Goal: Share content: Share content

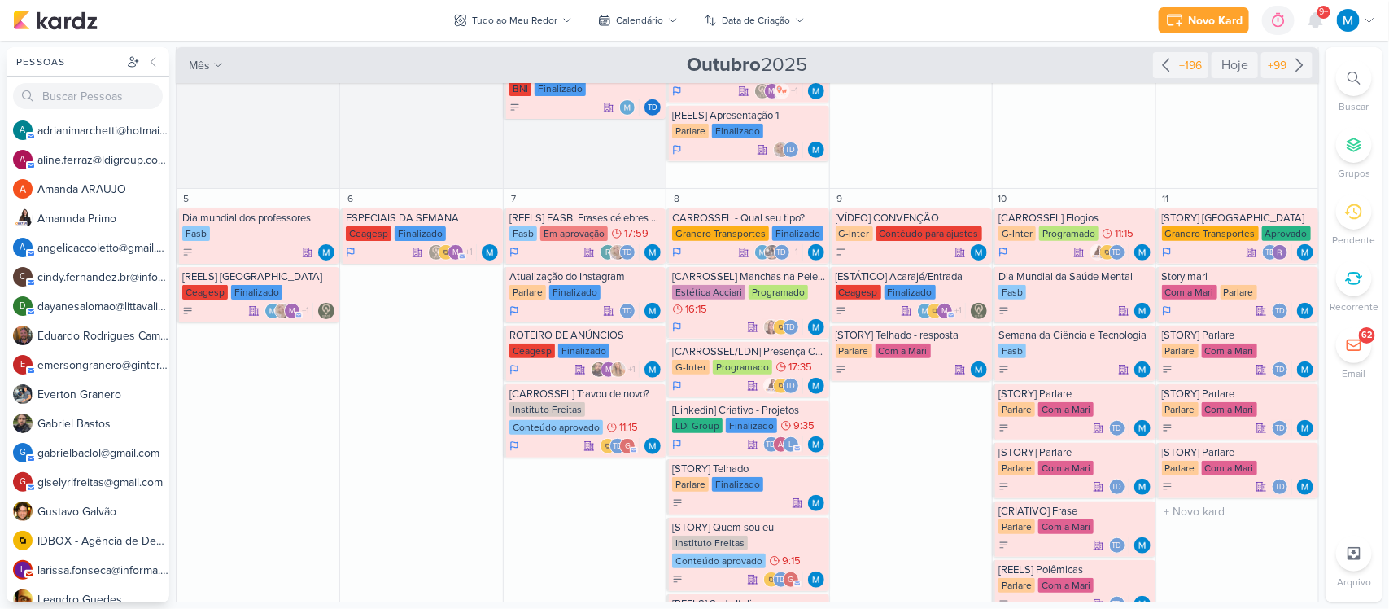
scroll to position [305, 0]
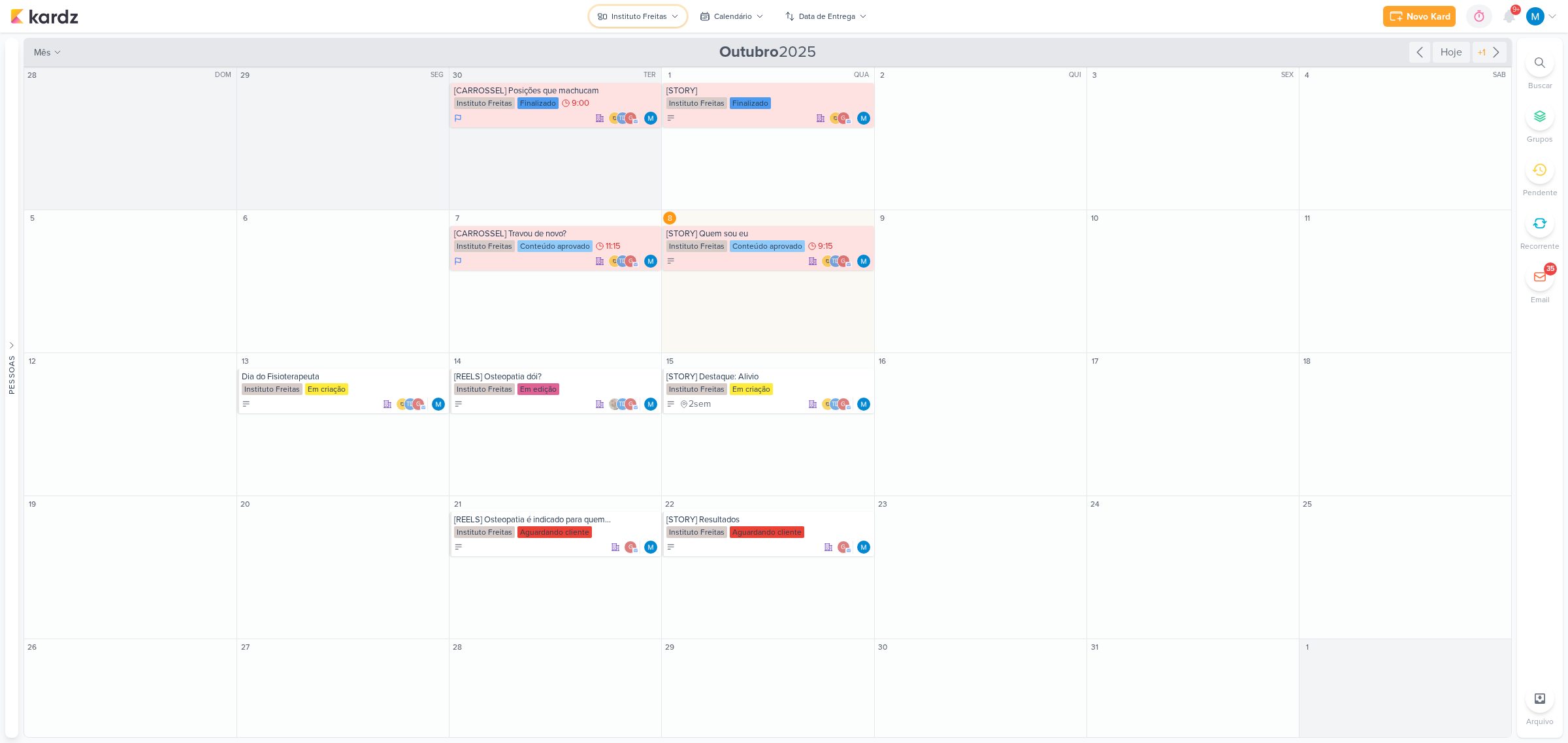
click at [658, 21] on div "Instituto Freitas" at bounding box center [639, 16] width 55 height 12
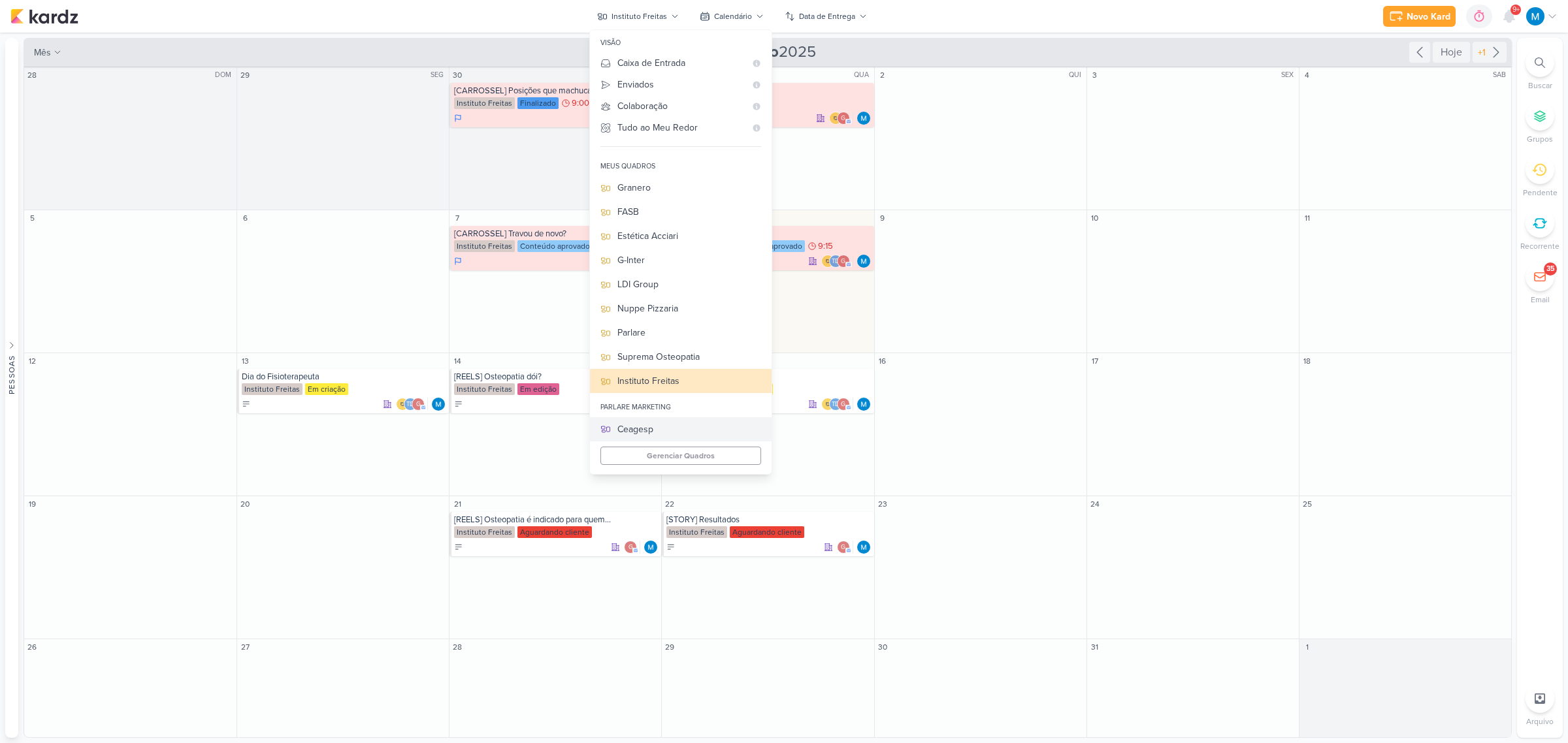
click at [651, 429] on div "Ceagesp" at bounding box center [689, 428] width 144 height 14
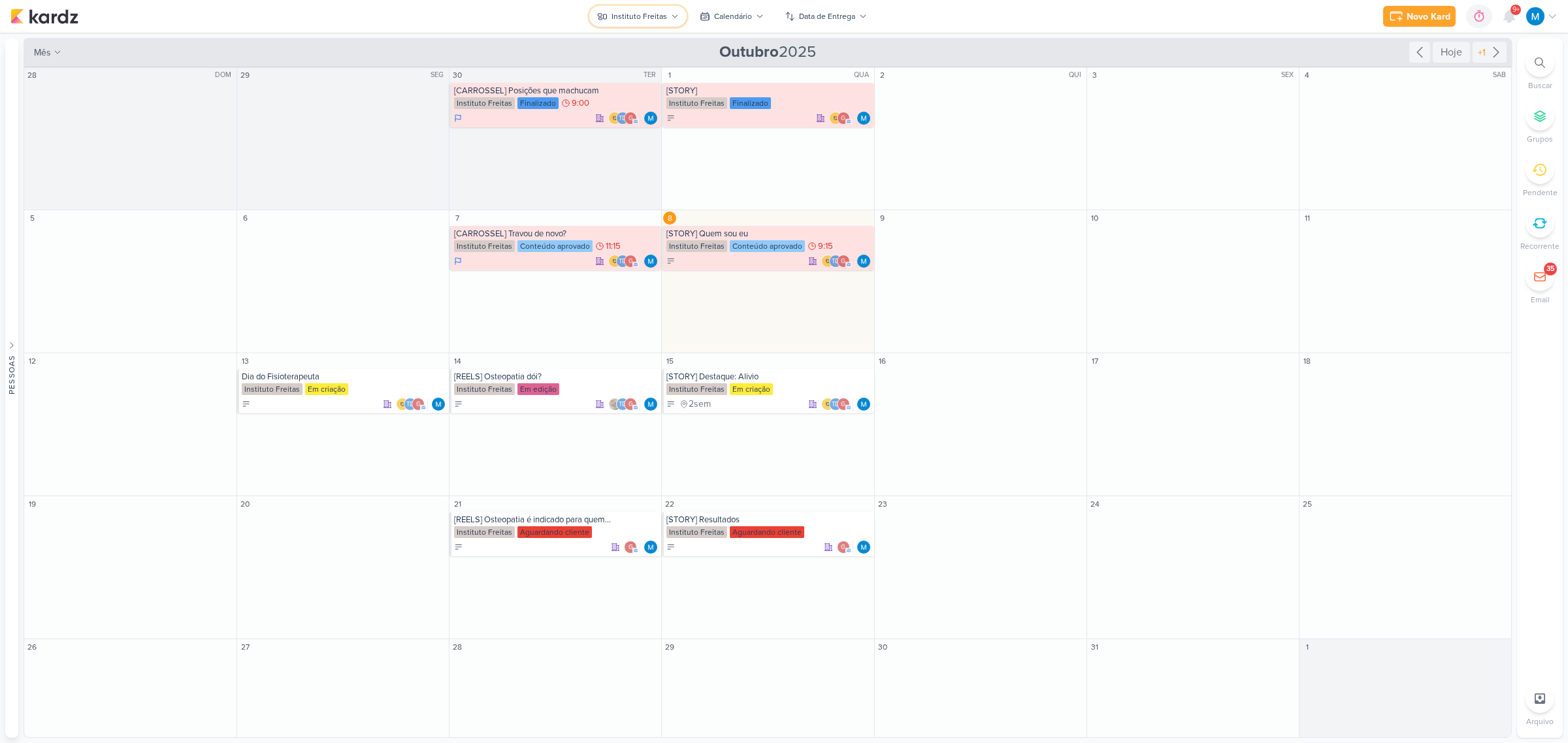
click at [671, 18] on icon at bounding box center [675, 16] width 8 height 8
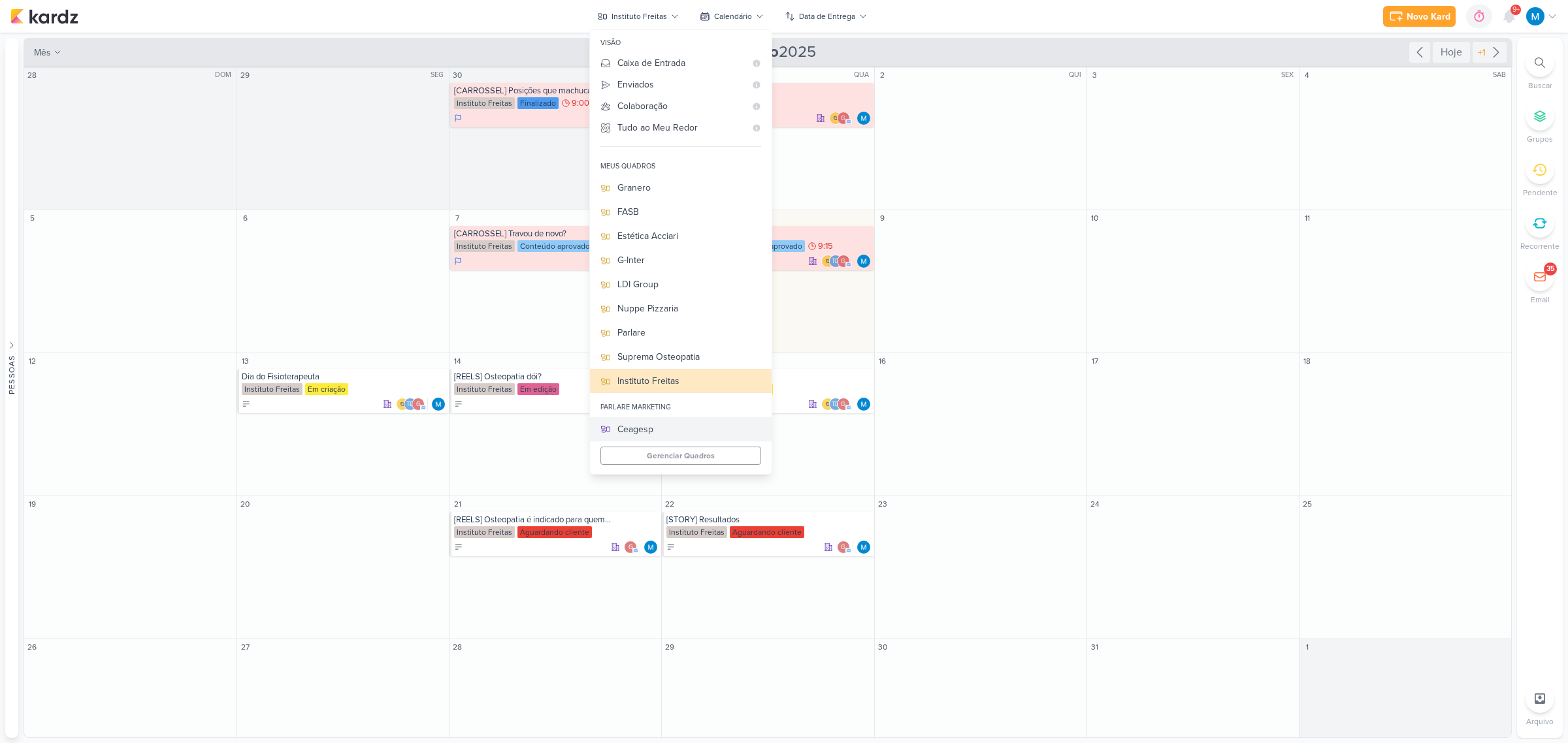
click at [646, 431] on div "Ceagesp" at bounding box center [689, 428] width 144 height 14
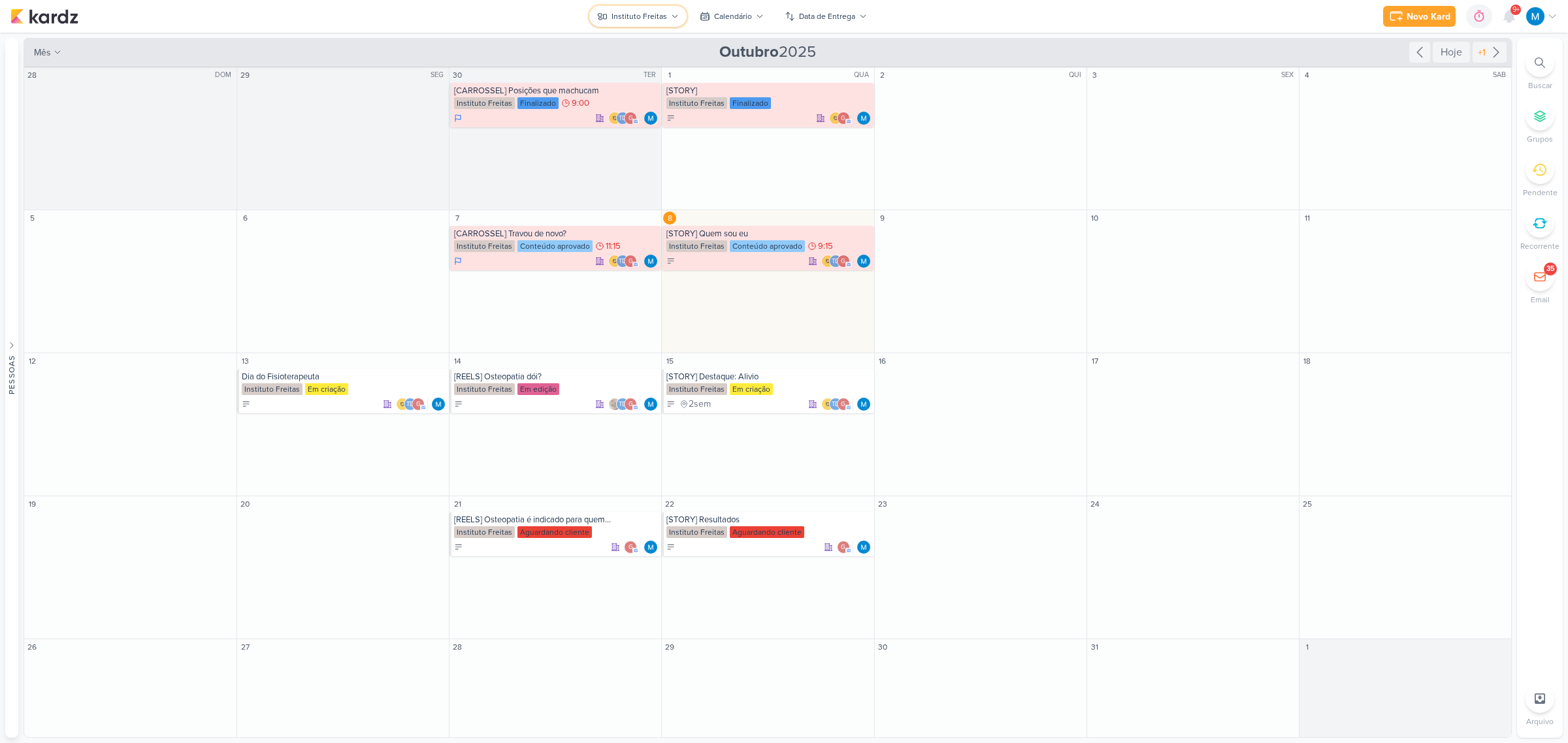
click at [671, 19] on icon at bounding box center [675, 16] width 8 height 8
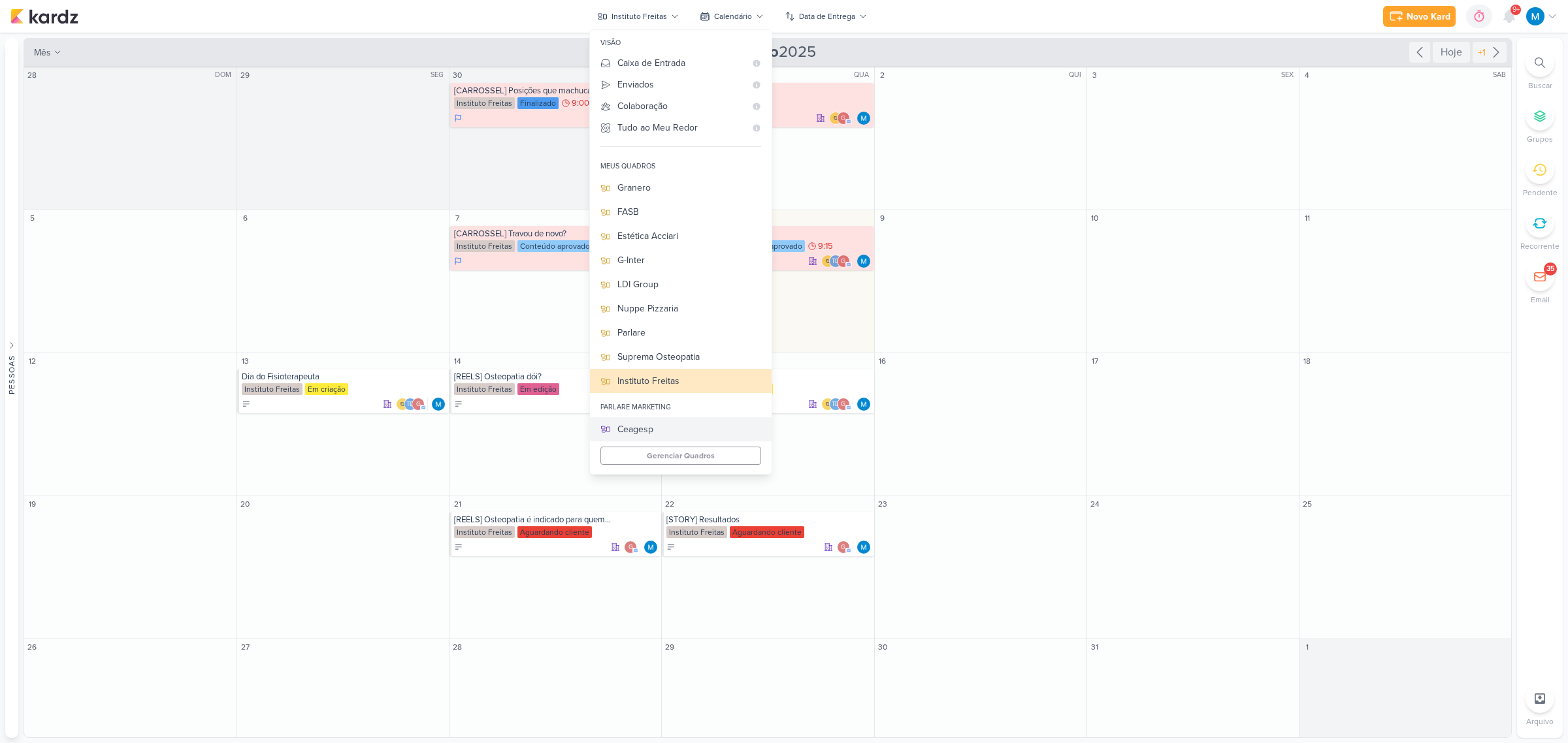
click at [633, 426] on div "Ceagesp" at bounding box center [689, 428] width 144 height 14
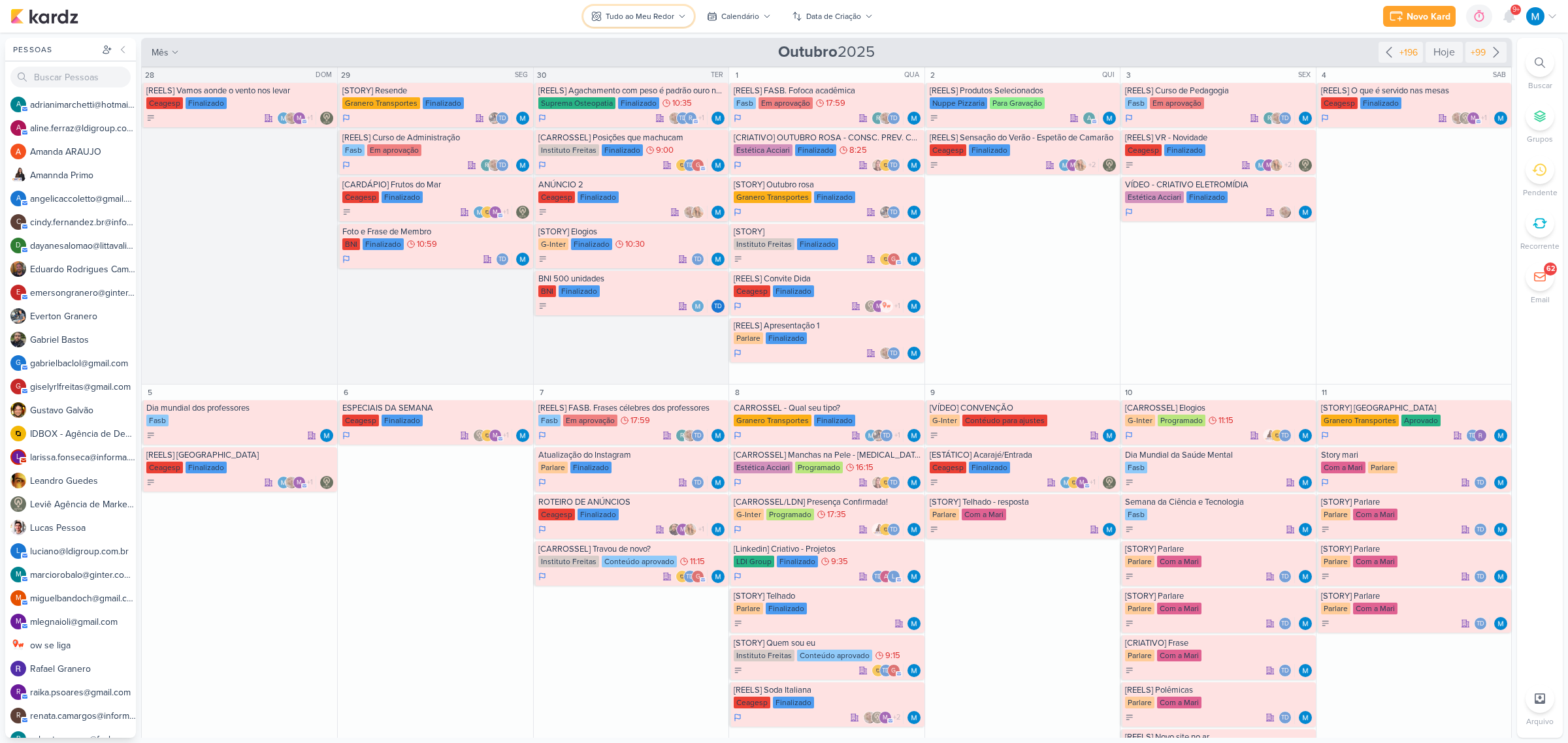
click at [643, 16] on div "Tudo ao Meu Redor" at bounding box center [639, 16] width 68 height 12
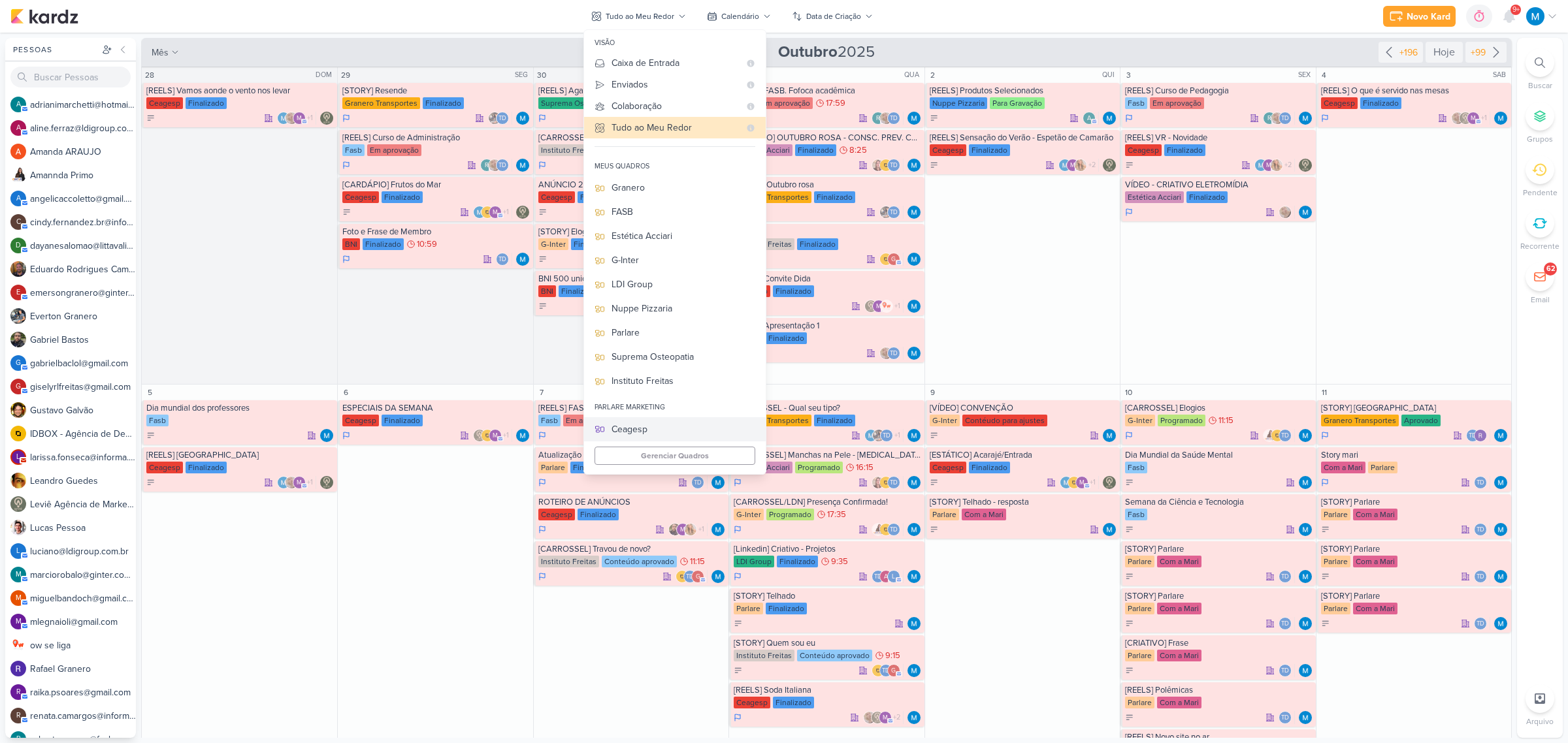
click at [632, 429] on div "Ceagesp" at bounding box center [683, 428] width 144 height 14
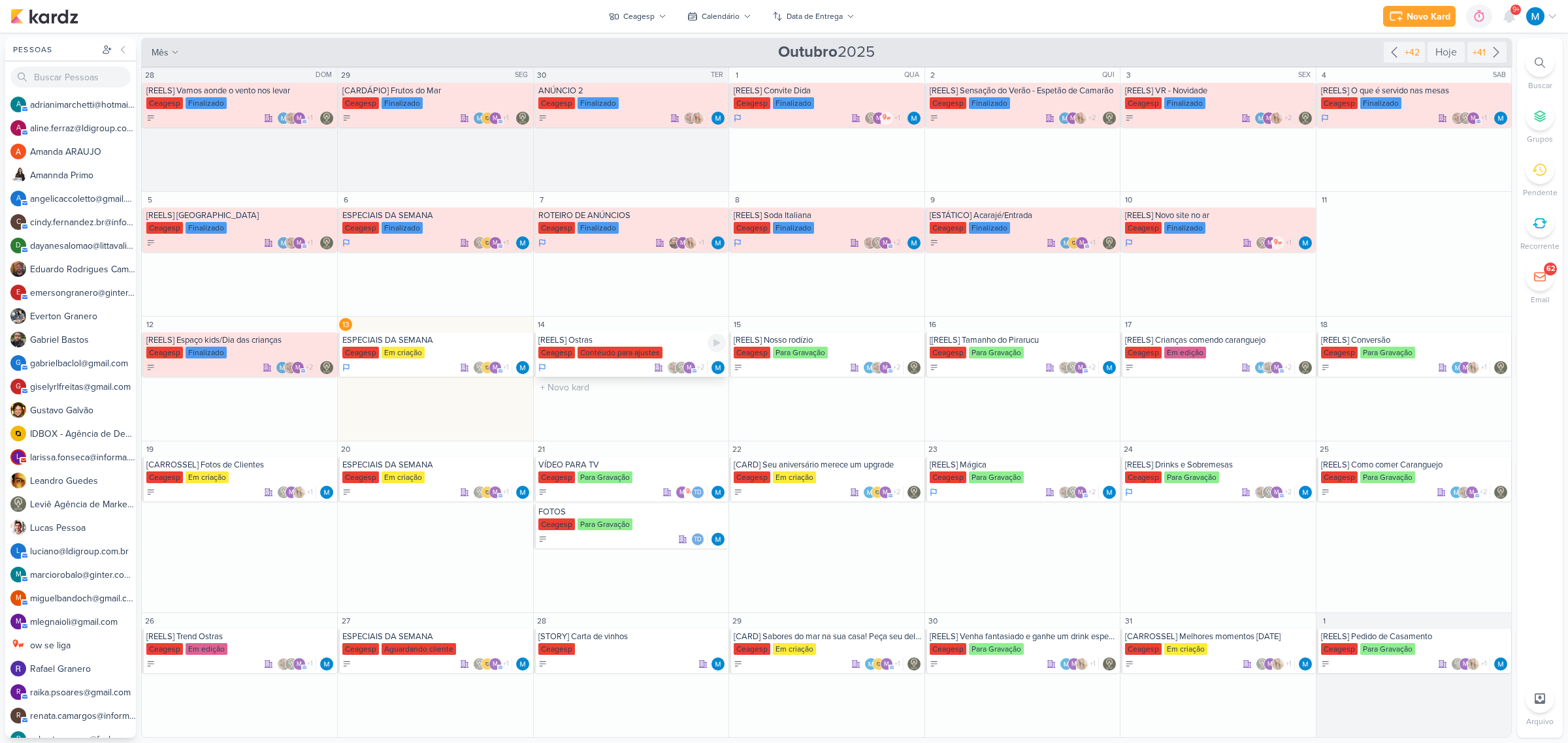
click at [560, 339] on div "[REELS] Ostras" at bounding box center [632, 339] width 188 height 10
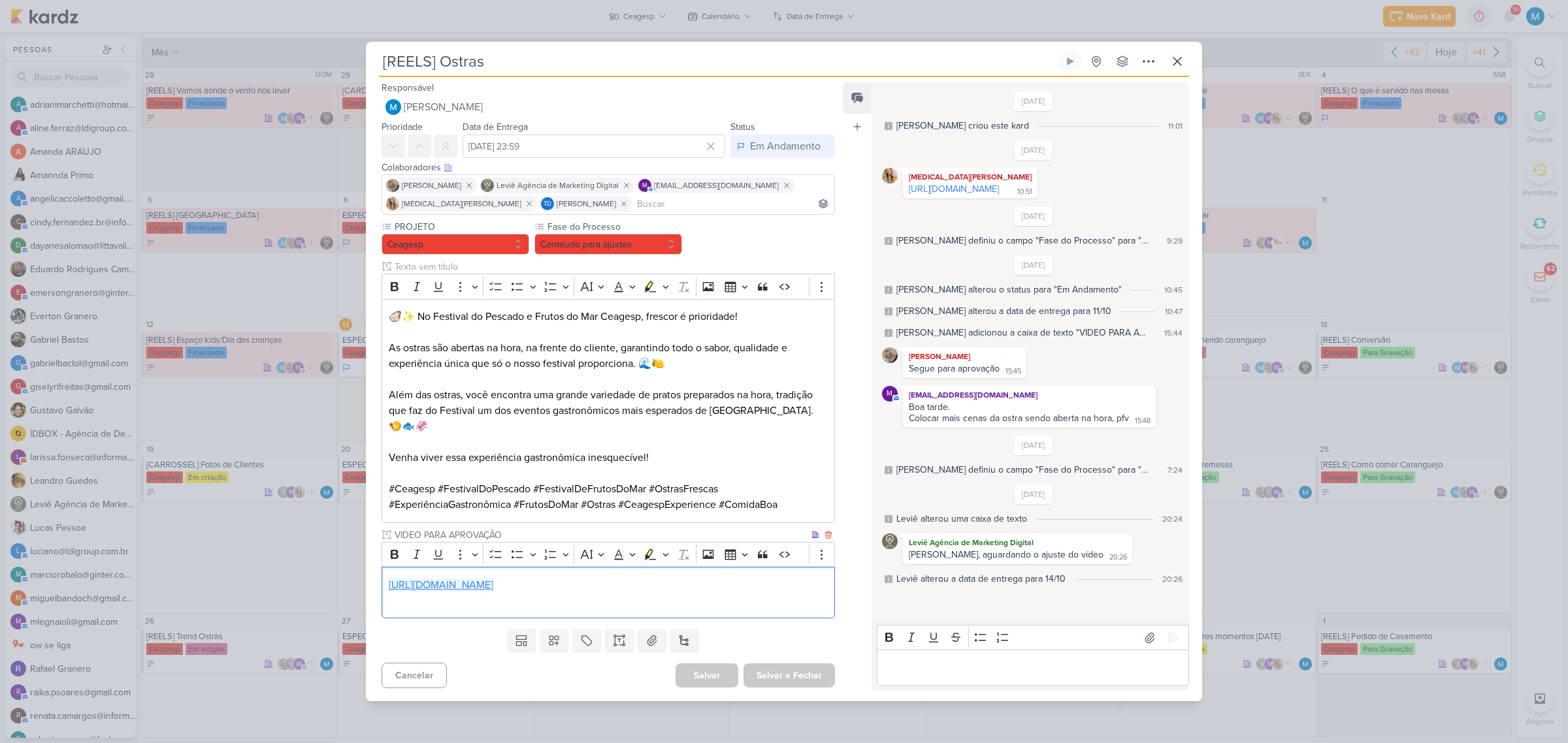
click at [493, 579] on link "https://drive.google.com/drive/folders/17xFeBAG9CKNfvTp9rQIQGf7IqHp4lklB" at bounding box center [441, 585] width 104 height 13
click at [850, 625] on div "Feed Atrelar email Solte o email para atrelar ao kard" at bounding box center [857, 387] width 29 height 608
click at [1176, 69] on icon at bounding box center [1177, 62] width 16 height 16
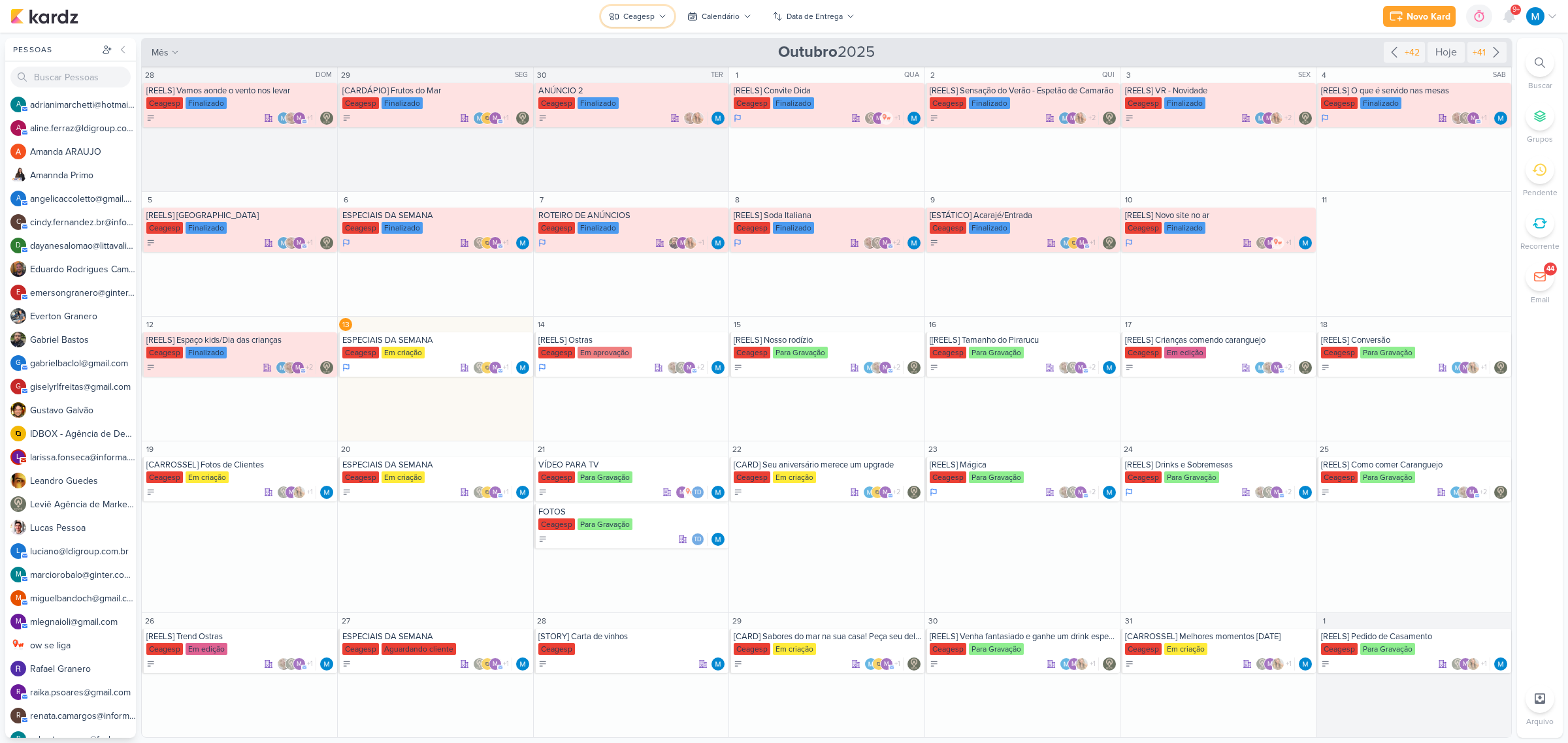
click at [649, 19] on div "Ceagesp" at bounding box center [638, 16] width 31 height 12
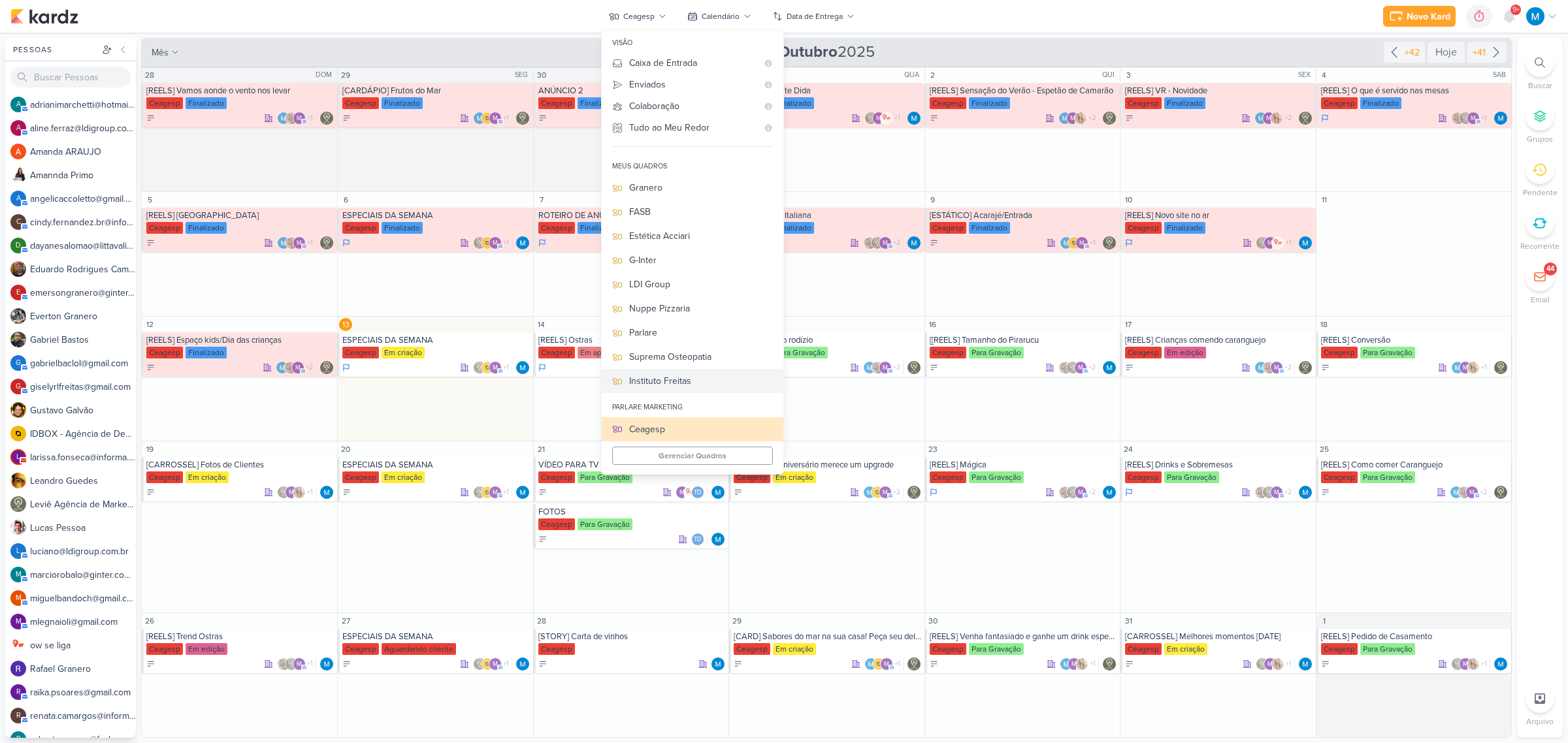
click at [693, 376] on div "Instituto Freitas" at bounding box center [701, 380] width 144 height 14
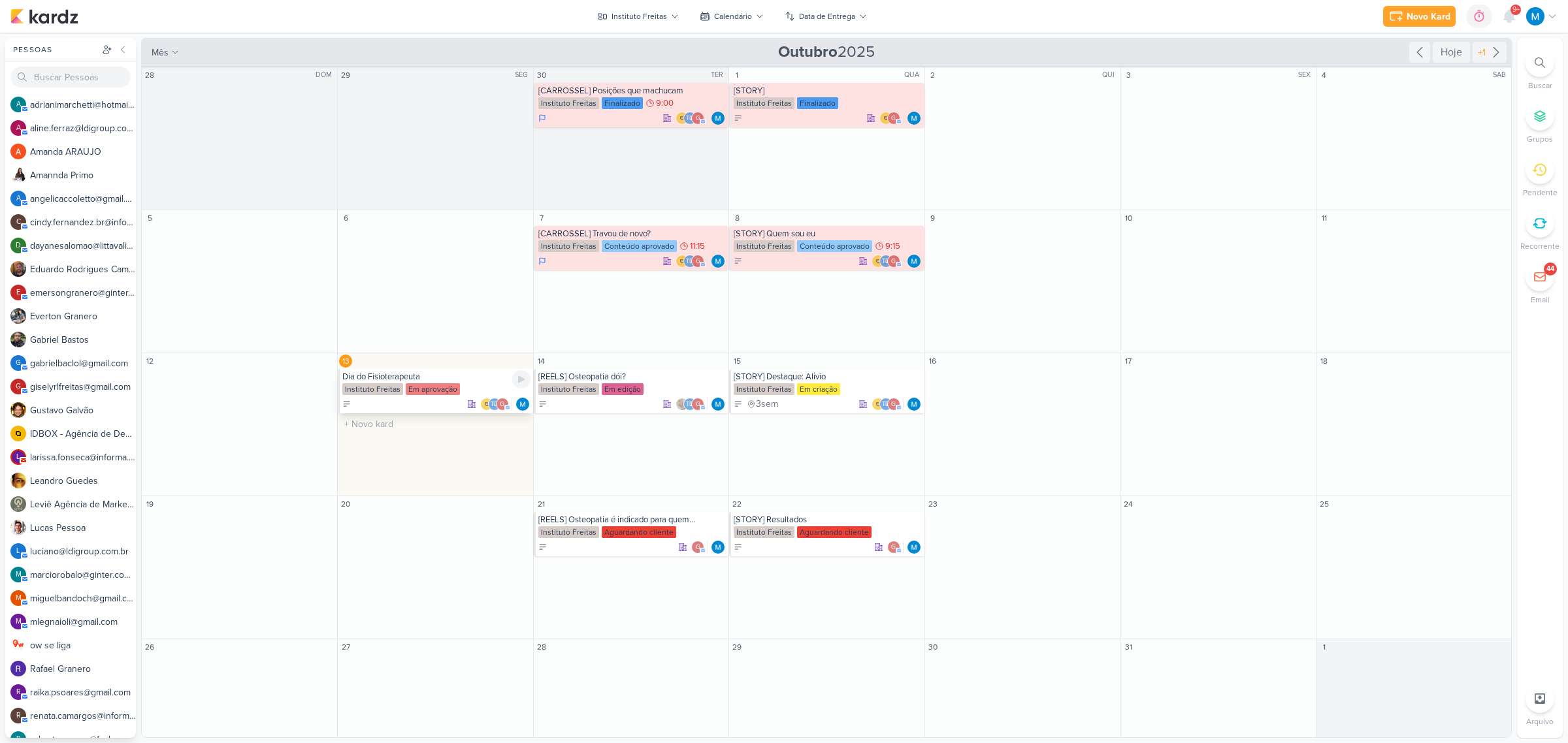
click at [395, 374] on div "Dia do Fisioterapeuta" at bounding box center [436, 376] width 188 height 10
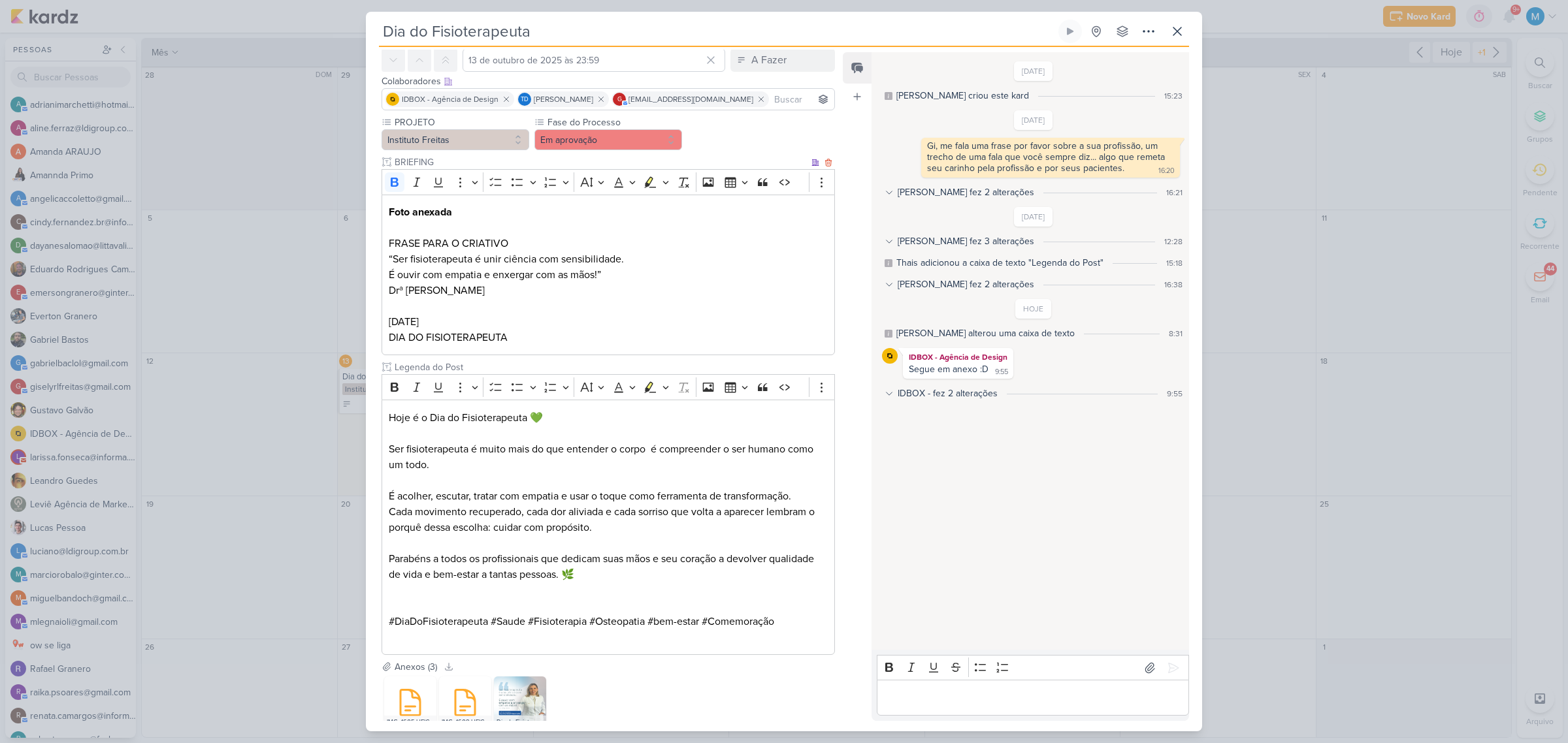
scroll to position [139, 0]
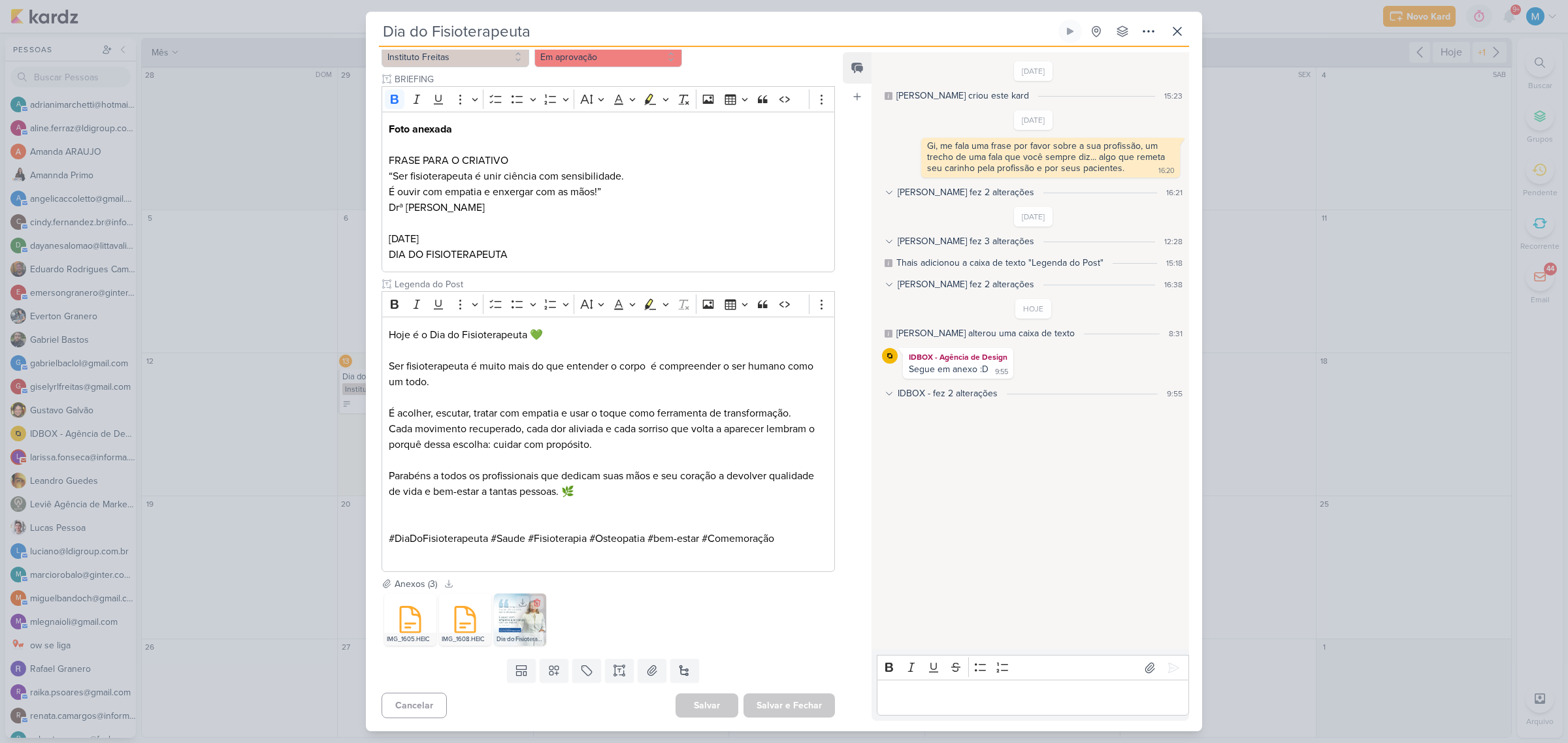
click at [518, 624] on img at bounding box center [519, 619] width 52 height 52
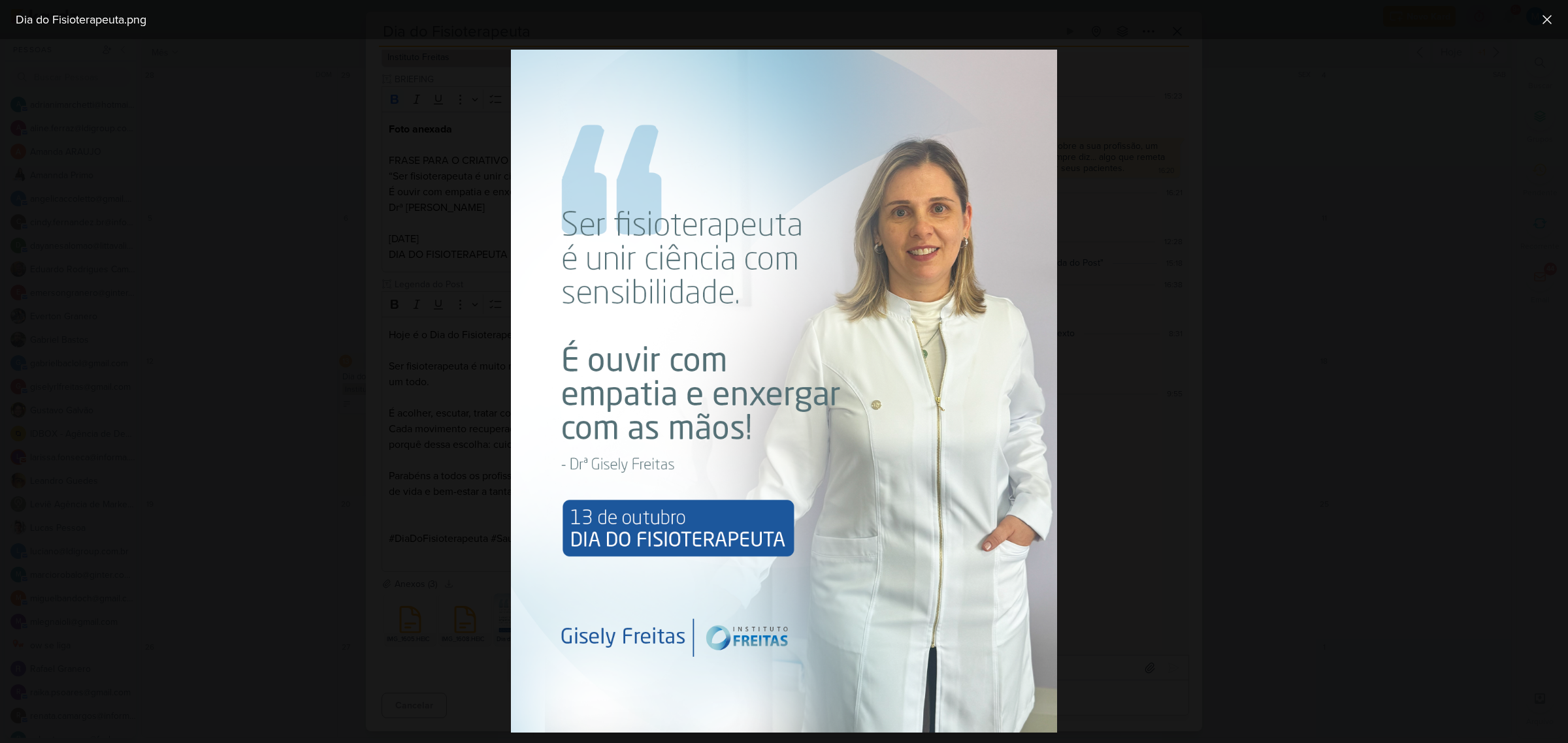
click at [1372, 432] on div at bounding box center [784, 391] width 1568 height 704
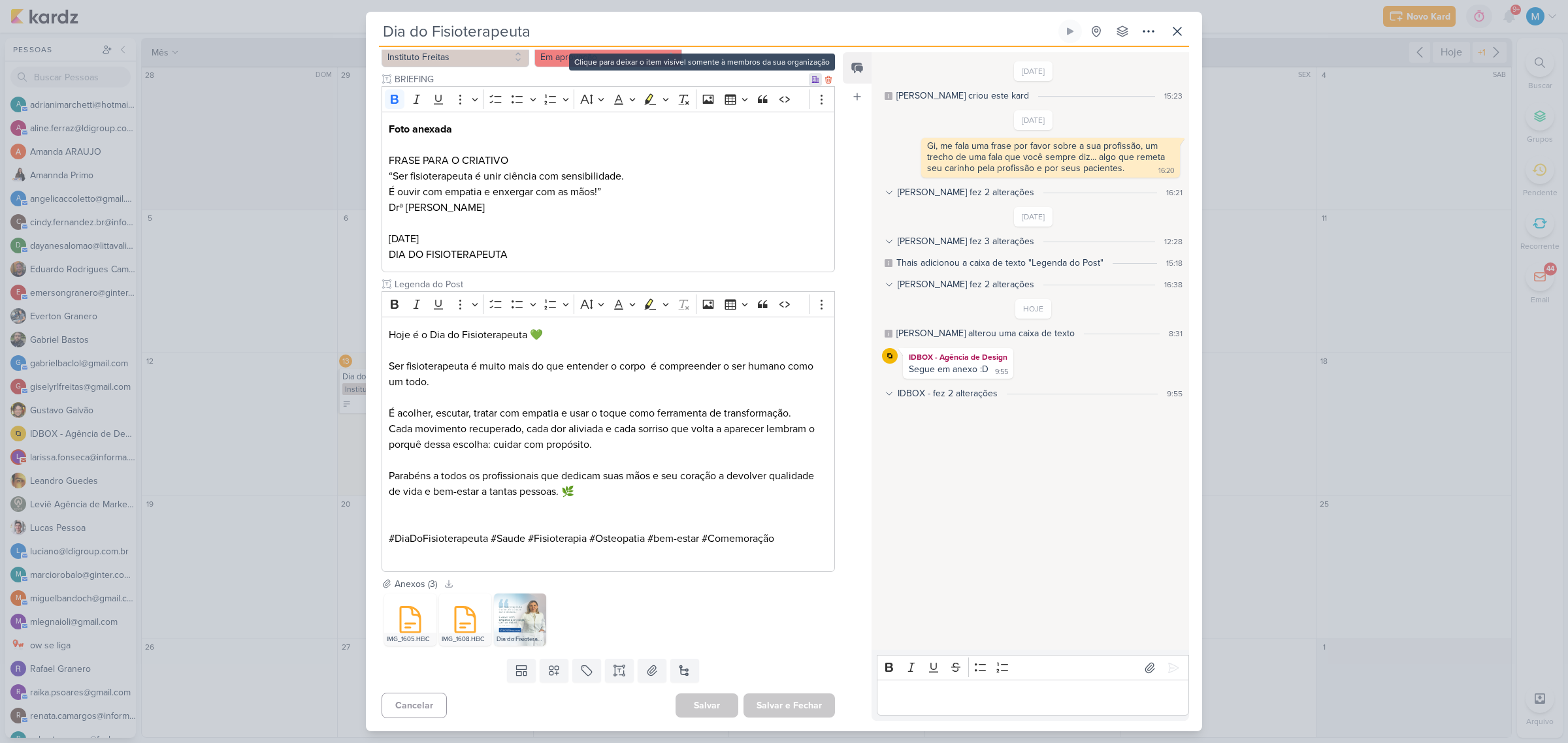
click at [812, 76] on icon at bounding box center [816, 79] width 8 height 8
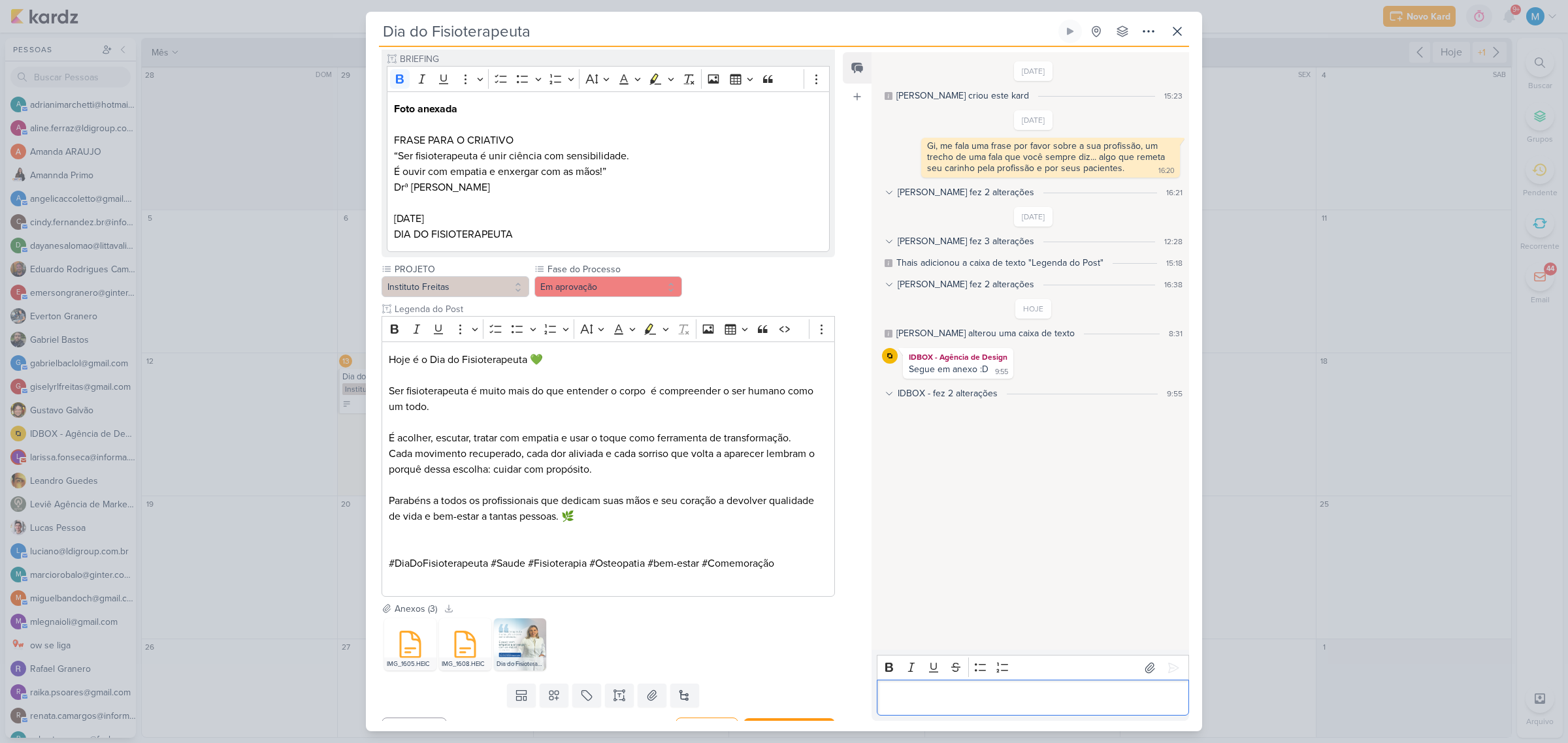
click at [996, 692] on p "Editor editing area: main" at bounding box center [1032, 698] width 299 height 16
click at [1157, 30] on button at bounding box center [1148, 30] width 23 height 23
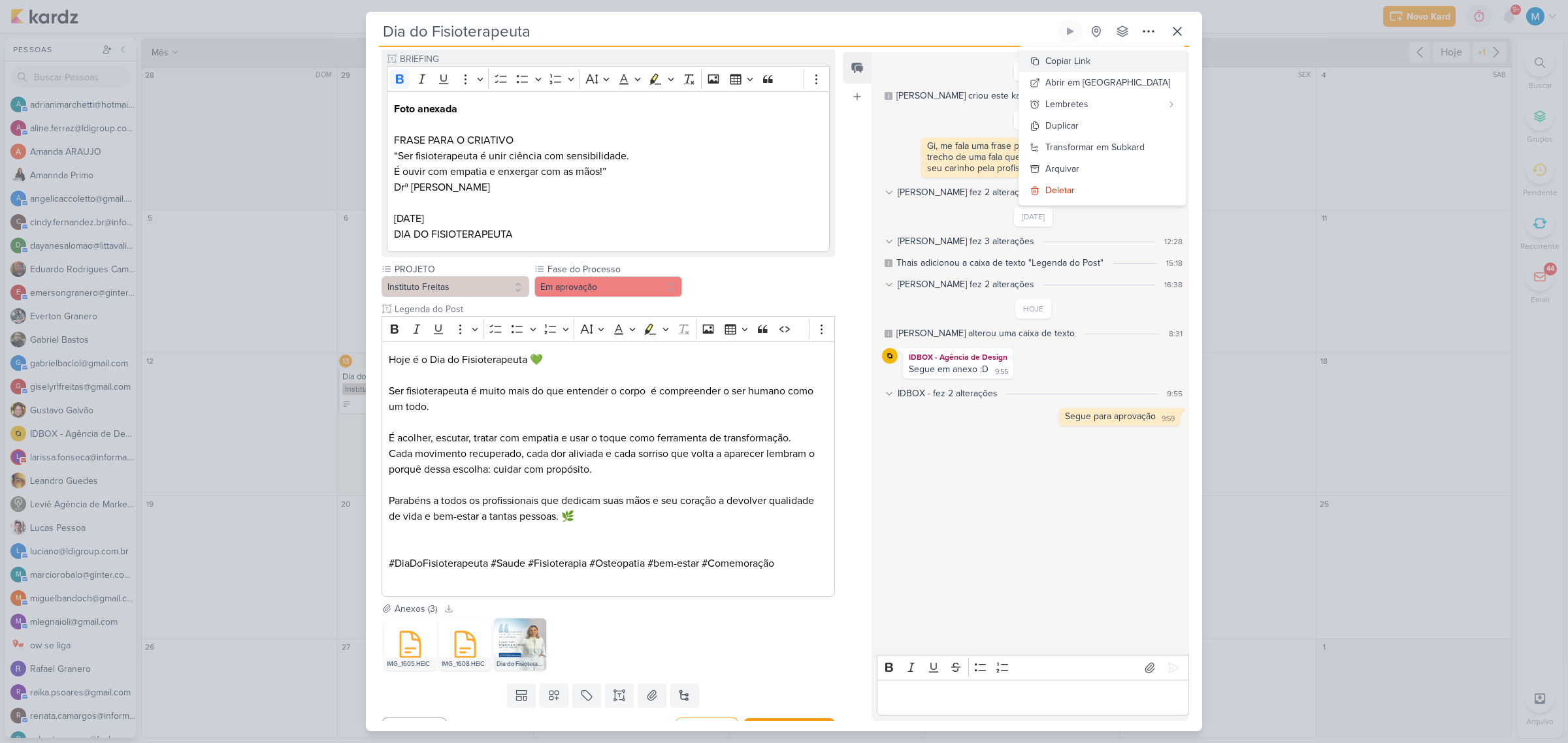
click at [1134, 61] on button "Copiar Link" at bounding box center [1102, 61] width 166 height 22
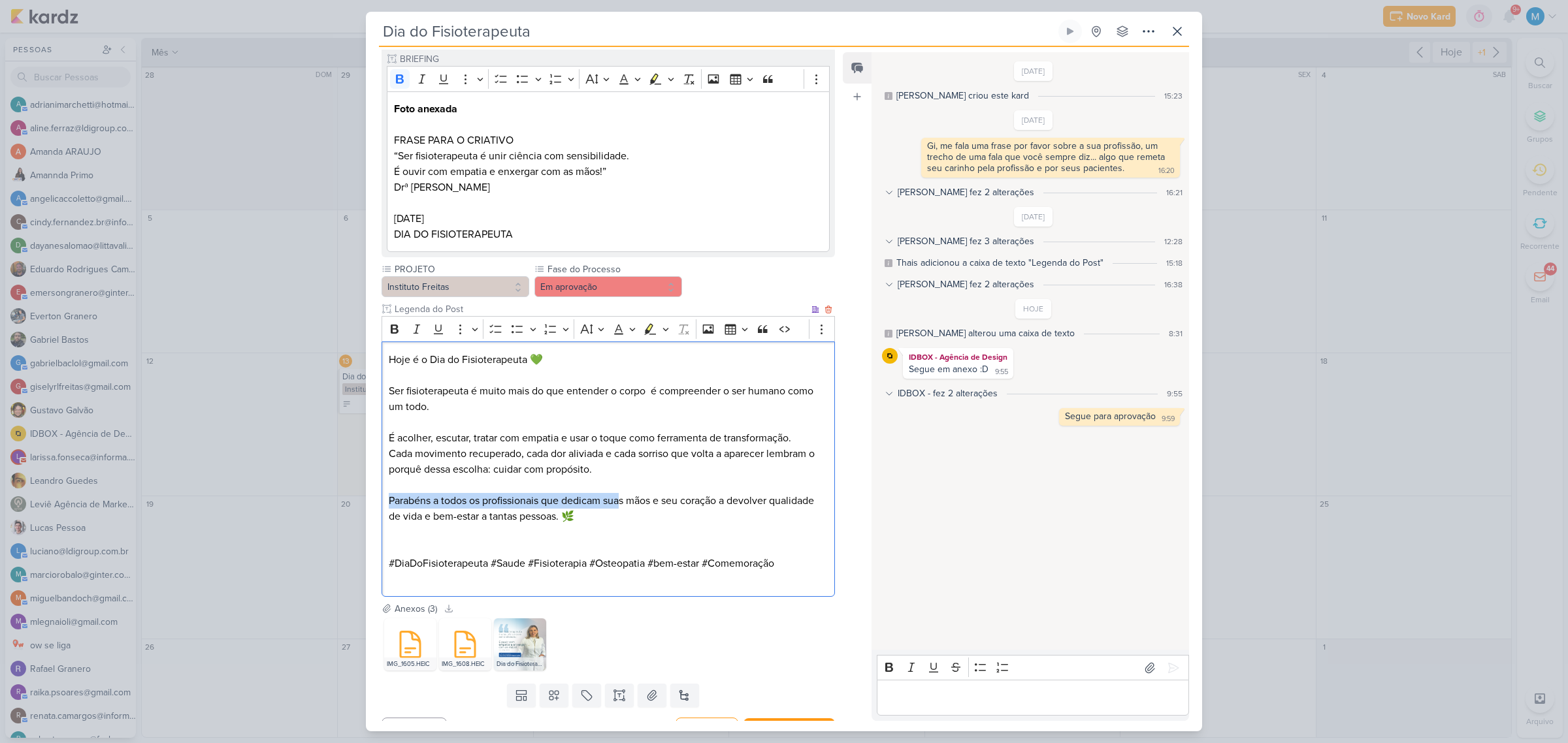
drag, startPoint x: 390, startPoint y: 499, endPoint x: 625, endPoint y: 503, distance: 235.0
click at [625, 503] on p "Parabéns a todos os profissionais que dedicam suas mãos e seu coração a devolve…" at bounding box center [608, 508] width 439 height 31
click at [625, 503] on p "Hoje celebramos o nosso dia, que com as mãos e seu coração a devolver qualidade…" at bounding box center [608, 508] width 439 height 31
drag, startPoint x: 661, startPoint y: 498, endPoint x: 714, endPoint y: 506, distance: 53.6
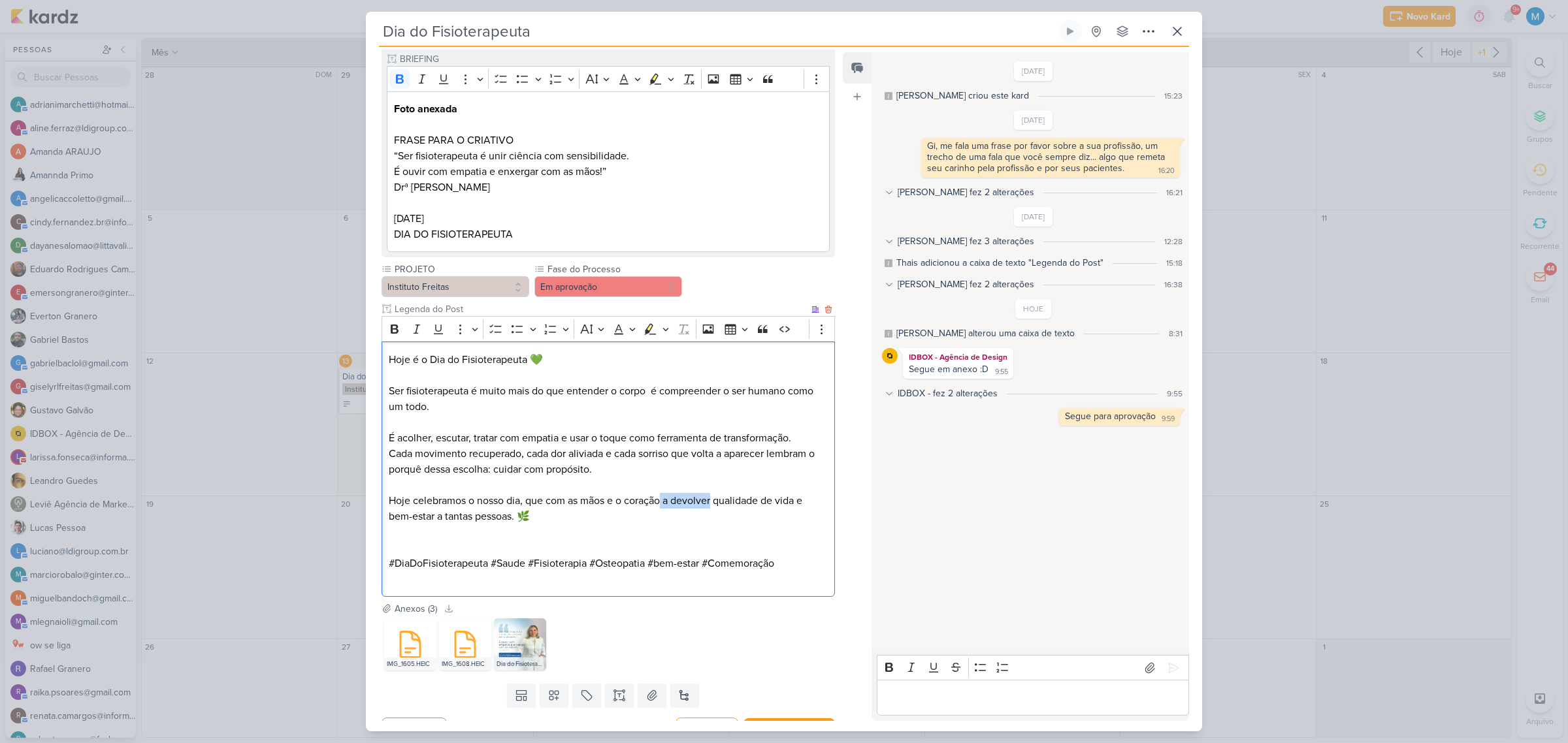
click at [714, 506] on p "Hoje celebramos o nosso dia, que com as mãos e o coração a devolver qualidade d…" at bounding box center [608, 508] width 439 height 31
click at [477, 543] on p "Editor editing area: main" at bounding box center [608, 548] width 439 height 16
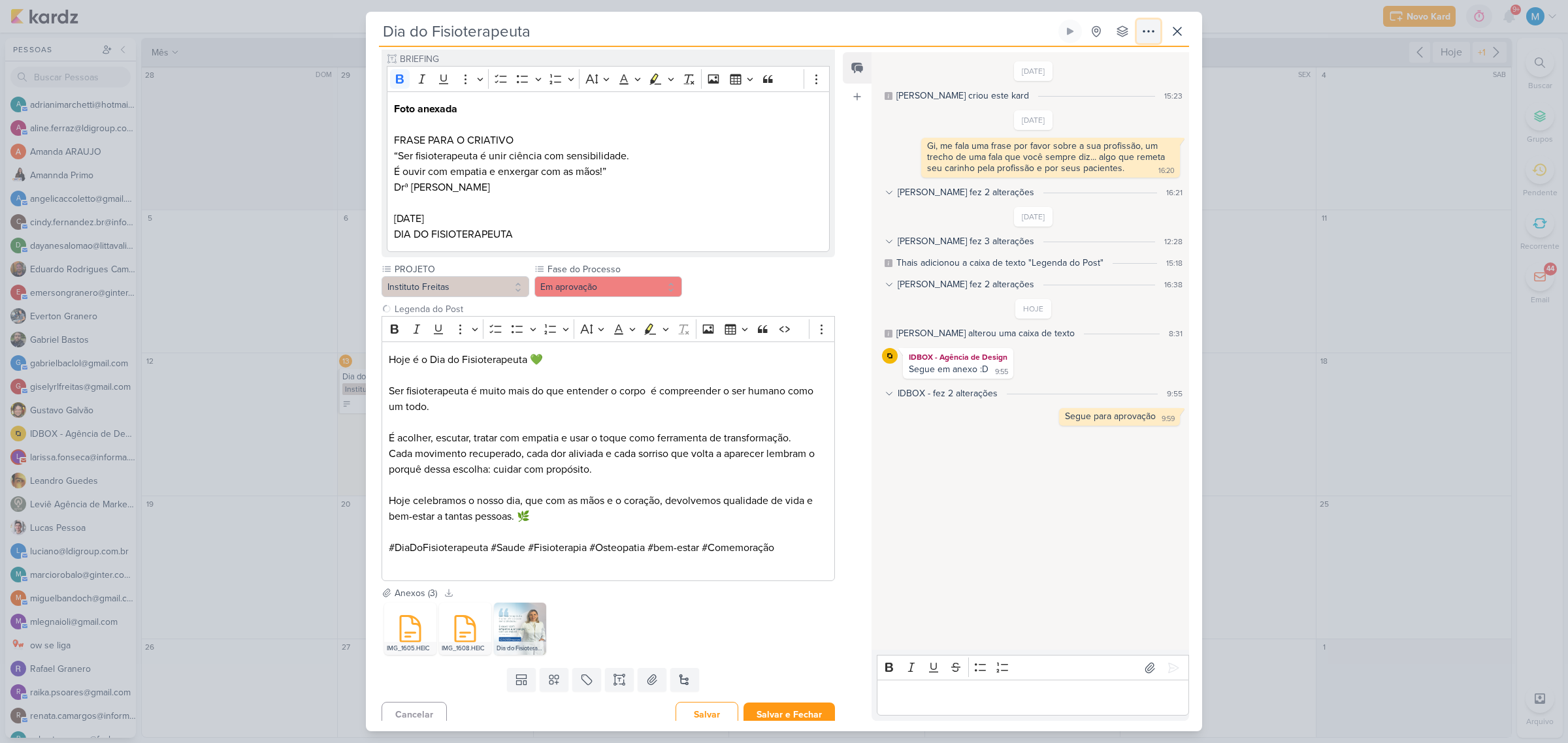
click at [1144, 30] on icon at bounding box center [1149, 31] width 16 height 16
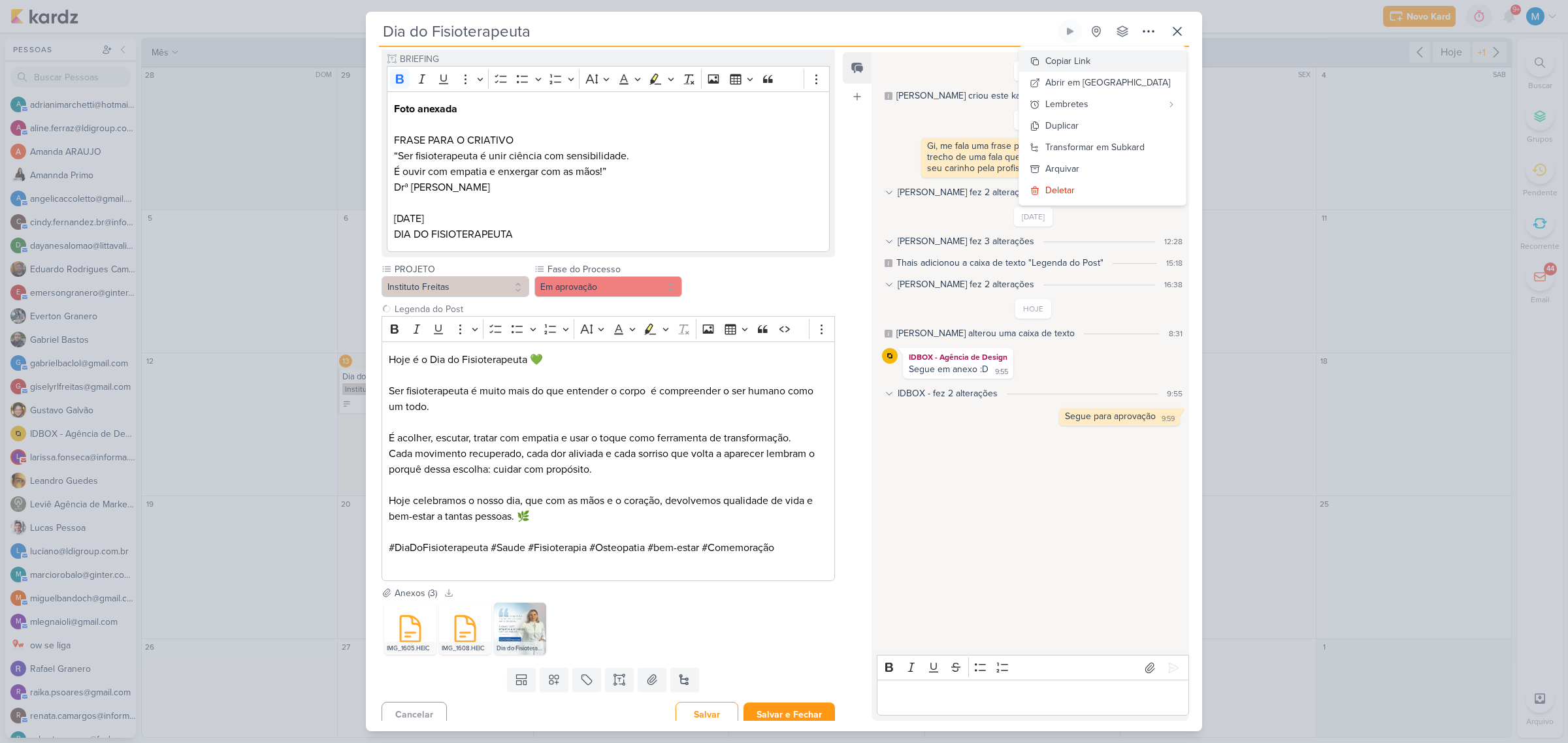
click at [1125, 66] on button "Copiar Link" at bounding box center [1102, 61] width 166 height 22
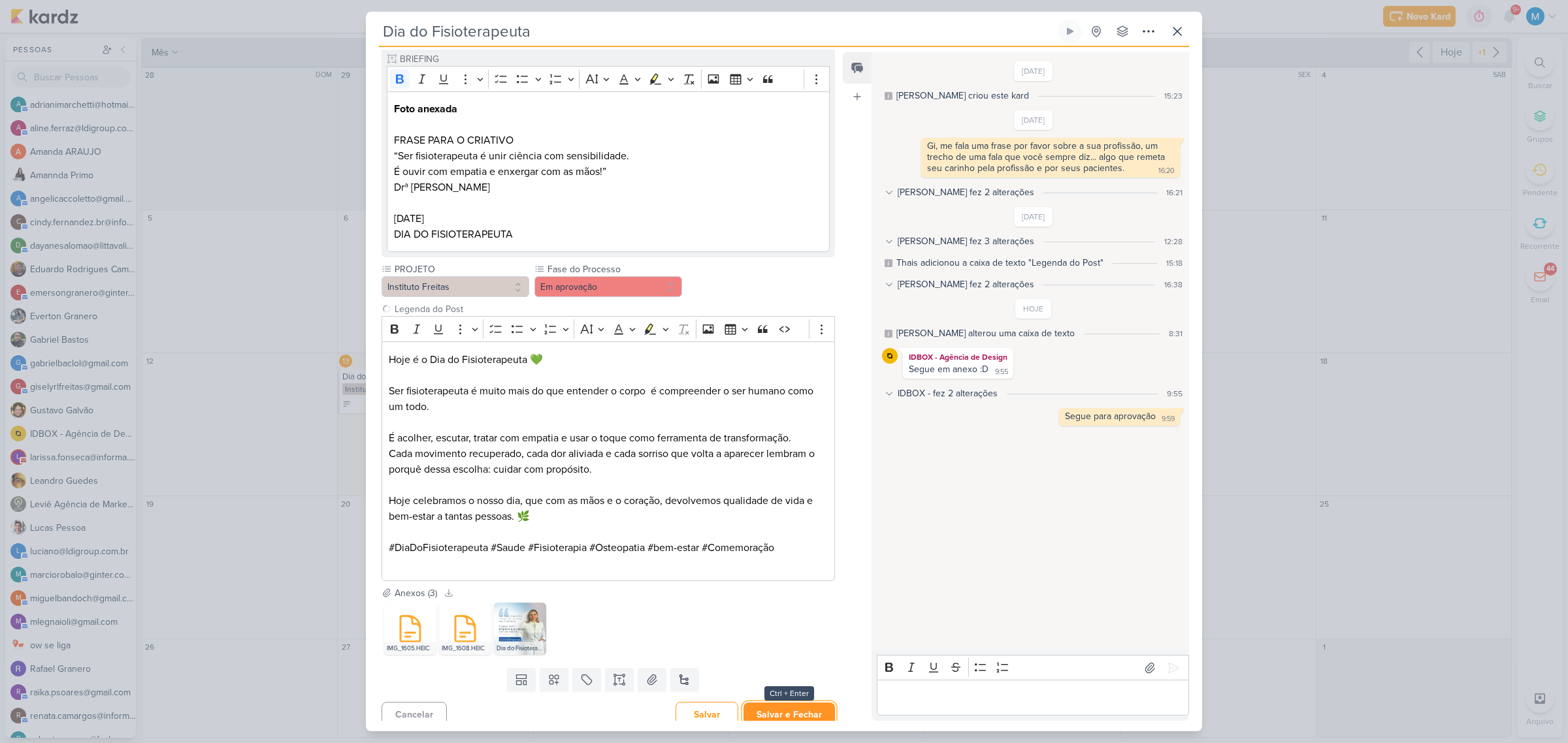
click at [780, 710] on button "Salvar e Fechar" at bounding box center [789, 714] width 92 height 24
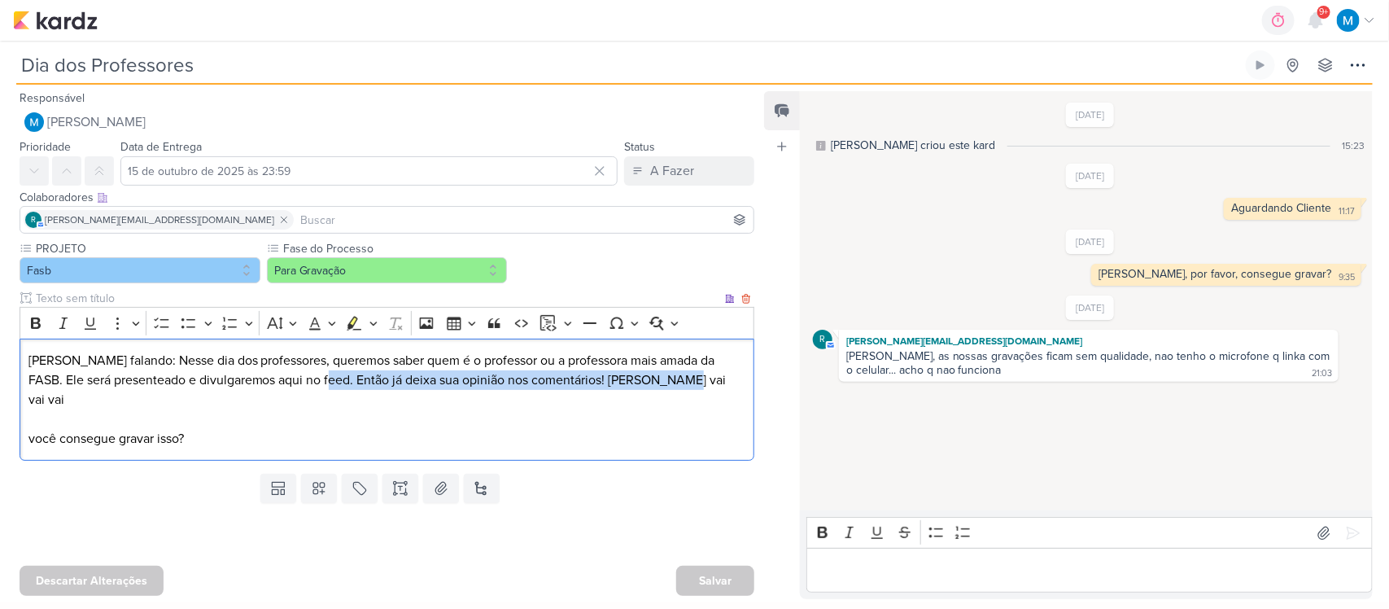
drag, startPoint x: 384, startPoint y: 377, endPoint x: 696, endPoint y: 376, distance: 312.4
click at [696, 376] on p "[PERSON_NAME] falando: Nesse dia dos professores, queremos saber quem é o profe…" at bounding box center [387, 400] width 718 height 98
click at [690, 400] on p "Roberta falando: Nesse dia dos professores, queremos saber quem é o professor o…" at bounding box center [387, 400] width 718 height 98
click at [83, 297] on input "text" at bounding box center [377, 298] width 689 height 17
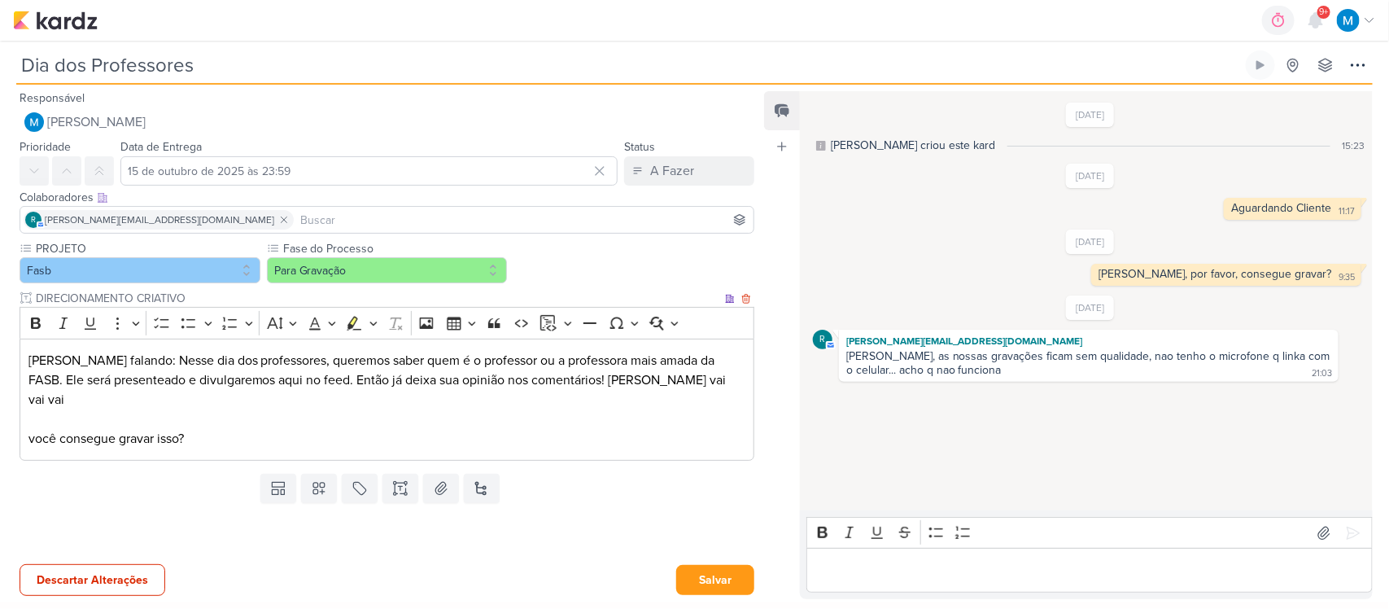
type input "DIRECIONAMENTO CRIATIVO"
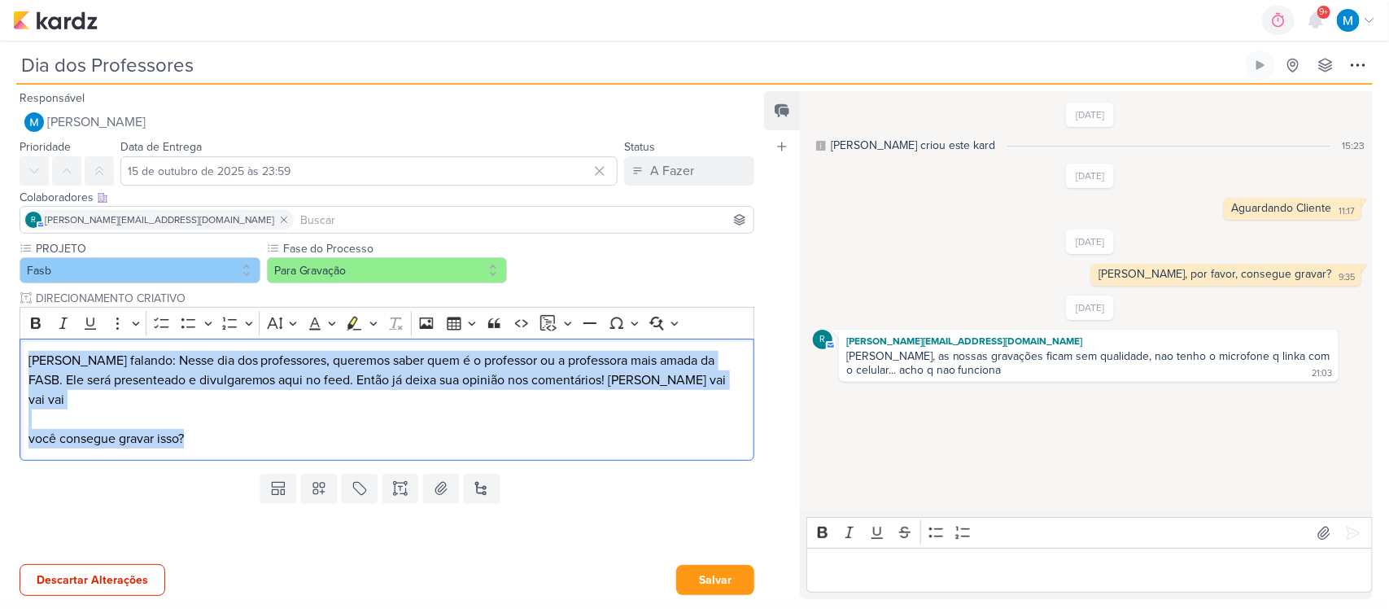
drag, startPoint x: 242, startPoint y: 426, endPoint x: 0, endPoint y: 332, distance: 259.9
click at [0, 332] on div "PROJETO Fasb Fase do Processo" at bounding box center [380, 353] width 761 height 227
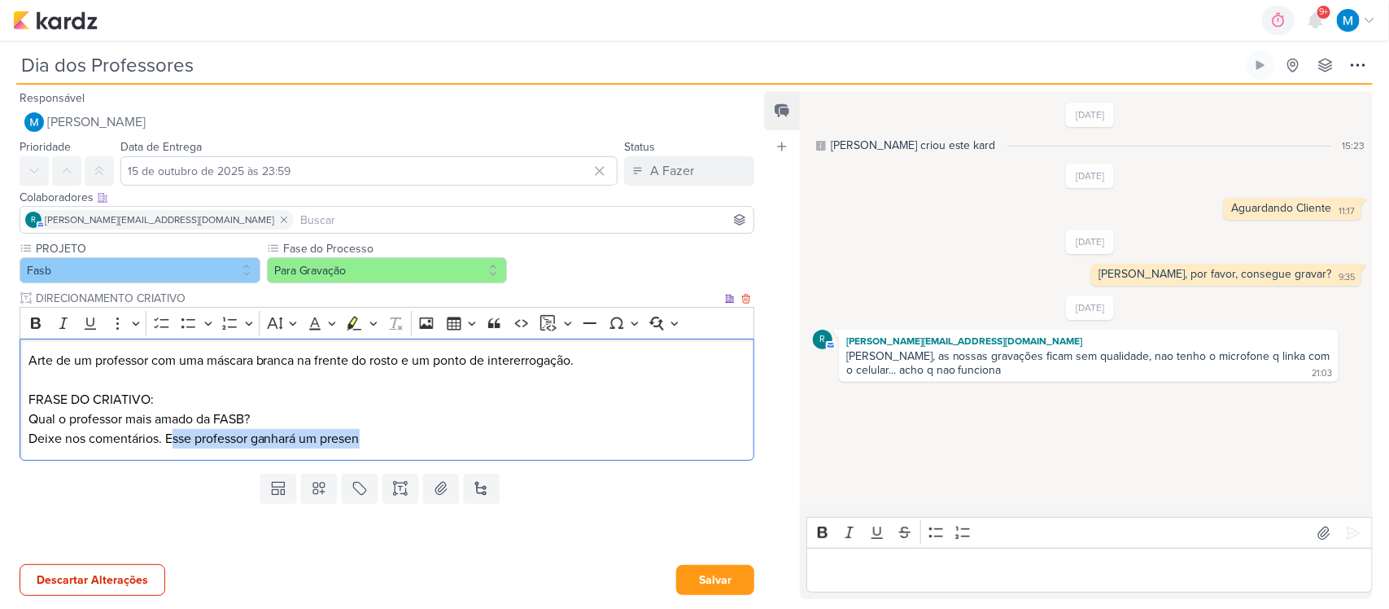
drag, startPoint x: 172, startPoint y: 438, endPoint x: 442, endPoint y: 439, distance: 270.1
click at [442, 439] on p "Deixe nos comentários. Esse professor ganhará um presen" at bounding box center [387, 439] width 718 height 20
click at [28, 433] on p "Deixe nos comentários." at bounding box center [387, 439] width 718 height 20
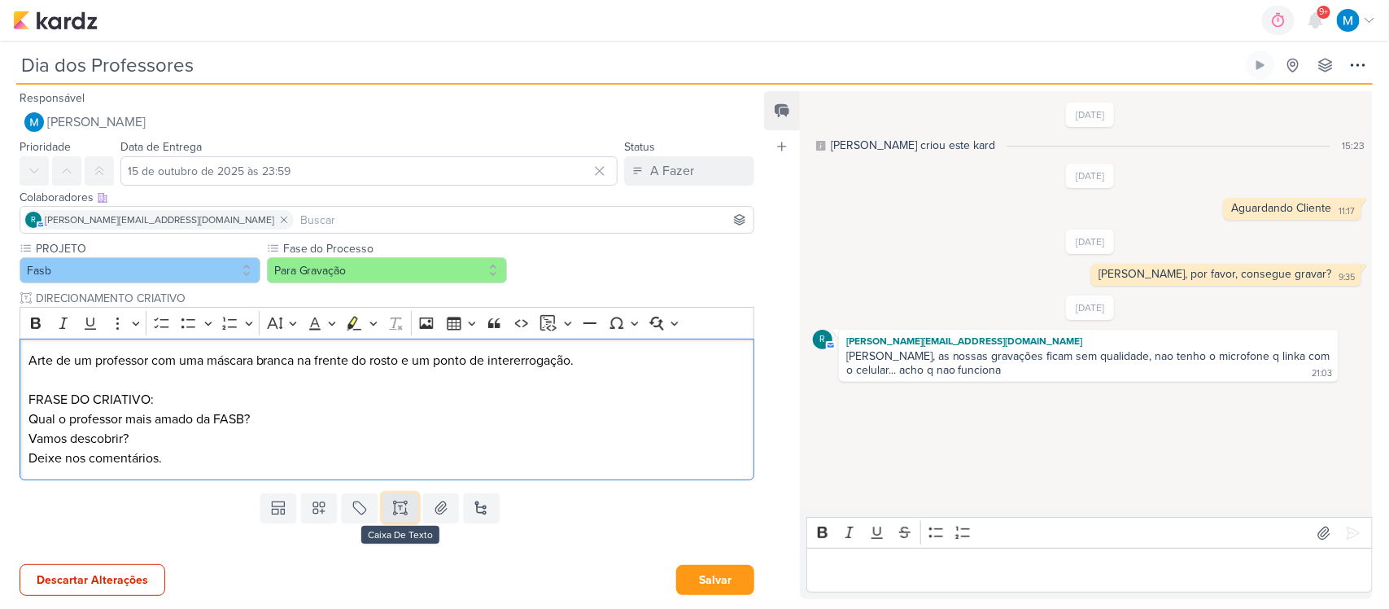
click at [399, 514] on icon at bounding box center [400, 508] width 16 height 16
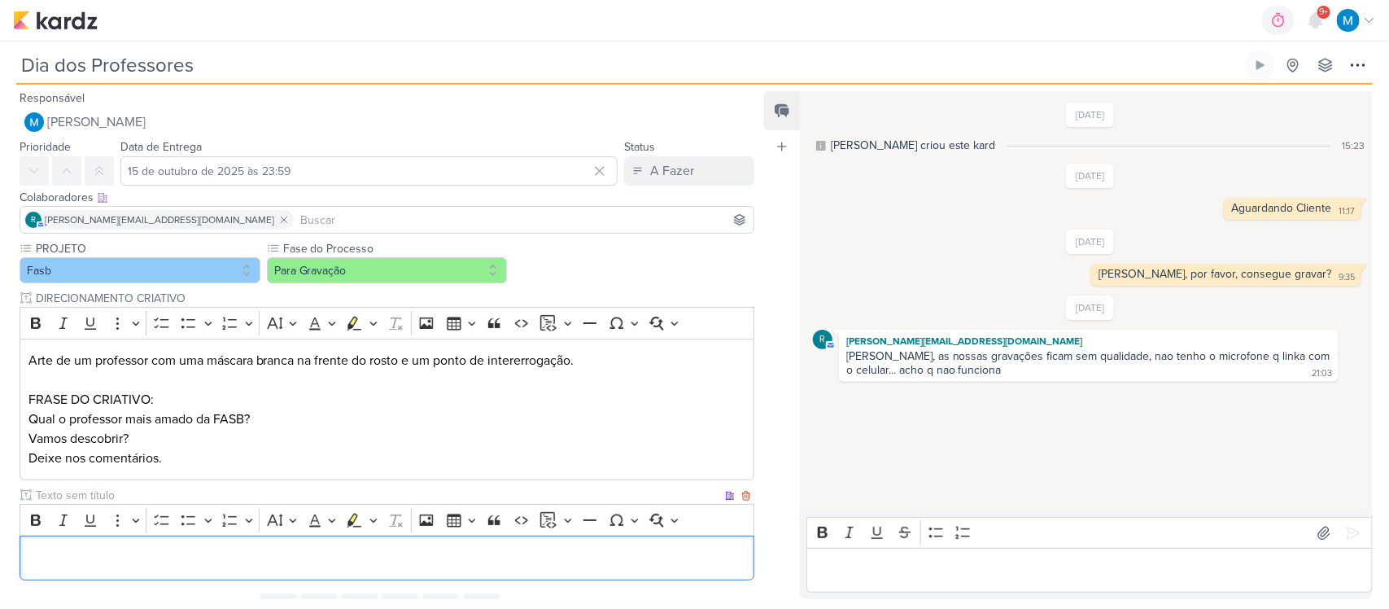
click at [83, 495] on input "text" at bounding box center [377, 495] width 689 height 17
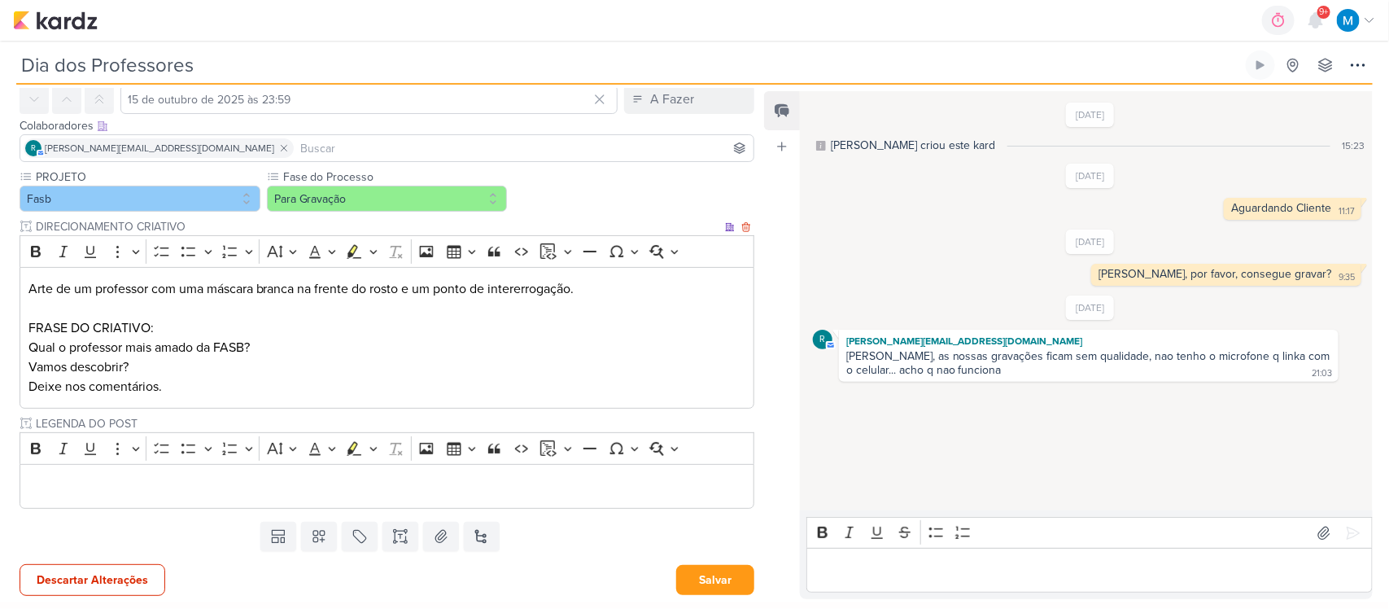
type input "LEGENDA DO POST"
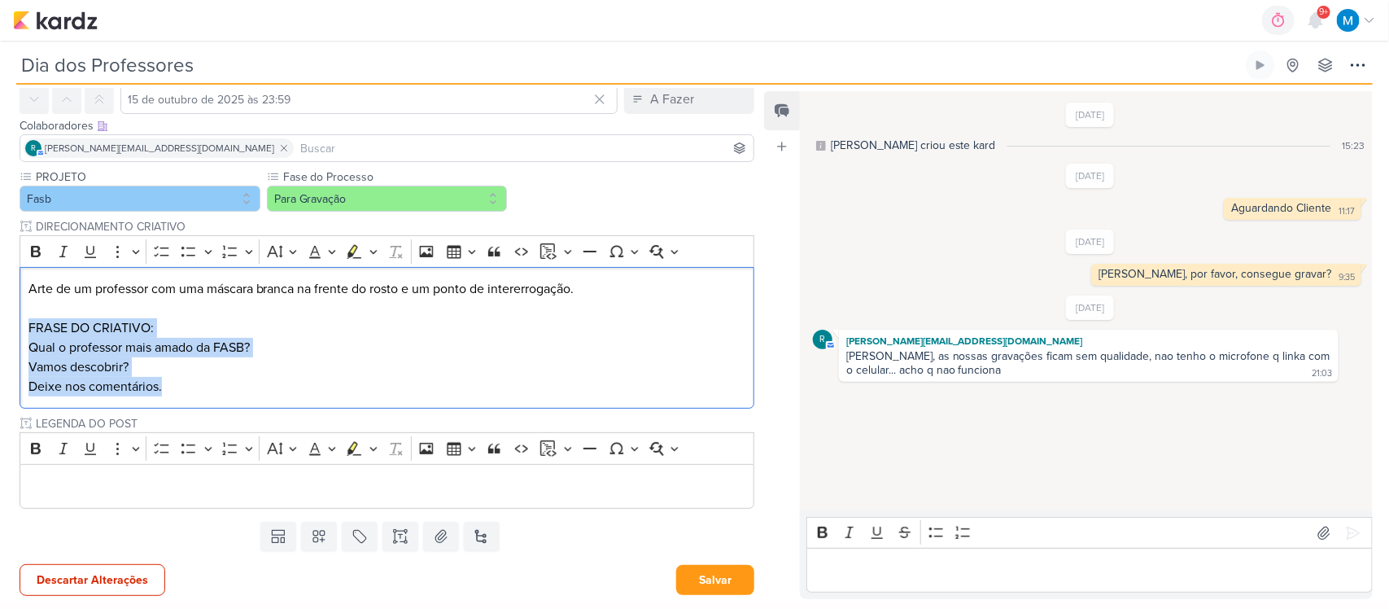
drag, startPoint x: 75, startPoint y: 387, endPoint x: 11, endPoint y: 331, distance: 85.3
click at [11, 331] on div "PROJETO Fasb Fase do Processo" at bounding box center [380, 341] width 761 height 347
click at [169, 365] on p "Vamos descobrir? Deixe nos comentários." at bounding box center [387, 376] width 718 height 39
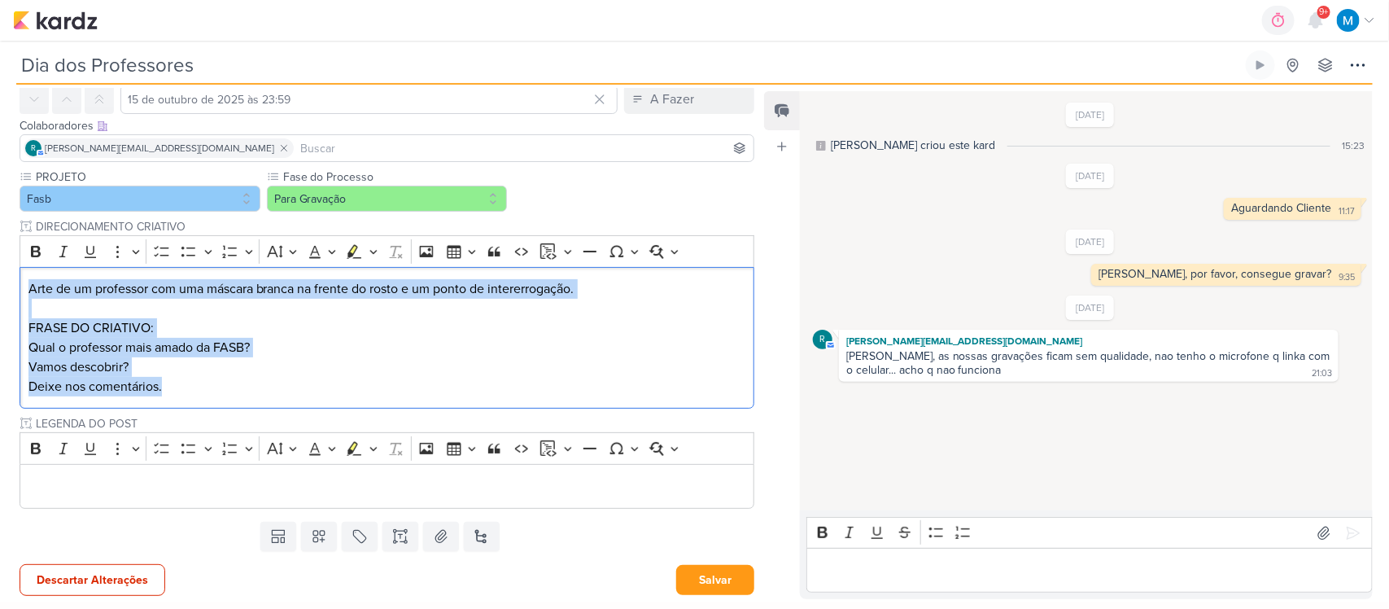
drag, startPoint x: 183, startPoint y: 392, endPoint x: 0, endPoint y: 262, distance: 224.6
click at [0, 262] on div "PROJETO Fasb Fase do Processo" at bounding box center [380, 341] width 761 height 347
copy div "Arte de um professor com uma máscara branca na frente do rosto e um ponto de in…"
click at [217, 392] on p "Vamos descobrir? Deixe nos comentários." at bounding box center [387, 376] width 718 height 39
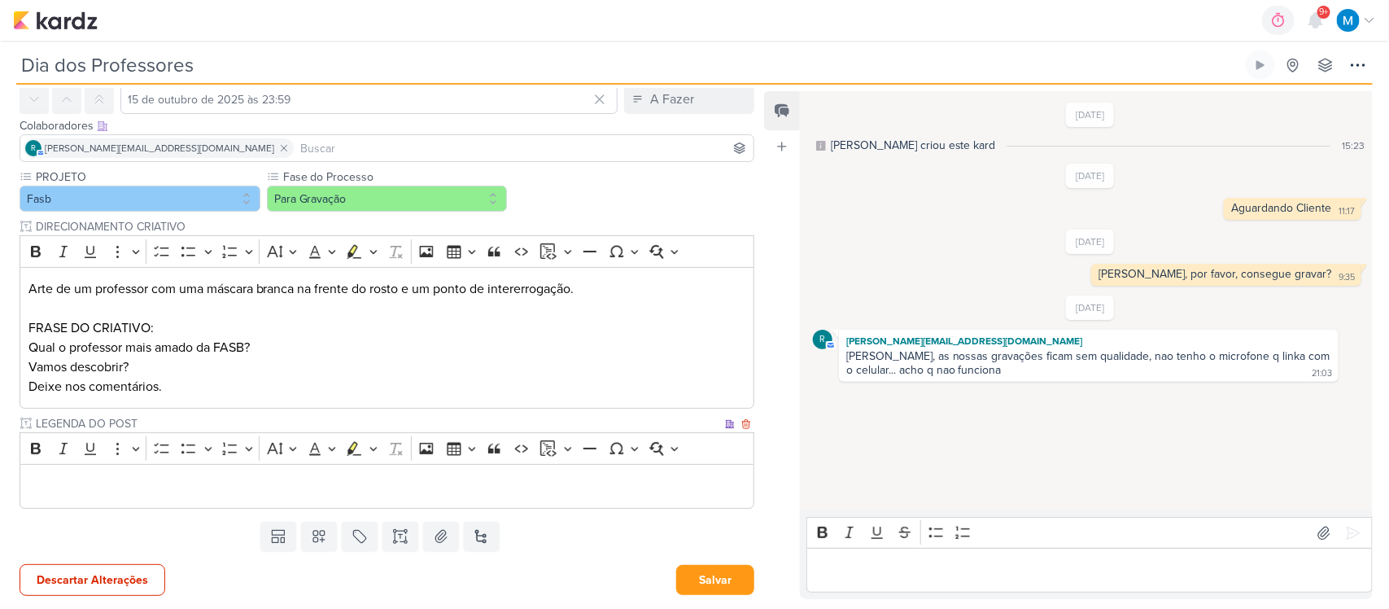
click at [177, 465] on div "Editor editing area: main" at bounding box center [387, 486] width 735 height 45
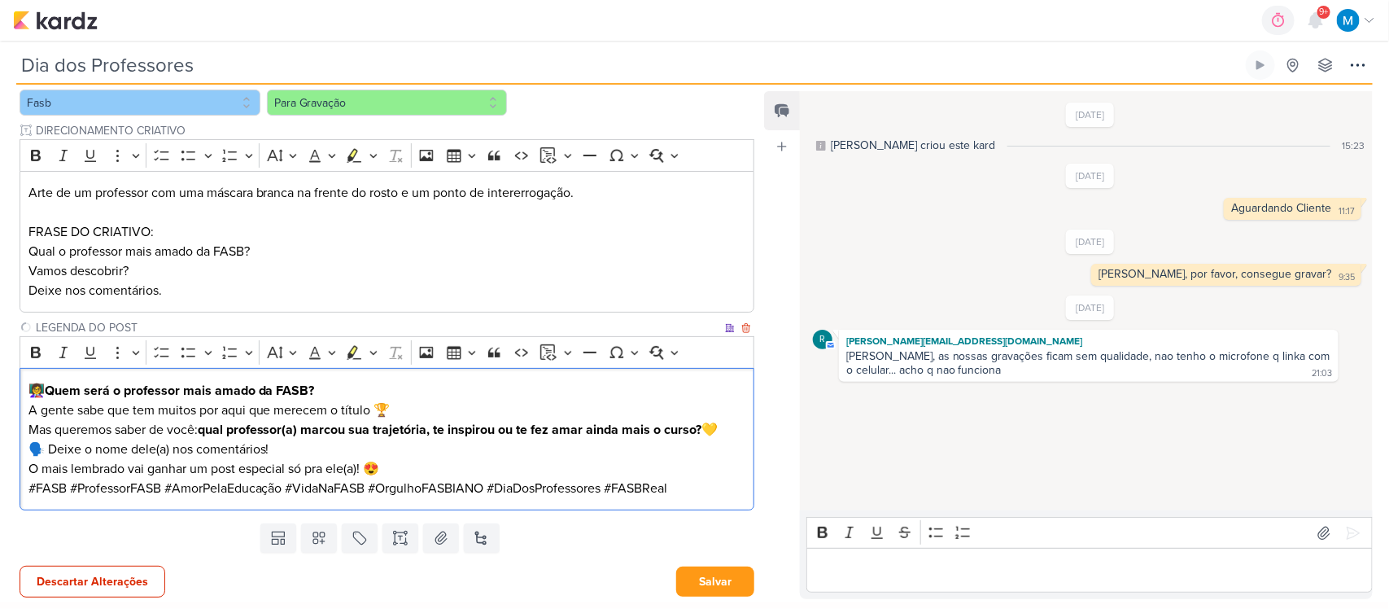
scroll to position [169, 0]
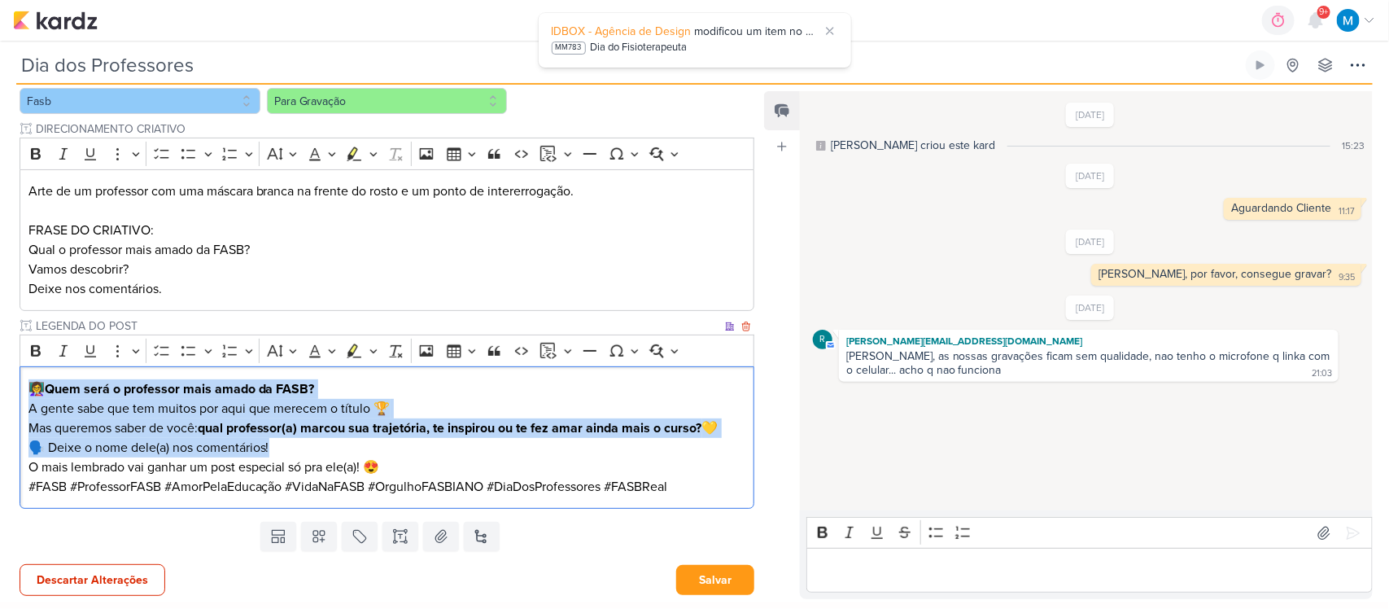
drag, startPoint x: 733, startPoint y: 437, endPoint x: 21, endPoint y: 389, distance: 713.6
click at [21, 389] on div "👩‍🏫 Quem será o professor mais amado da FASB? A gente sabe que tem muitos por a…" at bounding box center [387, 437] width 735 height 142
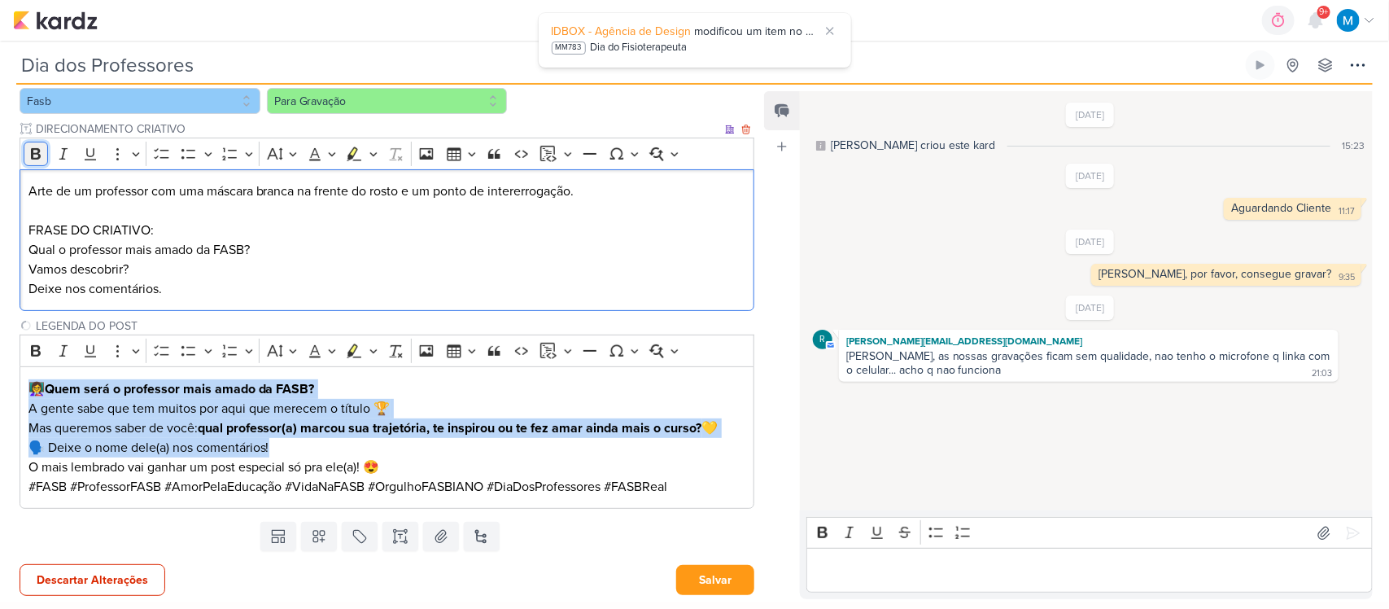
click at [29, 152] on icon "Editor toolbar" at bounding box center [36, 154] width 16 height 16
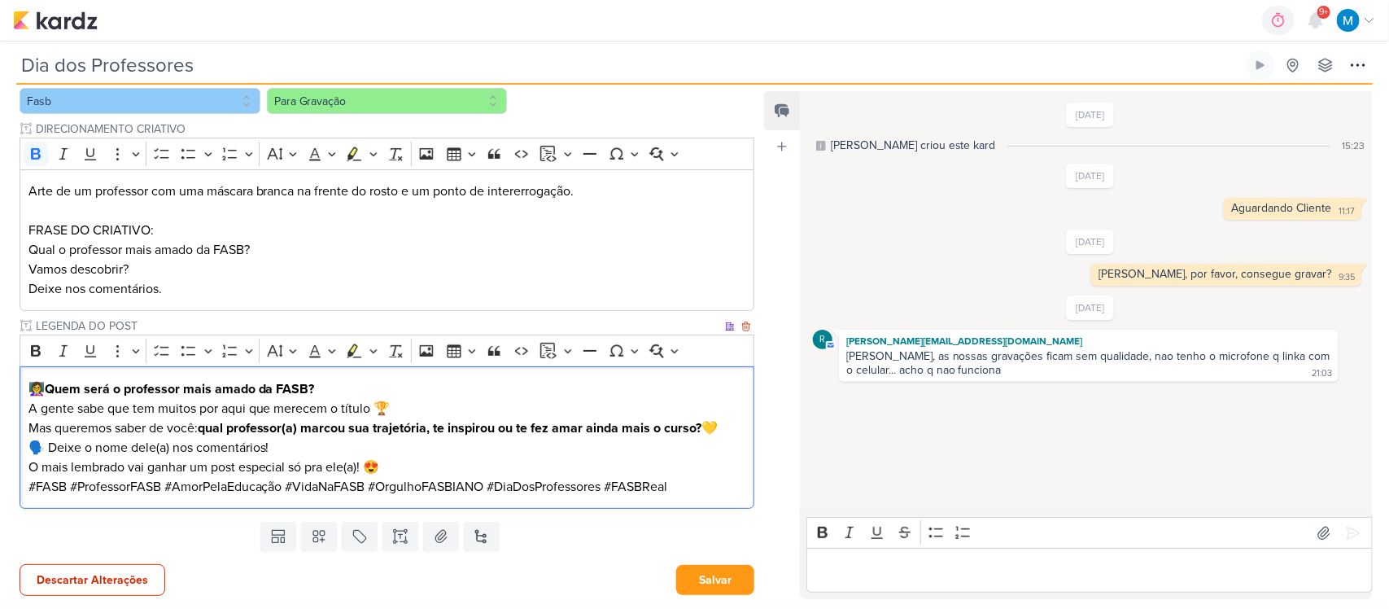
drag, startPoint x: 47, startPoint y: 381, endPoint x: 725, endPoint y: 429, distance: 679.5
click at [725, 429] on div "👩‍🏫 Quem será o professor mais amado da FASB? A gente sabe que tem muitos por a…" at bounding box center [387, 437] width 735 height 142
click at [28, 151] on icon "Editor toolbar" at bounding box center [36, 154] width 16 height 16
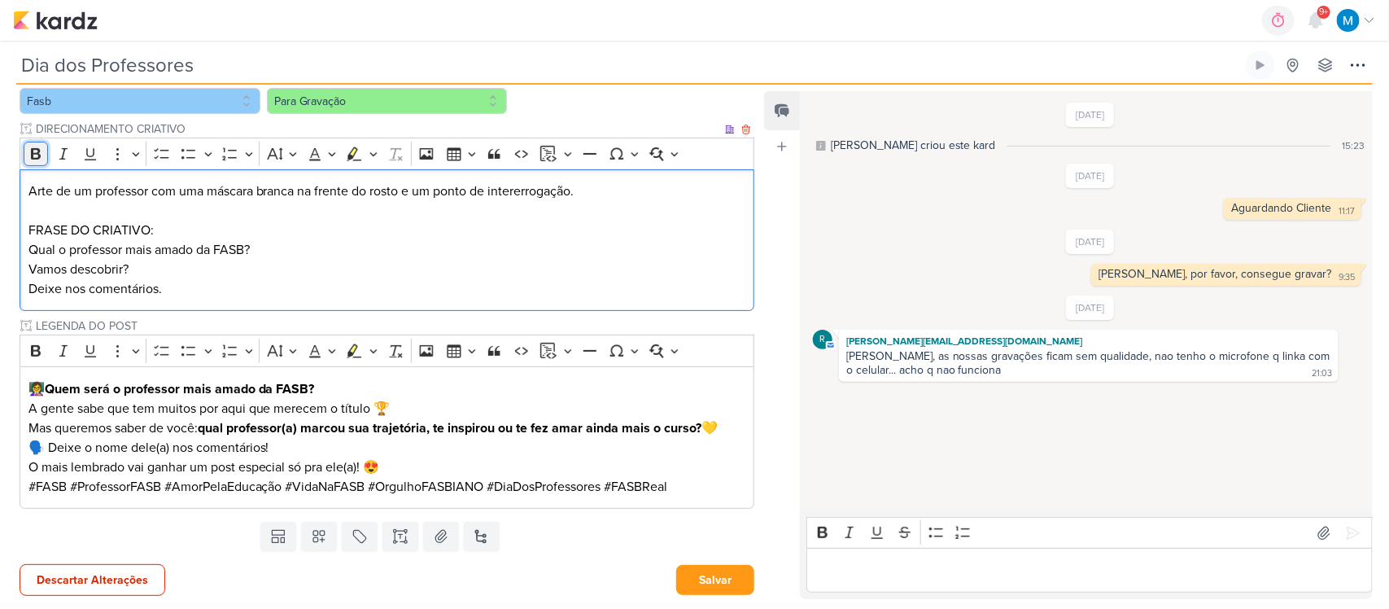
click at [37, 155] on icon "Editor toolbar" at bounding box center [36, 154] width 16 height 16
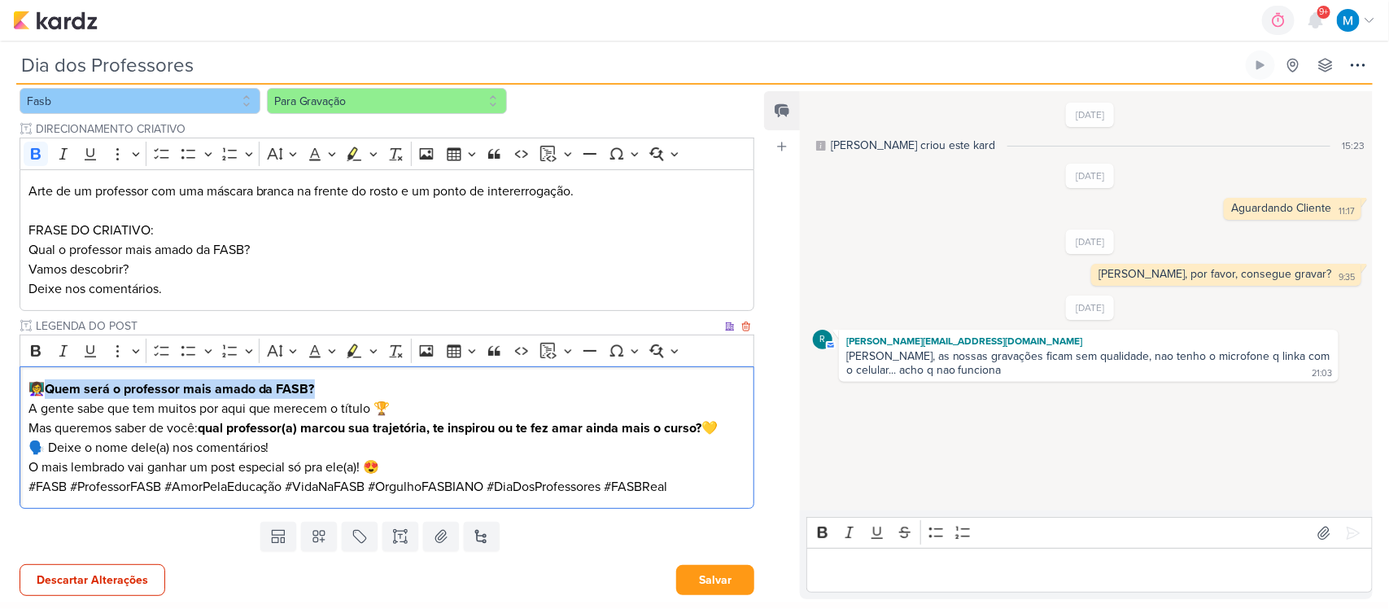
drag, startPoint x: 45, startPoint y: 384, endPoint x: 384, endPoint y: 387, distance: 339.3
click at [384, 387] on p "👩‍🏫 Quem será o professor mais amado da FASB?" at bounding box center [387, 389] width 718 height 20
click at [38, 157] on icon "Editor toolbar" at bounding box center [36, 153] width 10 height 11
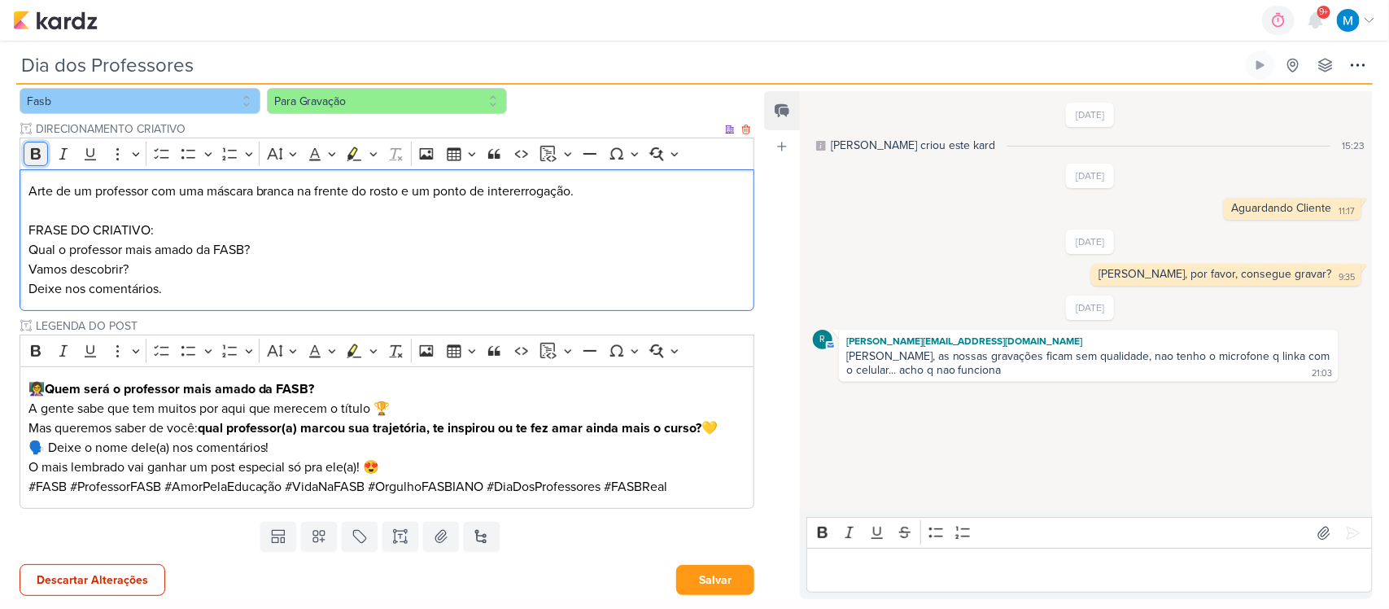
click at [27, 151] on button "Bold" at bounding box center [36, 154] width 24 height 24
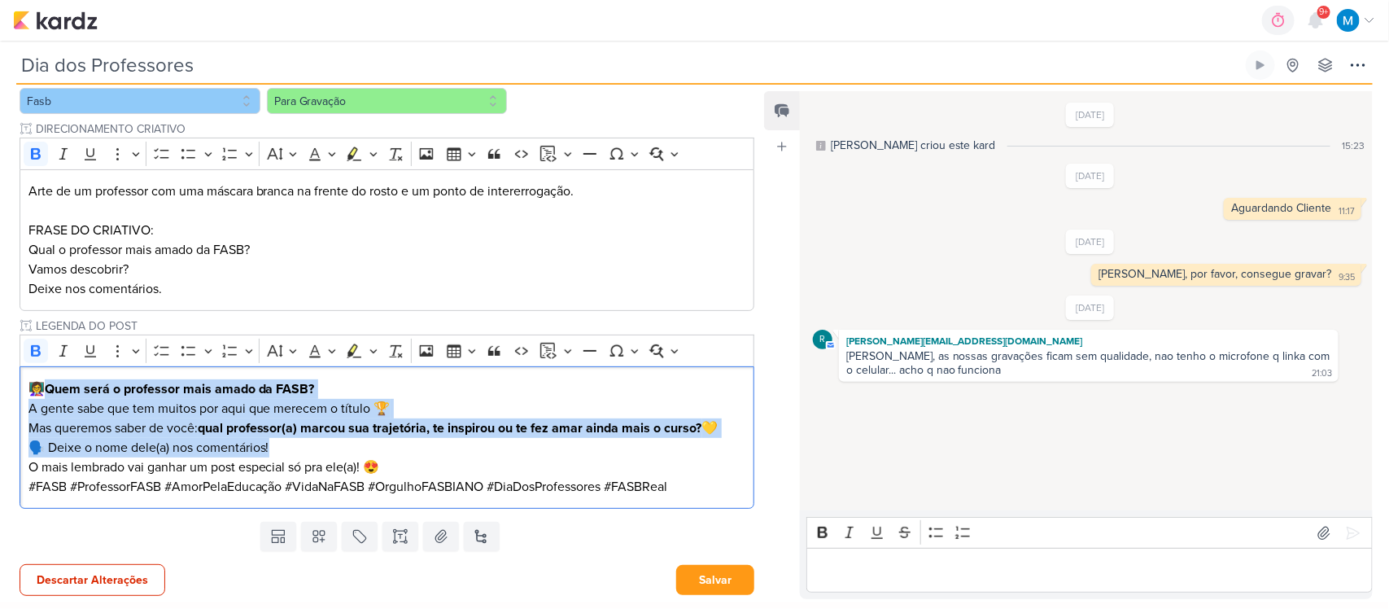
drag, startPoint x: 51, startPoint y: 388, endPoint x: 828, endPoint y: 449, distance: 779.4
click at [828, 449] on div "Responsável MARIANA MIRANDA Nenhum contato encontrado create new contact Novo C…" at bounding box center [694, 343] width 1389 height 517
click at [34, 348] on icon "Editor toolbar" at bounding box center [36, 351] width 16 height 16
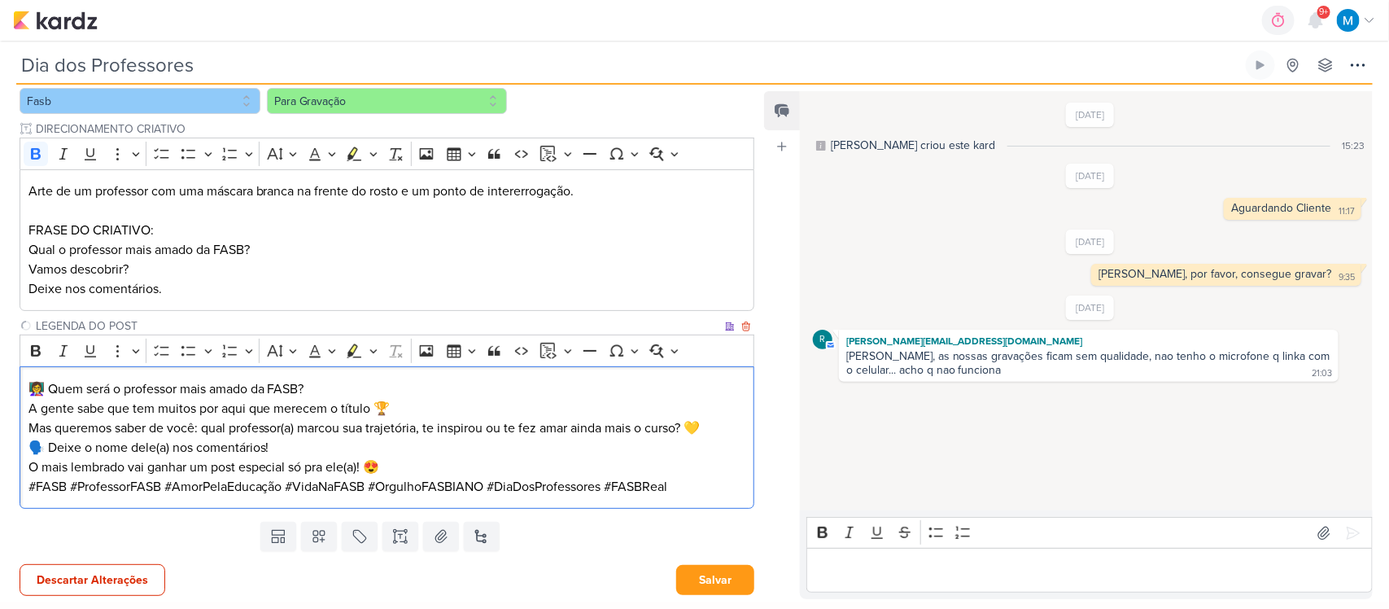
click at [373, 480] on p "#FASB #ProfessorFASB #AmorPelaEducação #VidaNaFASB #OrgulhoFASBIANO #DiaDosProf…" at bounding box center [387, 487] width 718 height 20
click at [413, 407] on p "A gente sabe que tem muitos por aqui que merecem o título 🏆 Mas queremos saber …" at bounding box center [387, 418] width 718 height 39
click at [717, 434] on p "A gente sabe que tem muitos por aqui que merecem o título 🏆 Mas queremos saber …" at bounding box center [387, 418] width 718 height 39
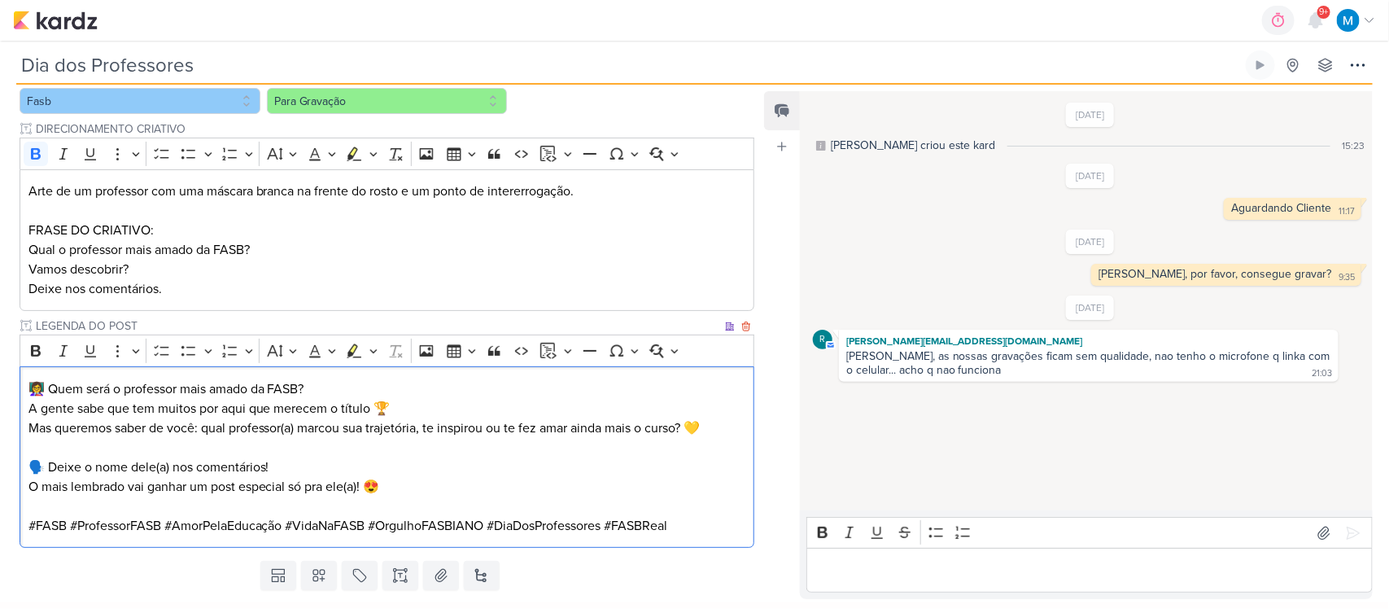
click at [94, 486] on p "🗣️ Deixe o nome dele(a) nos comentários! O mais lembrado vai ganhar um post esp…" at bounding box center [387, 476] width 718 height 39
drag, startPoint x: 383, startPoint y: 489, endPoint x: 391, endPoint y: 497, distance: 10.9
click at [385, 490] on p "🗣️ Deixe o nome dele(a) nos comentários! O mais mencionado vai ganhar um post e…" at bounding box center [387, 476] width 718 height 39
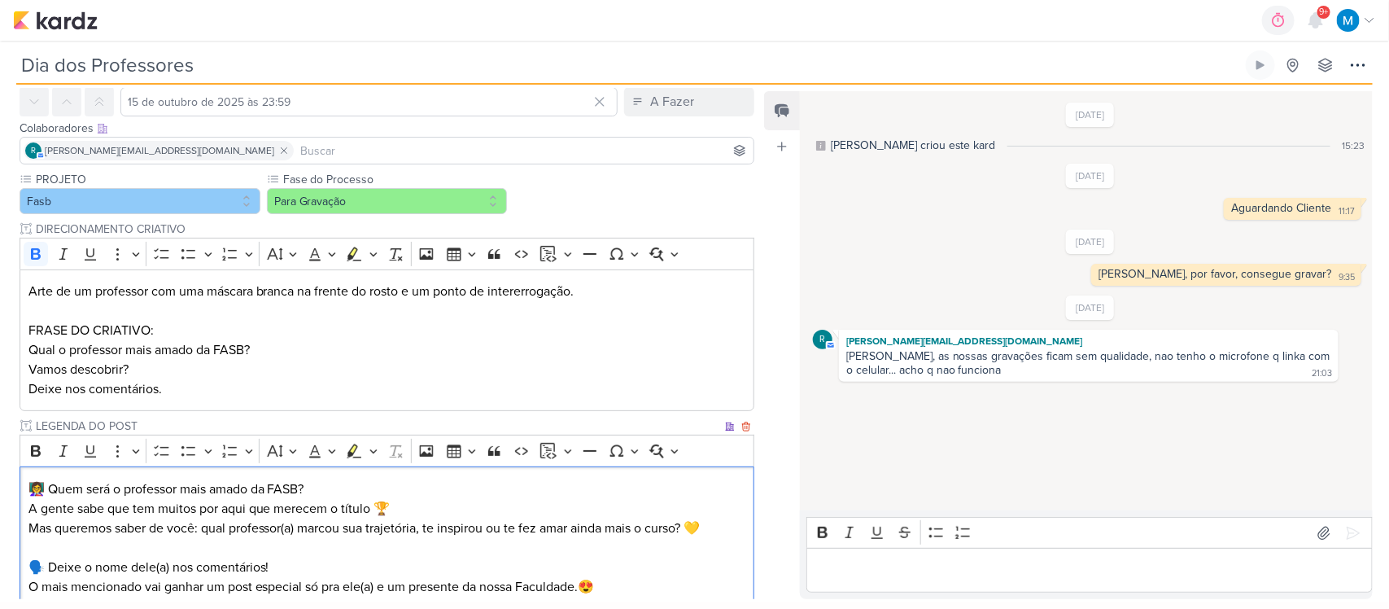
scroll to position [68, 0]
click at [388, 197] on button "Para Gravação" at bounding box center [387, 203] width 241 height 26
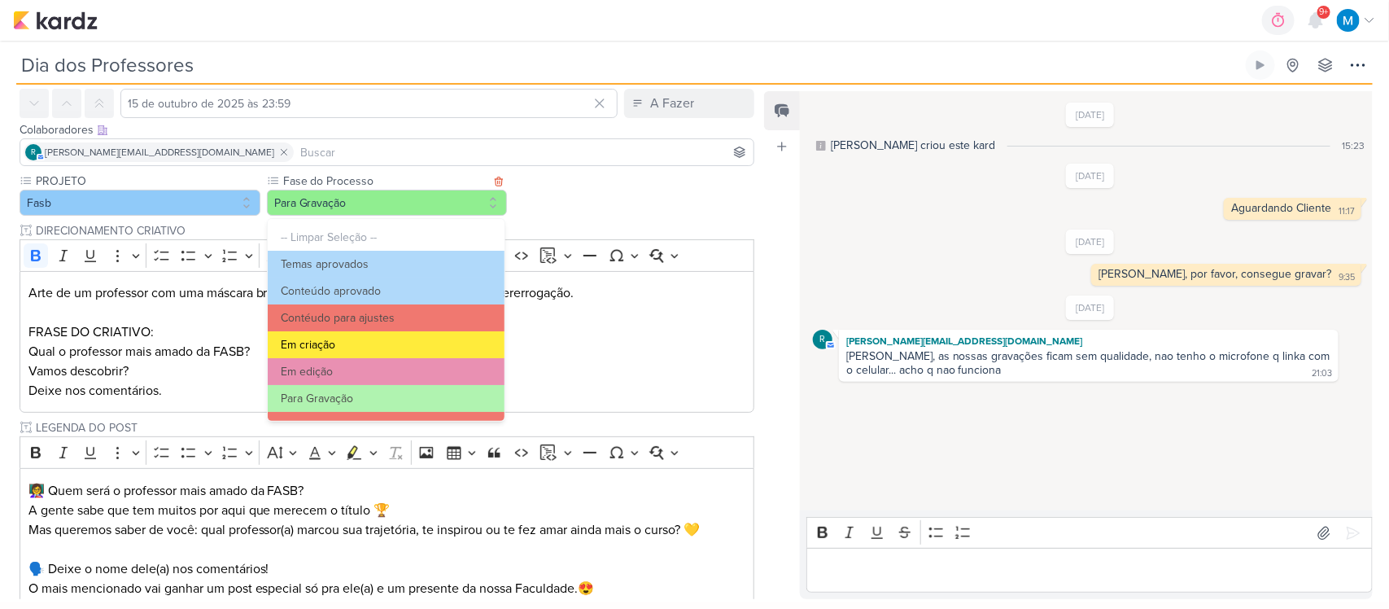
click at [363, 343] on button "Em criação" at bounding box center [386, 344] width 237 height 27
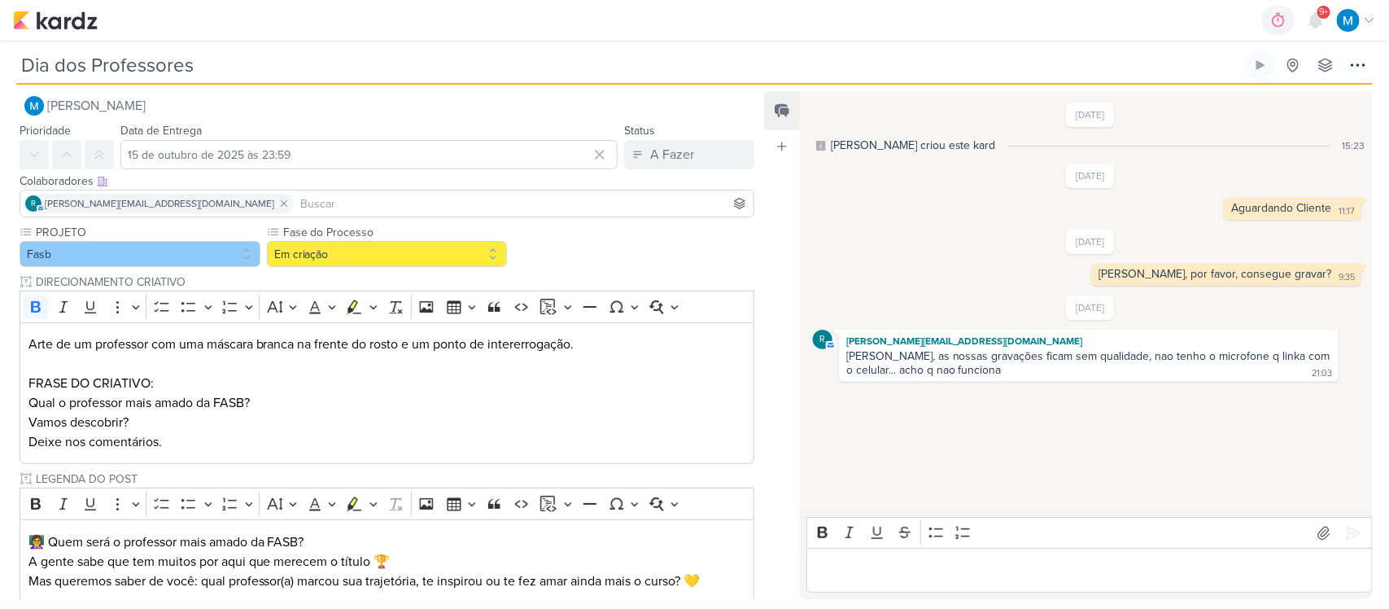
scroll to position [0, 0]
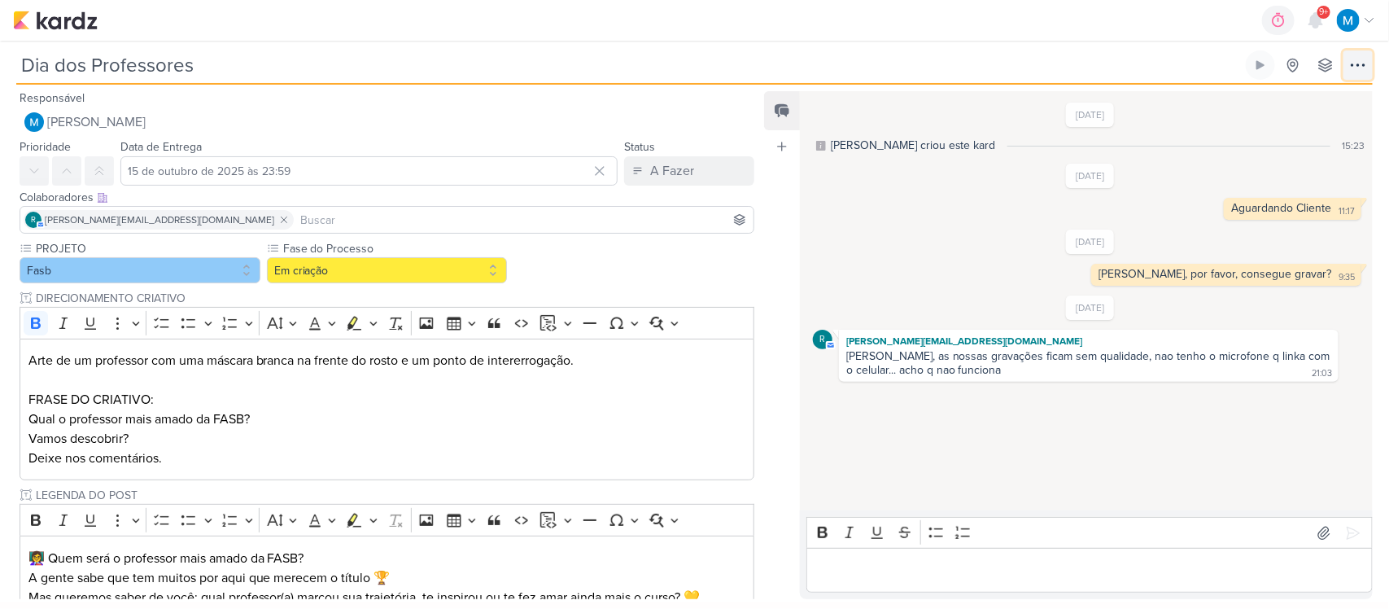
click at [1357, 62] on icon at bounding box center [1358, 65] width 20 height 20
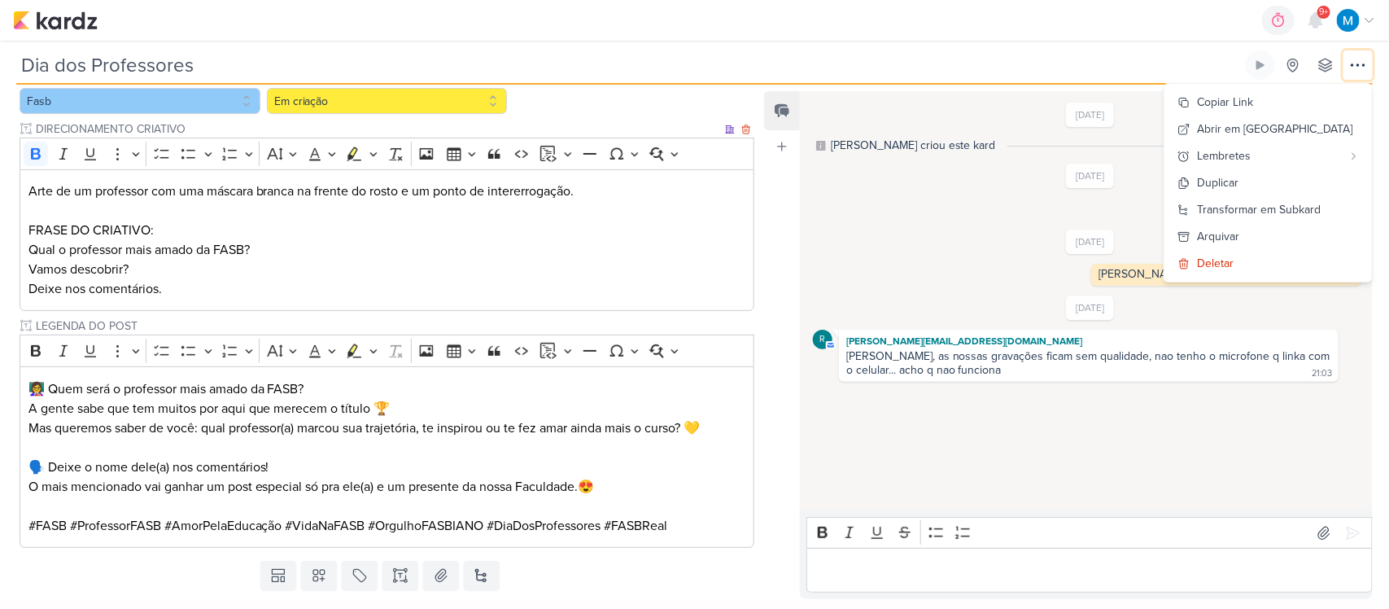
scroll to position [203, 0]
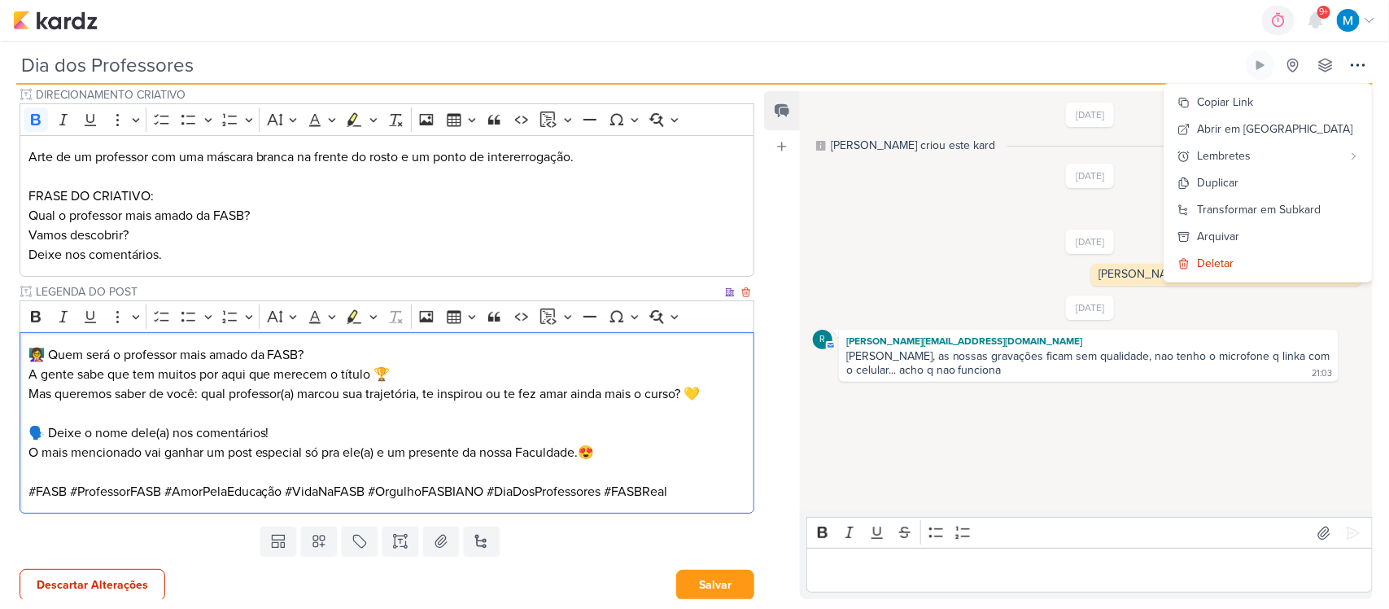
click at [623, 450] on p "🗣️ Deixe o nome dele(a) nos comentários! O mais mencionado vai ganhar um post e…" at bounding box center [387, 442] width 718 height 39
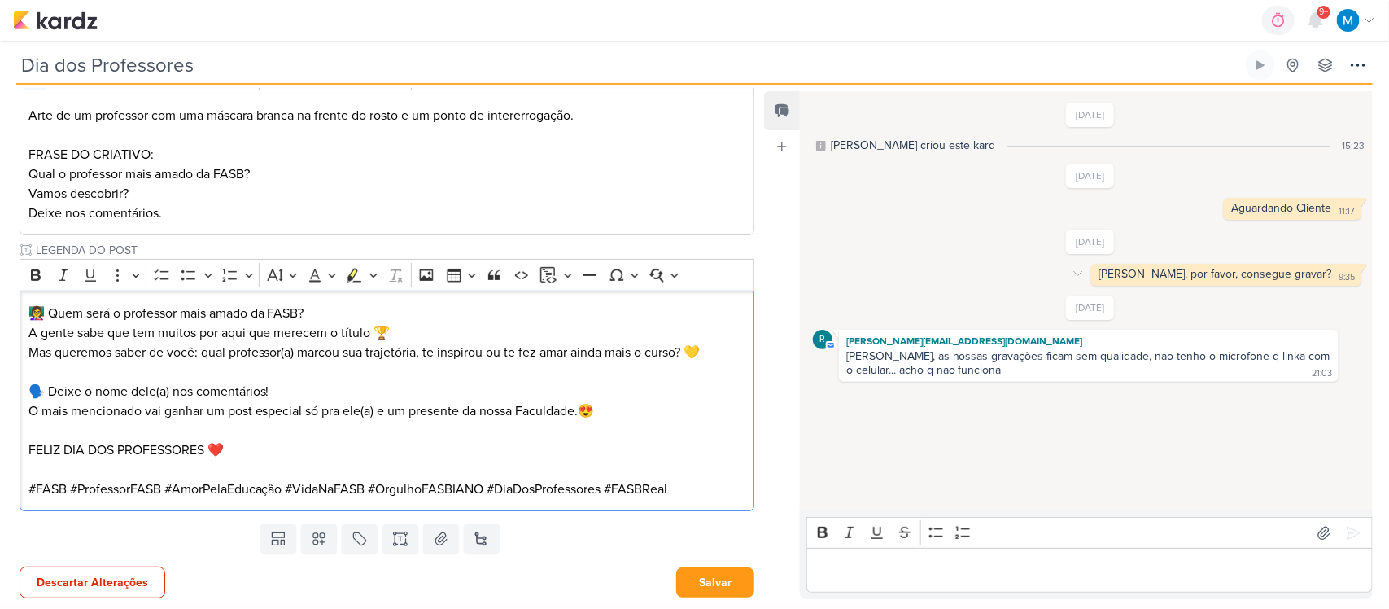
scroll to position [248, 0]
click at [697, 583] on button "Salvar" at bounding box center [715, 580] width 78 height 30
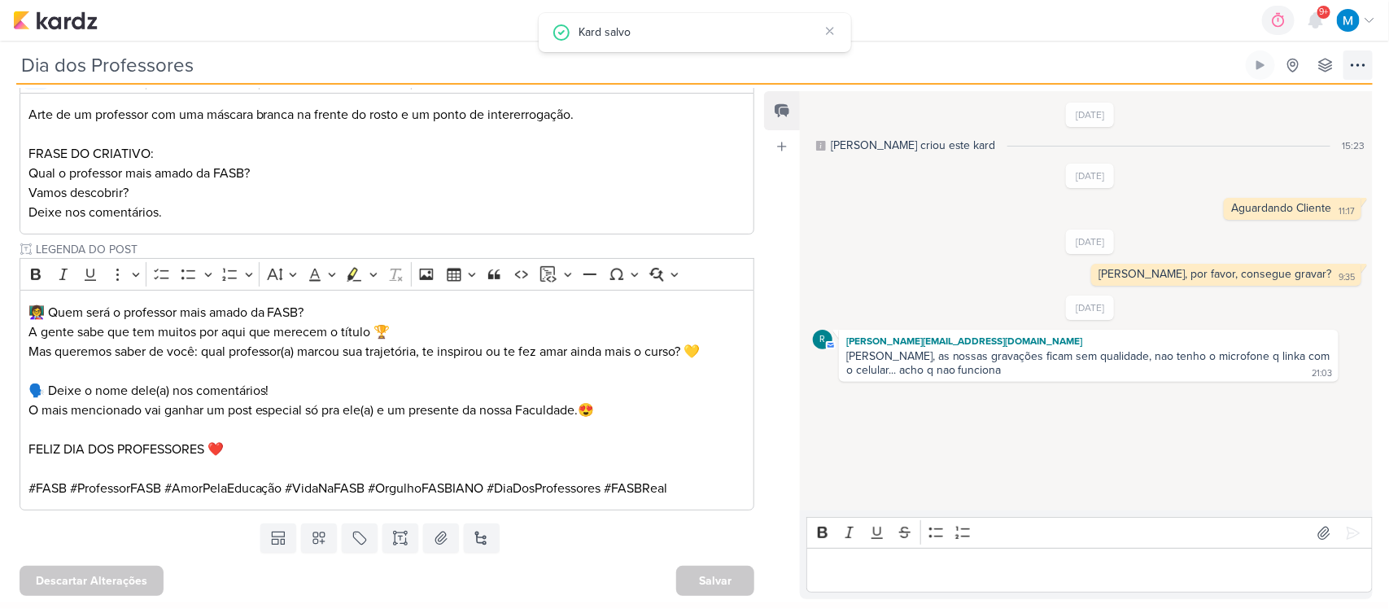
scroll to position [0, 0]
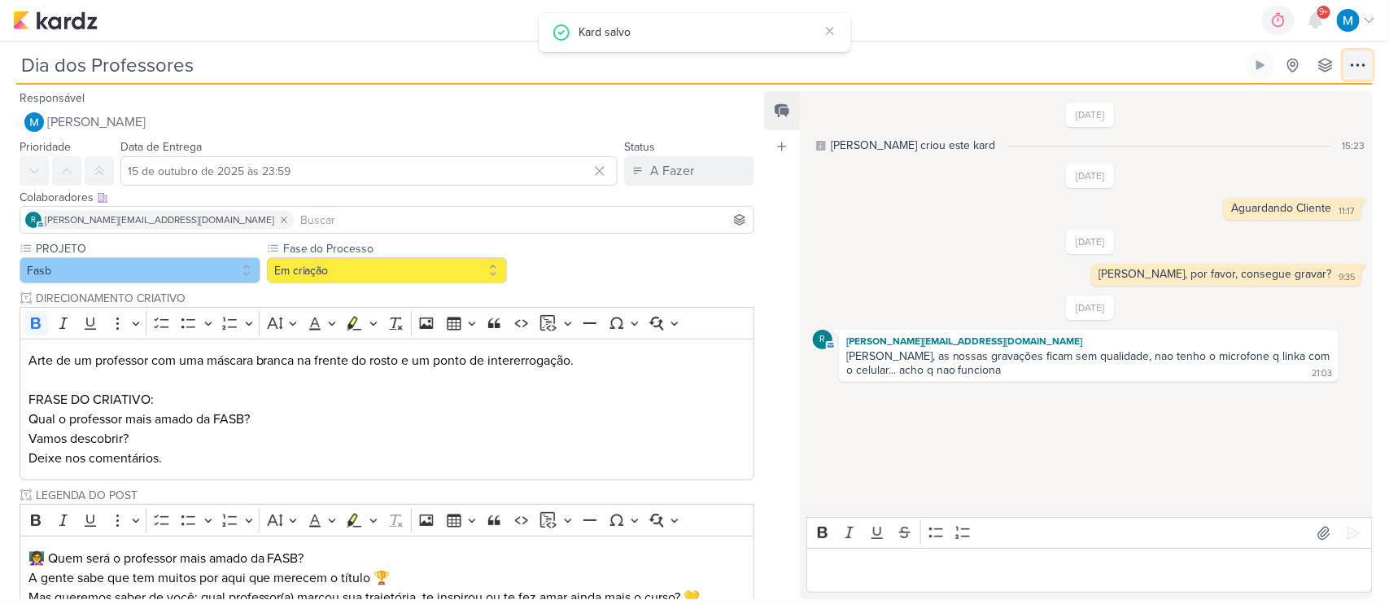
click at [1360, 55] on icon at bounding box center [1358, 65] width 20 height 20
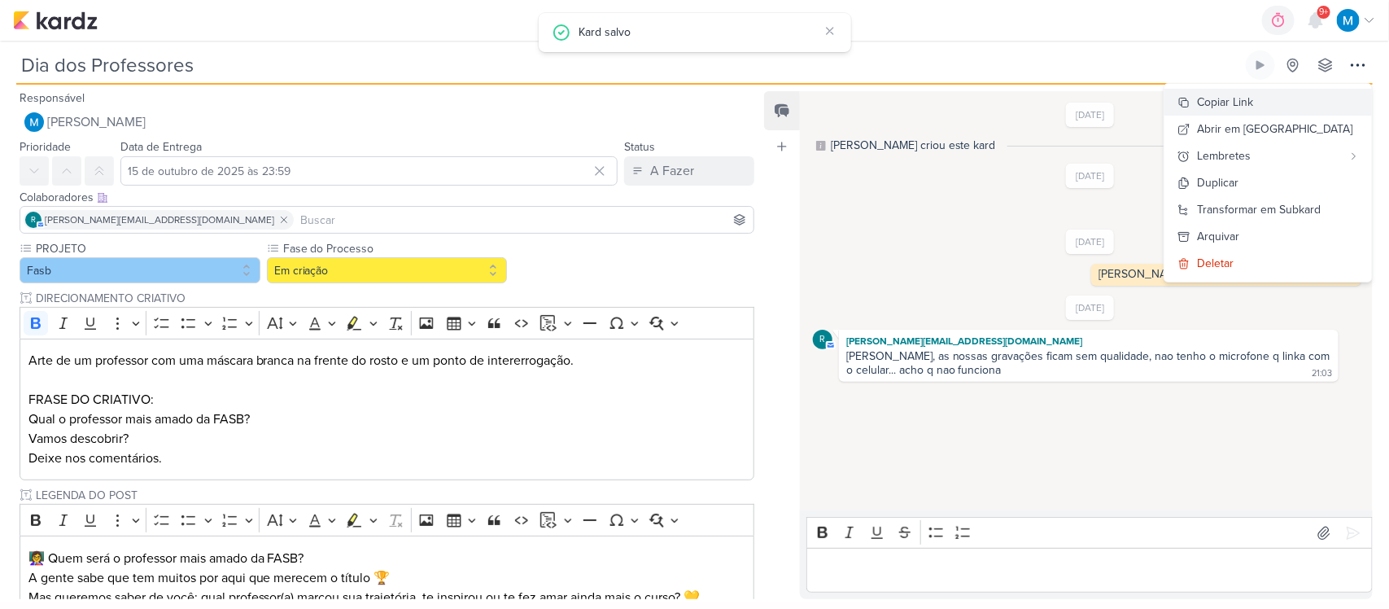
click at [1237, 102] on div "Copiar Link" at bounding box center [1225, 102] width 56 height 17
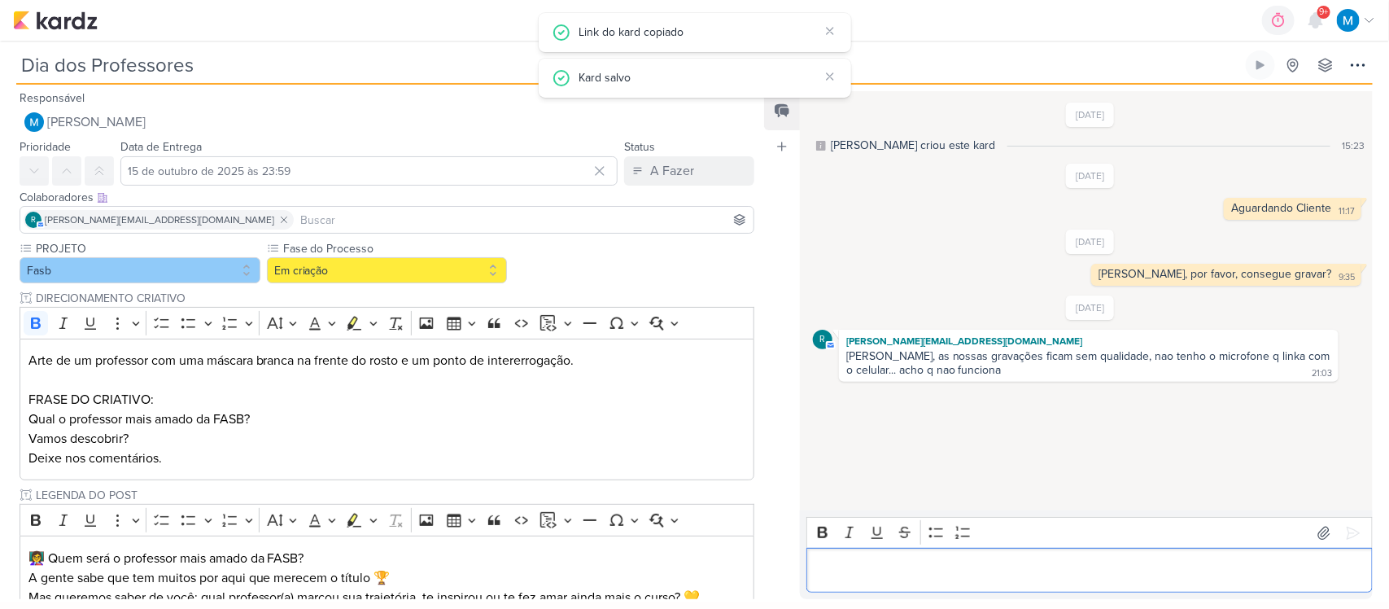
click at [864, 570] on p "Editor editing area: main" at bounding box center [1088, 571] width 549 height 20
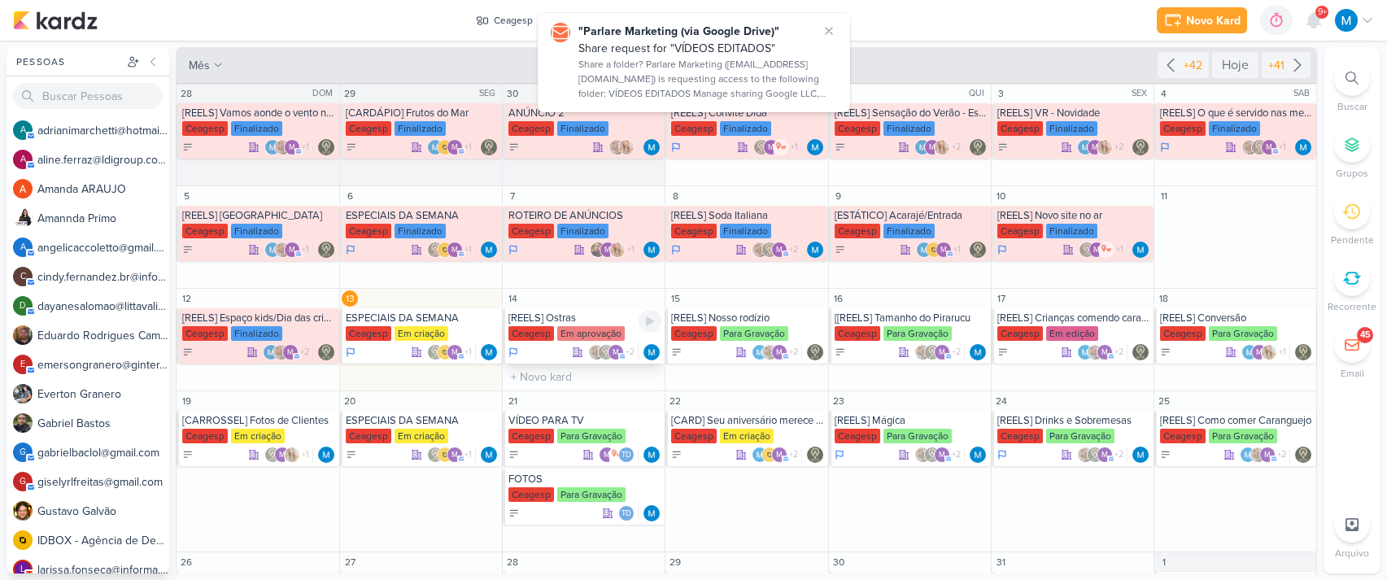
click at [584, 320] on div "[REELS] Ostras" at bounding box center [585, 318] width 153 height 13
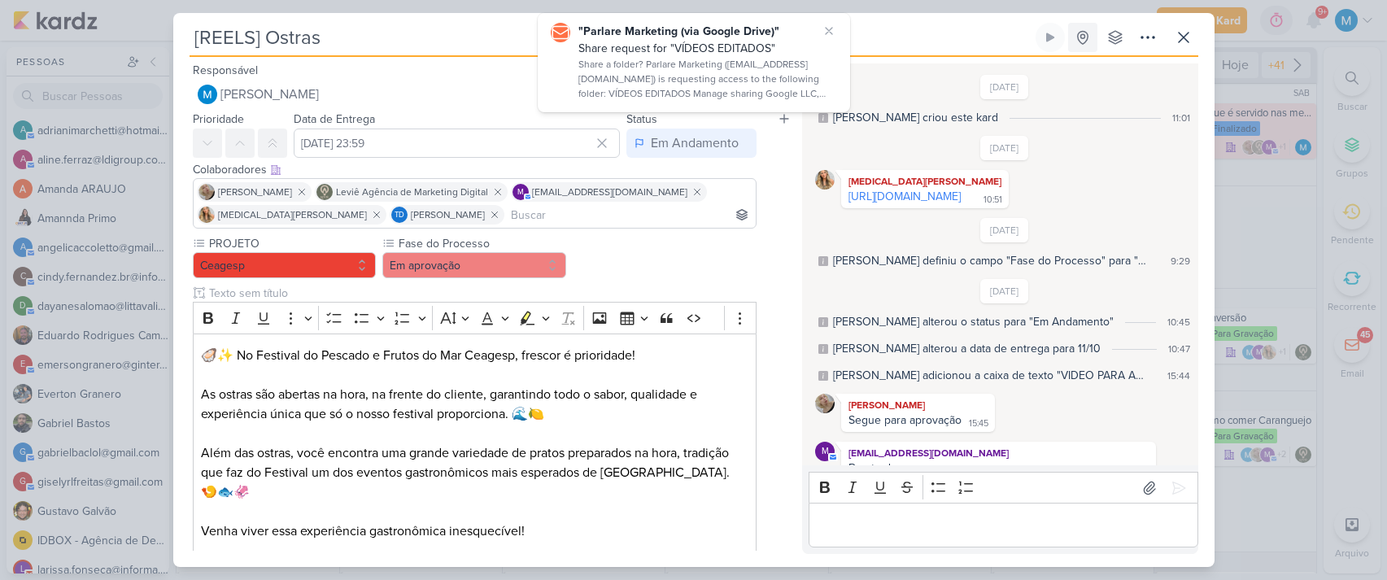
scroll to position [303, 0]
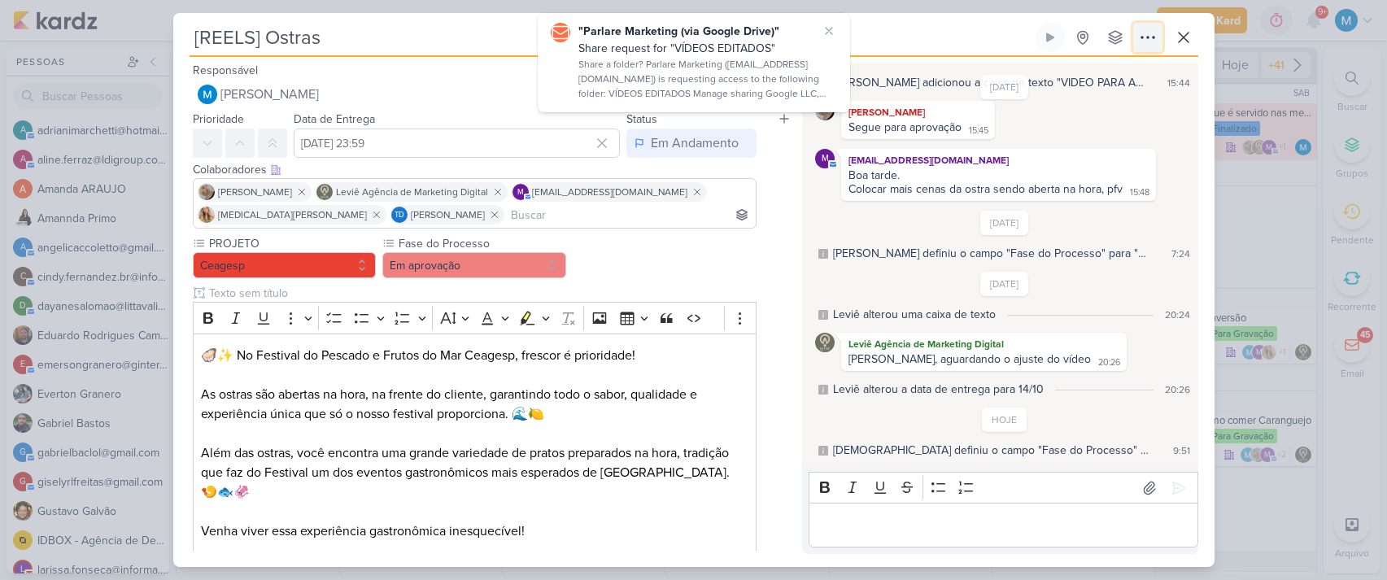
click at [1141, 34] on icon at bounding box center [1148, 38] width 20 height 20
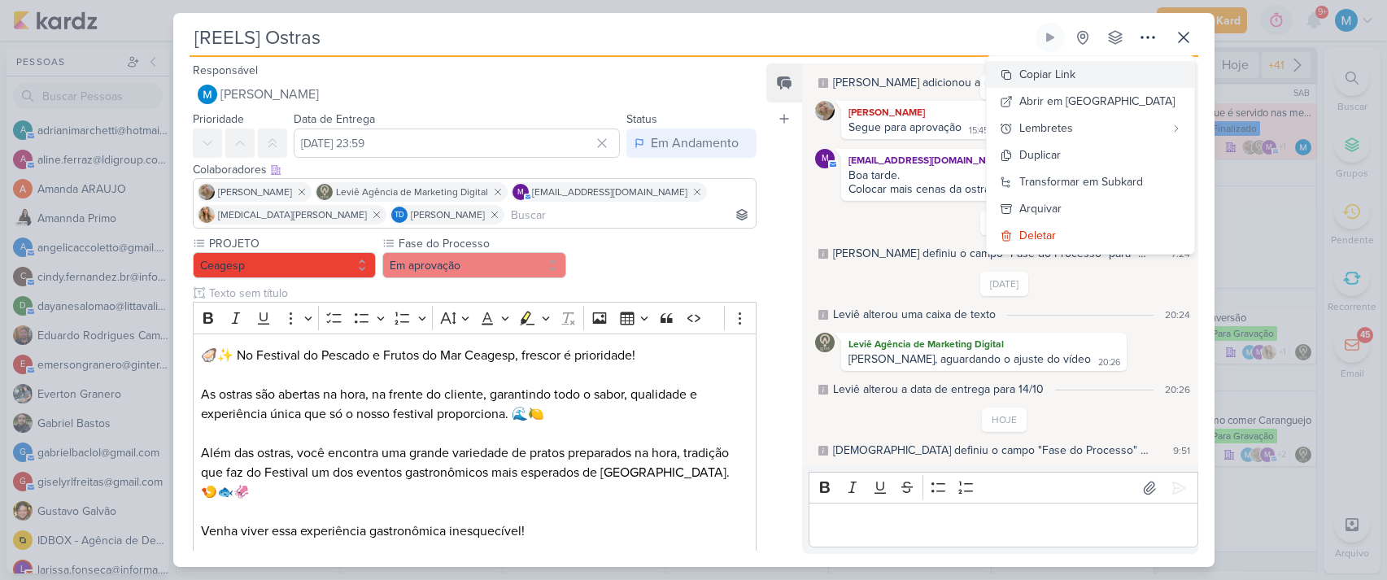
click at [1076, 70] on div "Copiar Link" at bounding box center [1048, 74] width 56 height 17
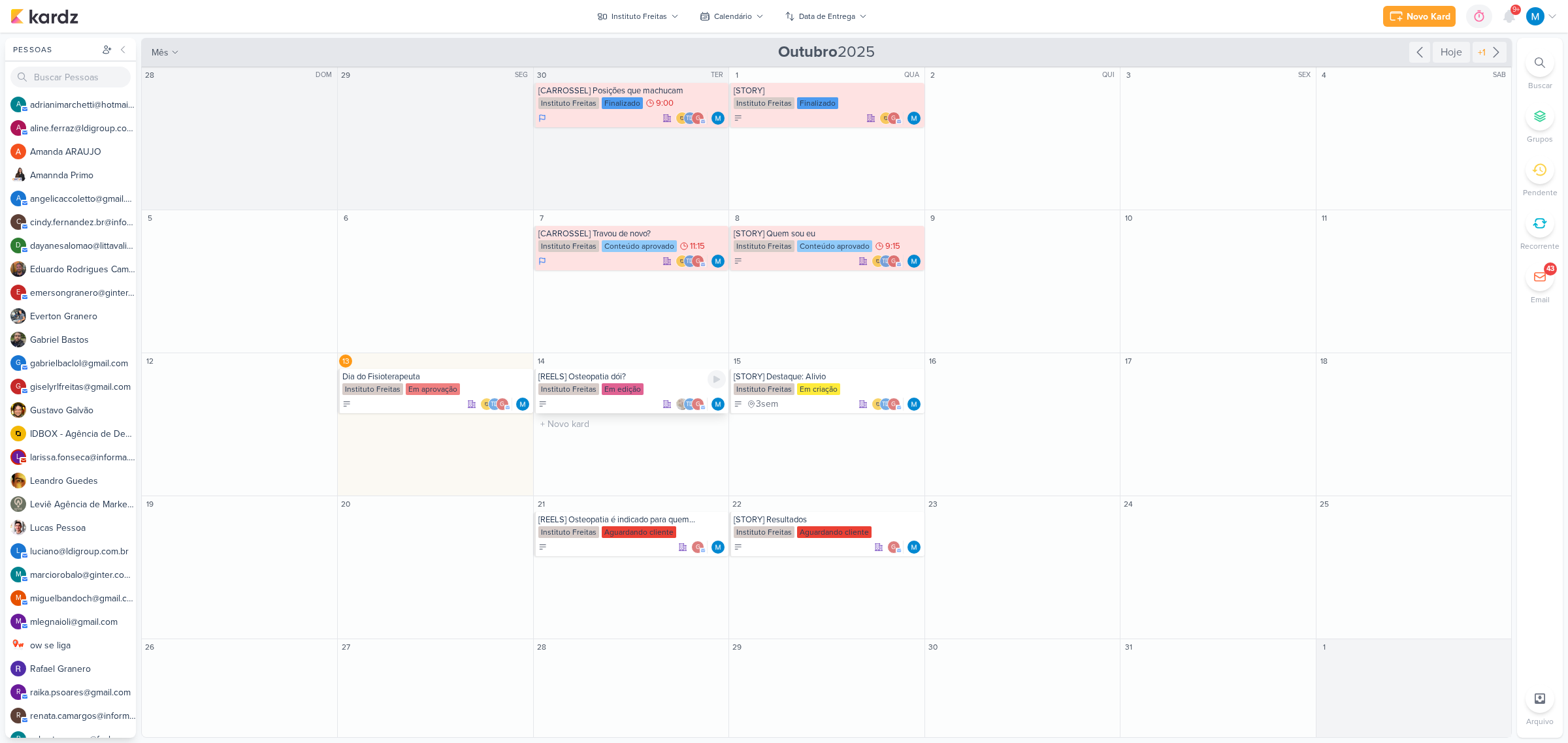
click at [622, 384] on div "Em edição" at bounding box center [622, 389] width 42 height 12
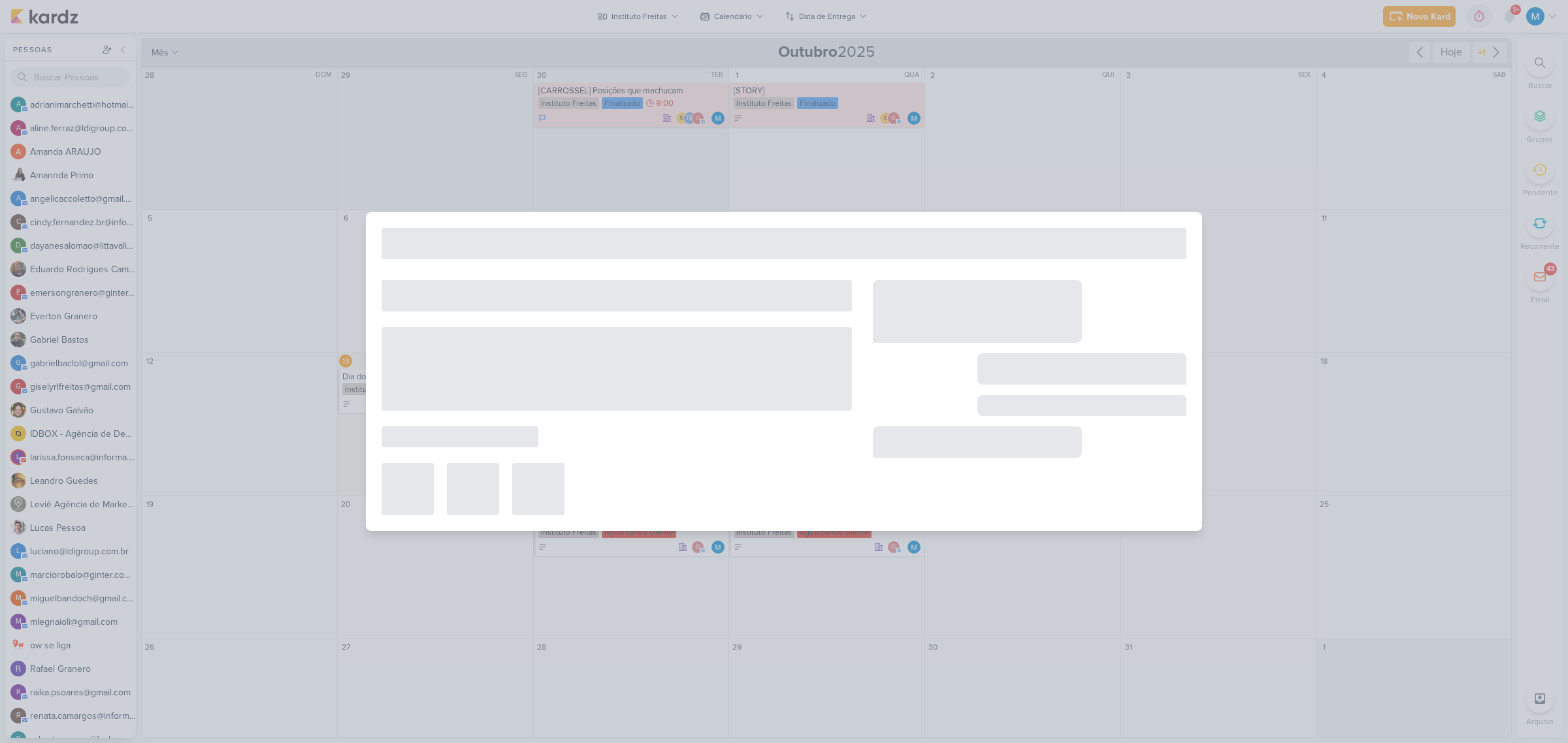
type input "[REELS] Osteopatia dói?"
type input "[DATE] 23:59"
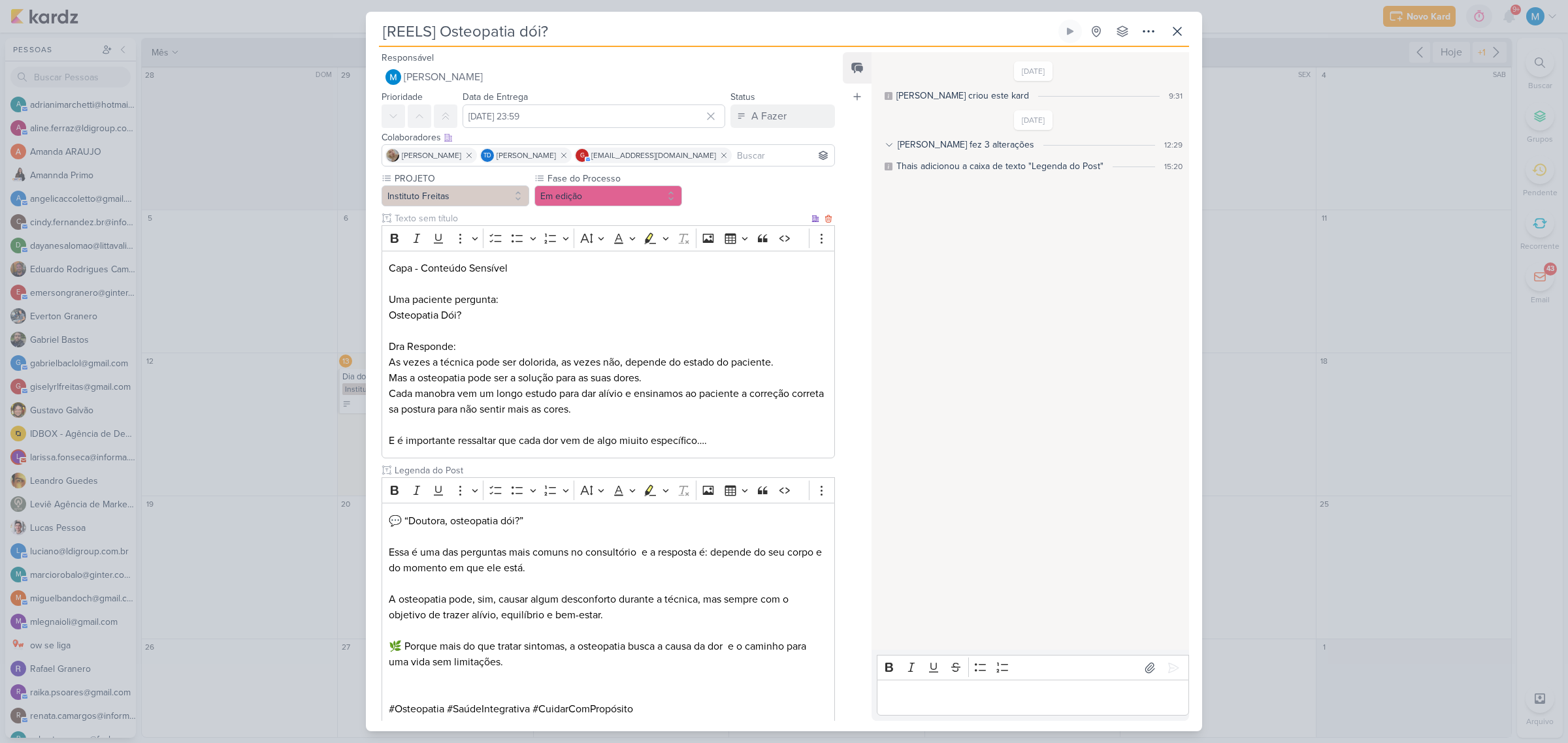
scroll to position [79, 0]
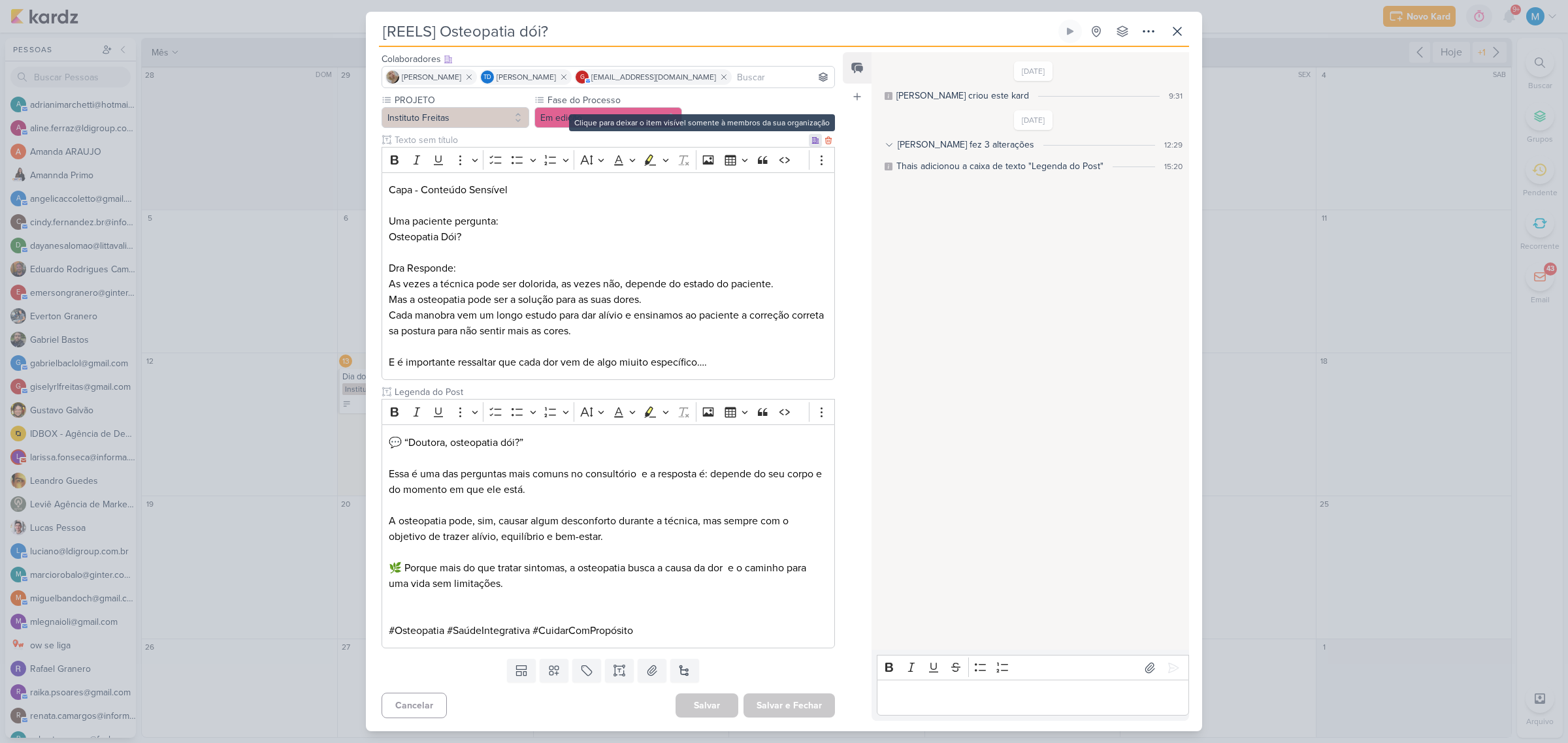
click at [812, 140] on icon at bounding box center [815, 140] width 6 height 6
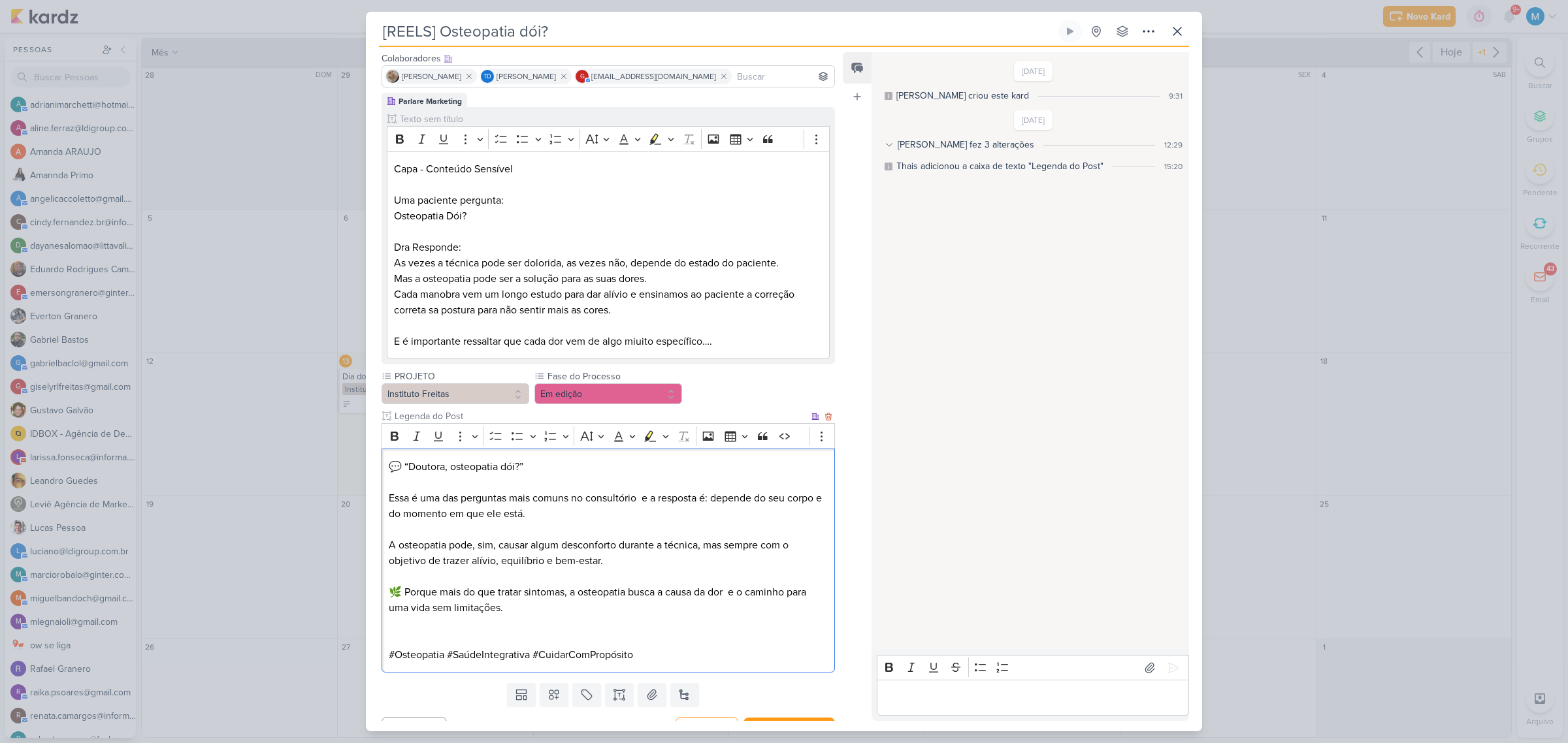
click at [430, 472] on p "💬 “Doutora, osteopatia dói?”" at bounding box center [608, 467] width 439 height 16
click at [445, 461] on p "💬 “Doutora, osteopatia dói?”" at bounding box center [608, 467] width 439 height 16
drag, startPoint x: 438, startPoint y: 468, endPoint x: 405, endPoint y: 468, distance: 33.0
click at [405, 468] on p "💬 “Doutora, osteopatia dói?”" at bounding box center [608, 467] width 439 height 16
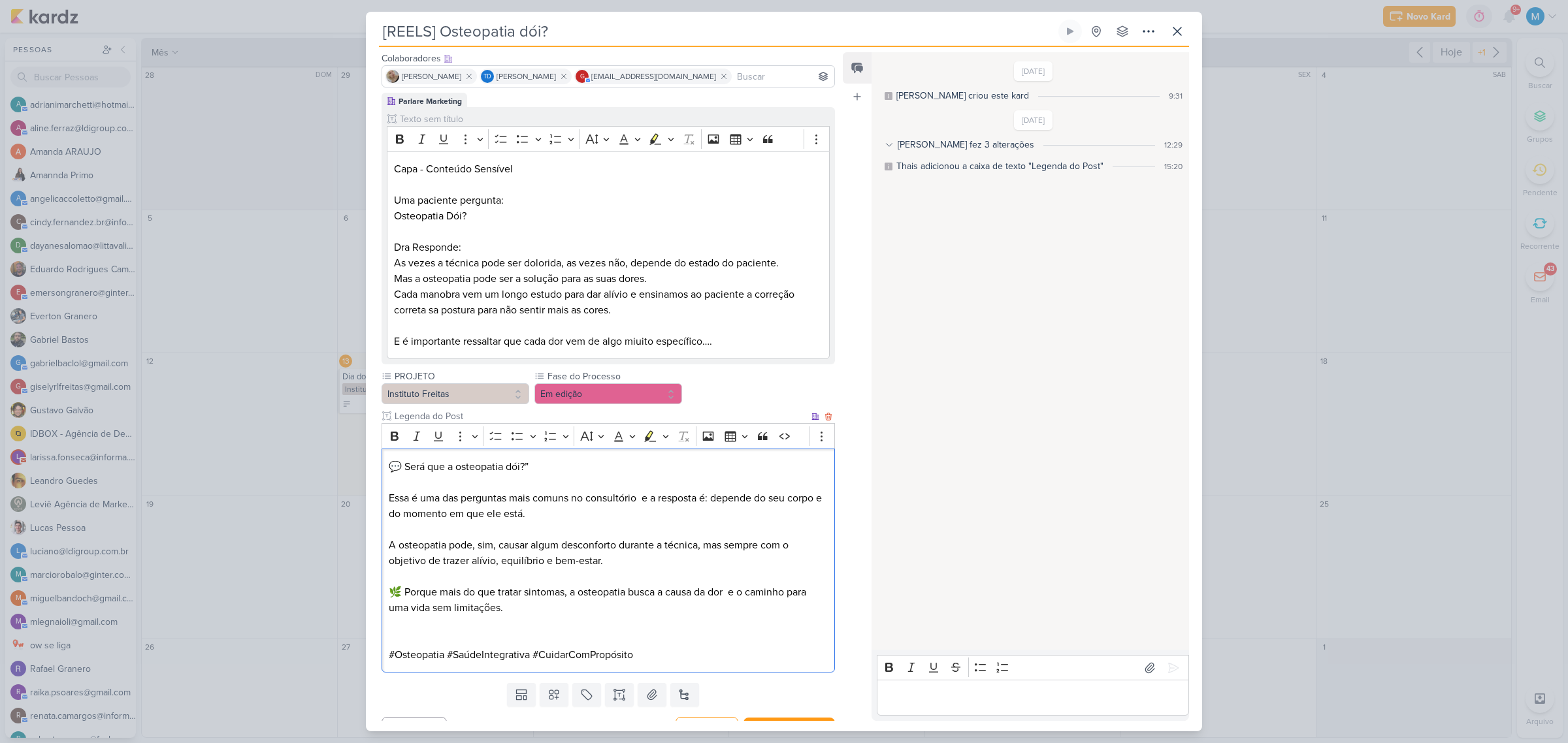
click at [538, 467] on p "💬 Será que a osteopatia dói?”" at bounding box center [608, 467] width 439 height 16
click at [643, 495] on p "Essa é uma das perguntas mais comuns no consultório e a resposta é: depende do …" at bounding box center [608, 505] width 439 height 31
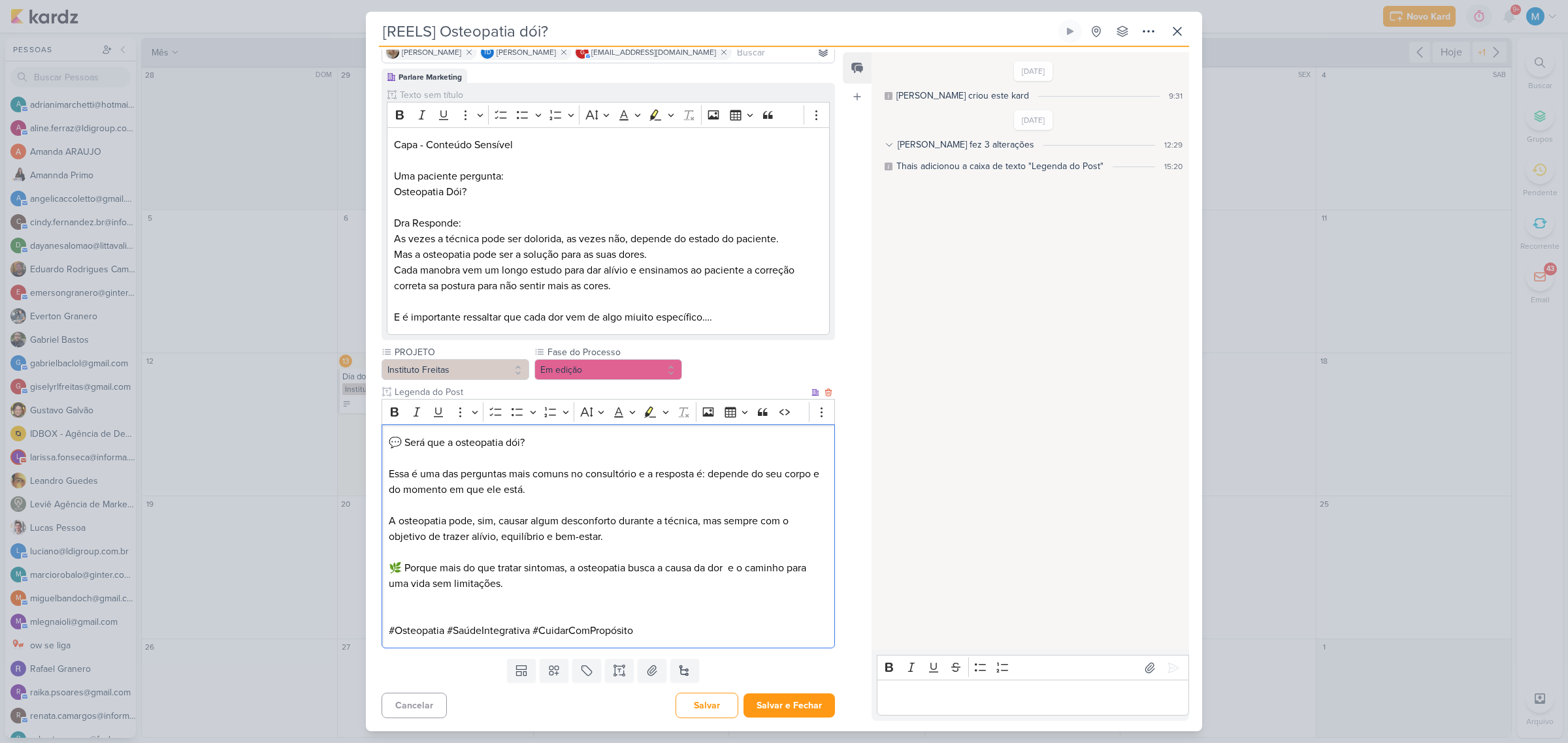
click at [703, 517] on p "A osteopatia pode, sim, causar algum desconforto durante a técnica, mas sempre …" at bounding box center [608, 529] width 439 height 31
click at [502, 623] on p "Editor editing area: main" at bounding box center [608, 615] width 439 height 16
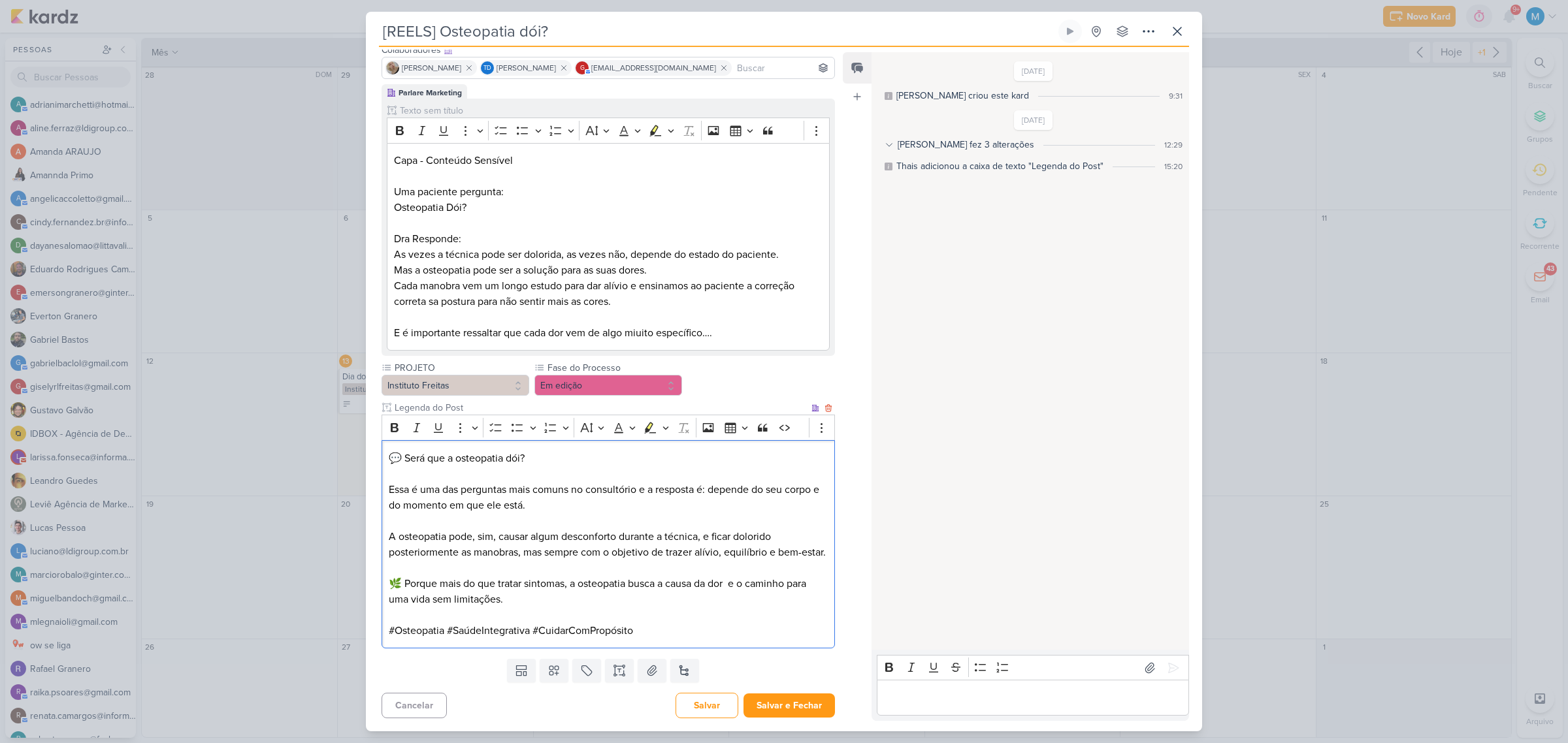
click at [732, 587] on p "🌿 Porque mais do que tratar sintomas, a osteopatia busca a causa da dor e o cam…" at bounding box center [608, 591] width 439 height 31
click at [629, 375] on button "Em edição" at bounding box center [609, 385] width 148 height 21
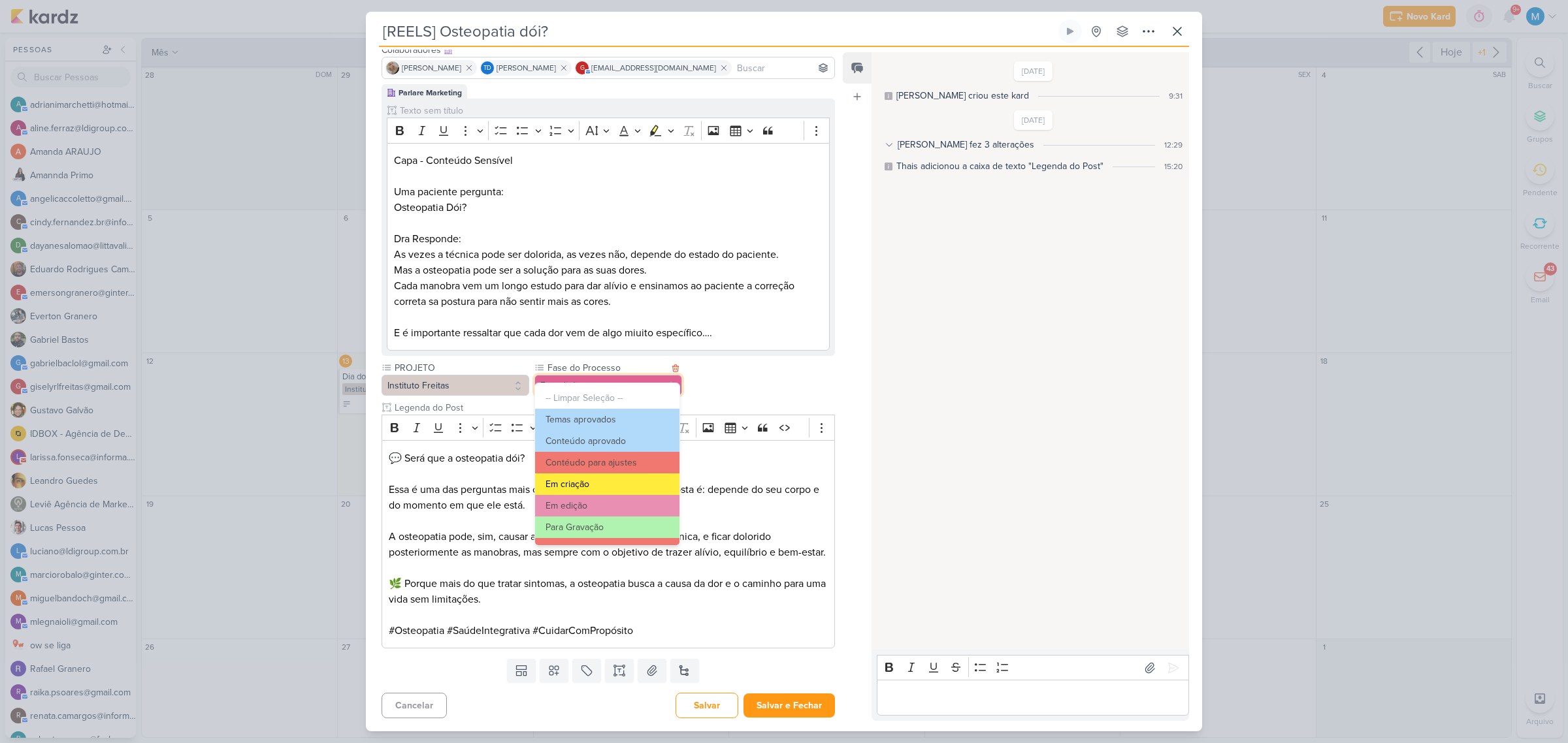
scroll to position [82, 0]
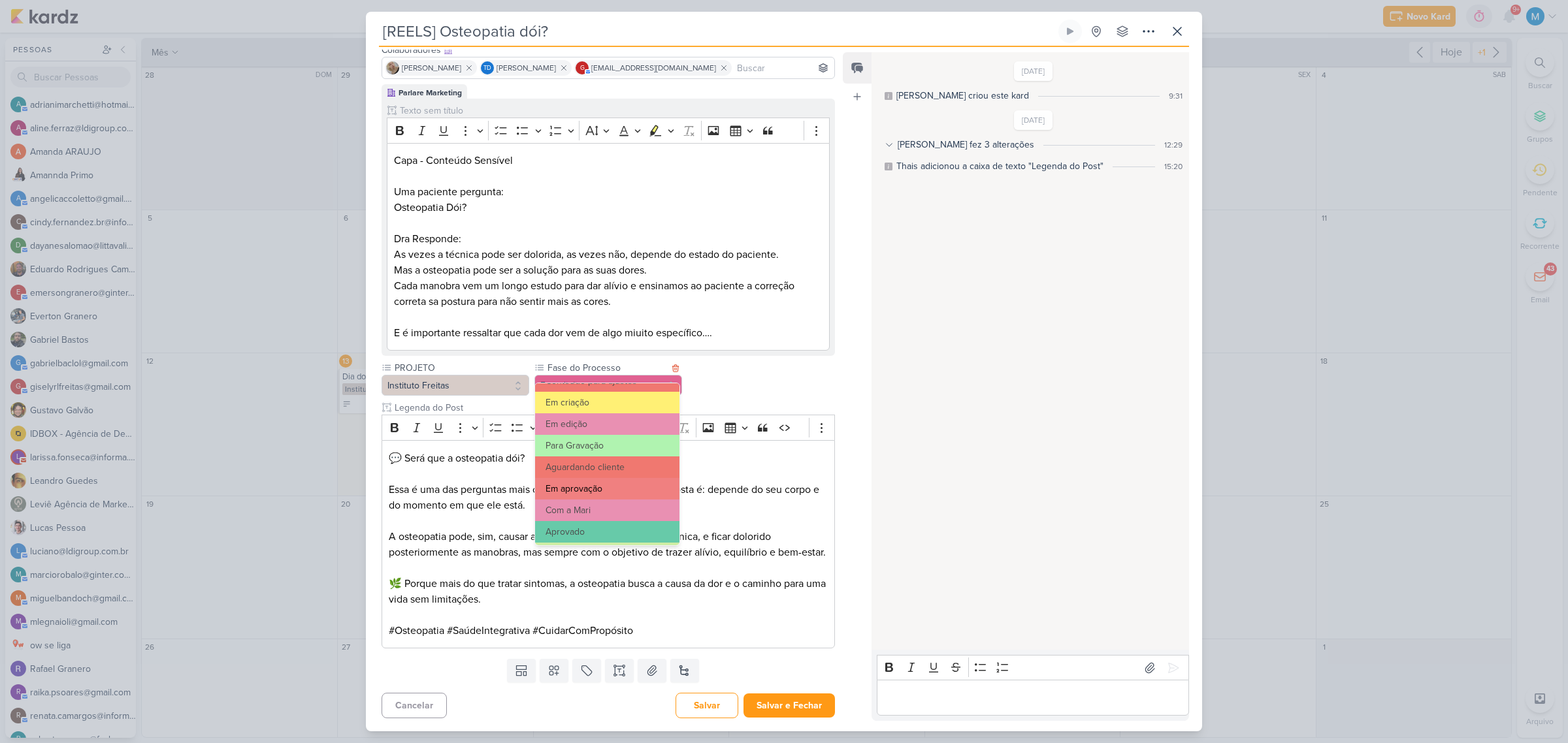
click at [622, 485] on button "Em aprovação" at bounding box center [607, 489] width 145 height 22
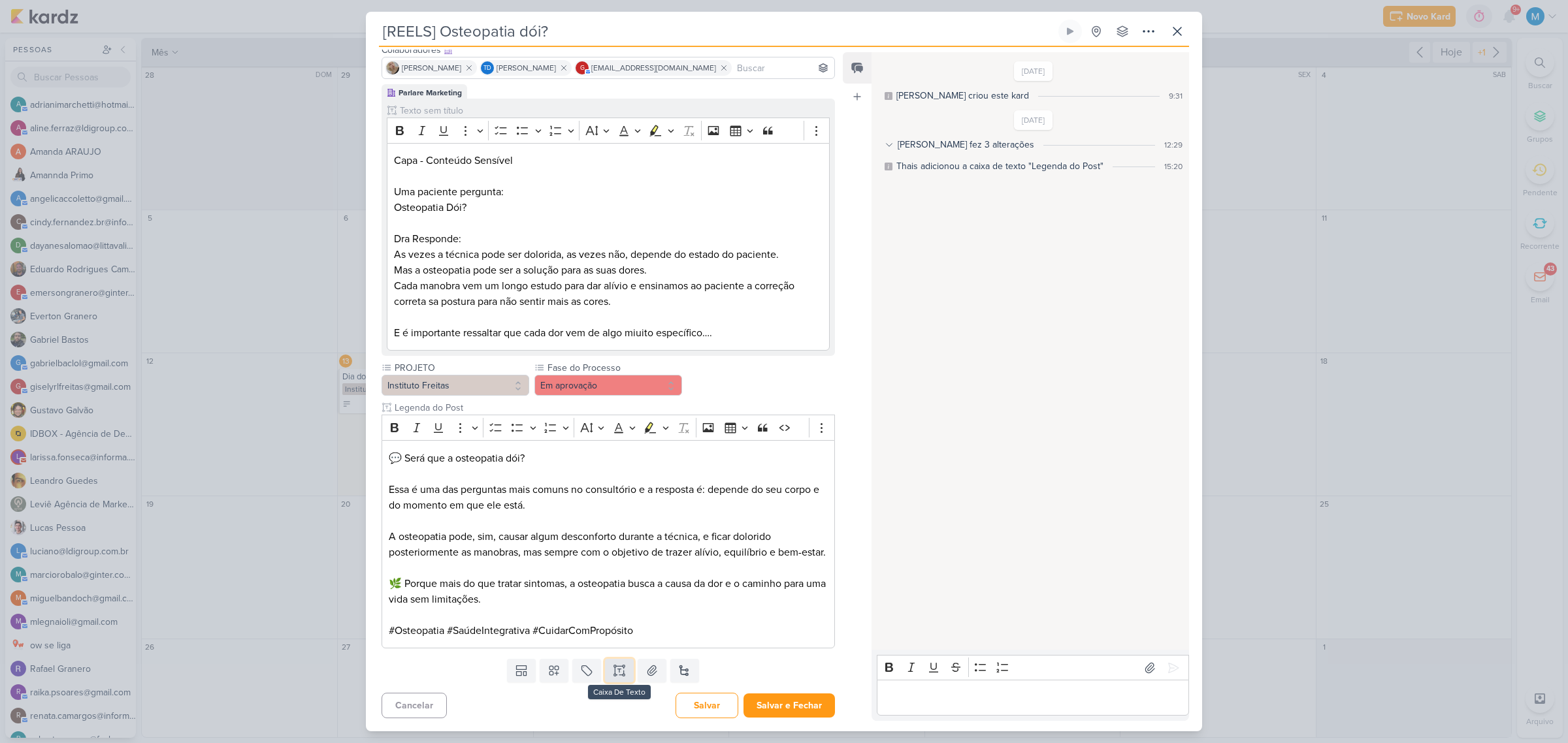
click at [616, 668] on icon at bounding box center [619, 670] width 13 height 13
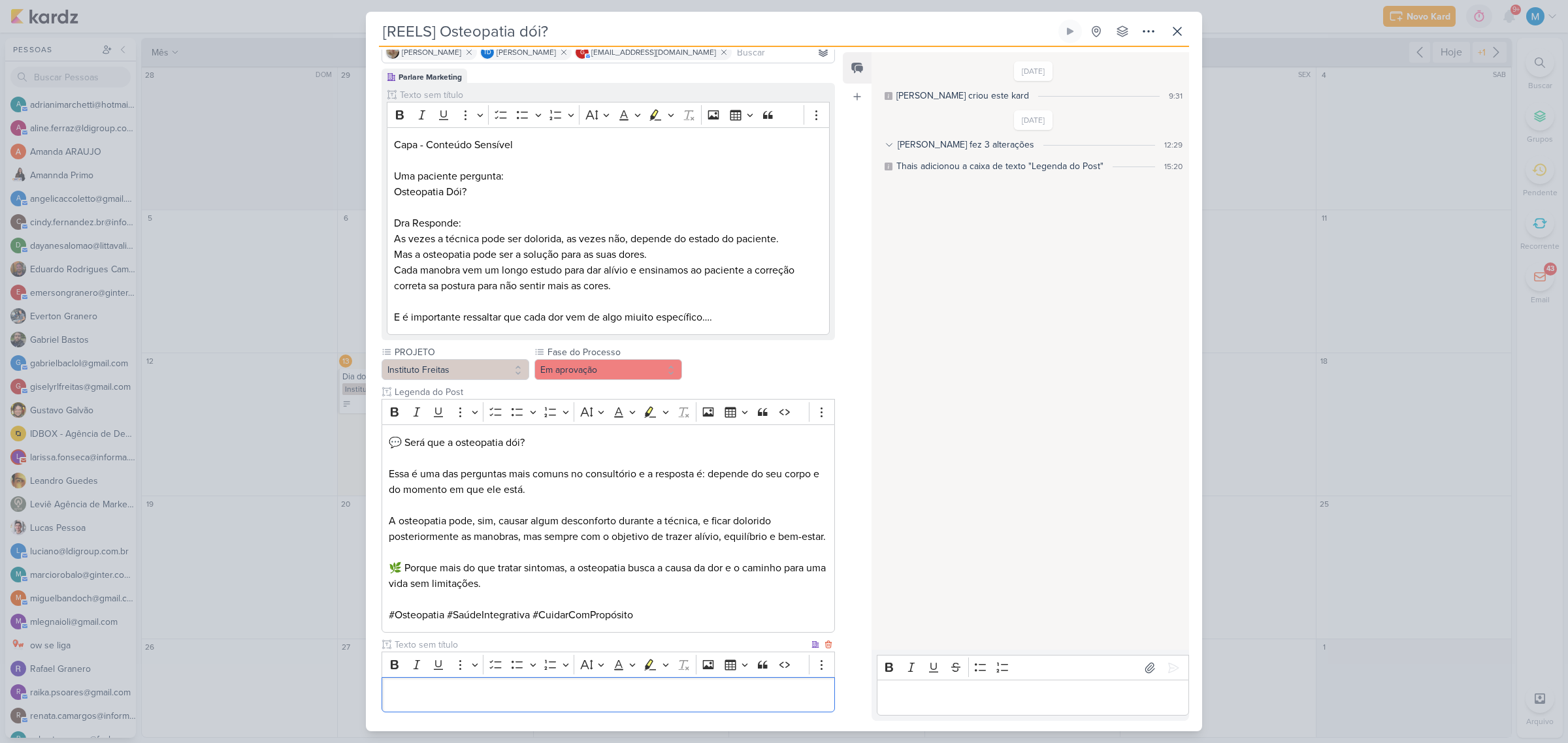
click at [448, 652] on input "text" at bounding box center [600, 644] width 417 height 14
type input "Vídeo para aprovação"
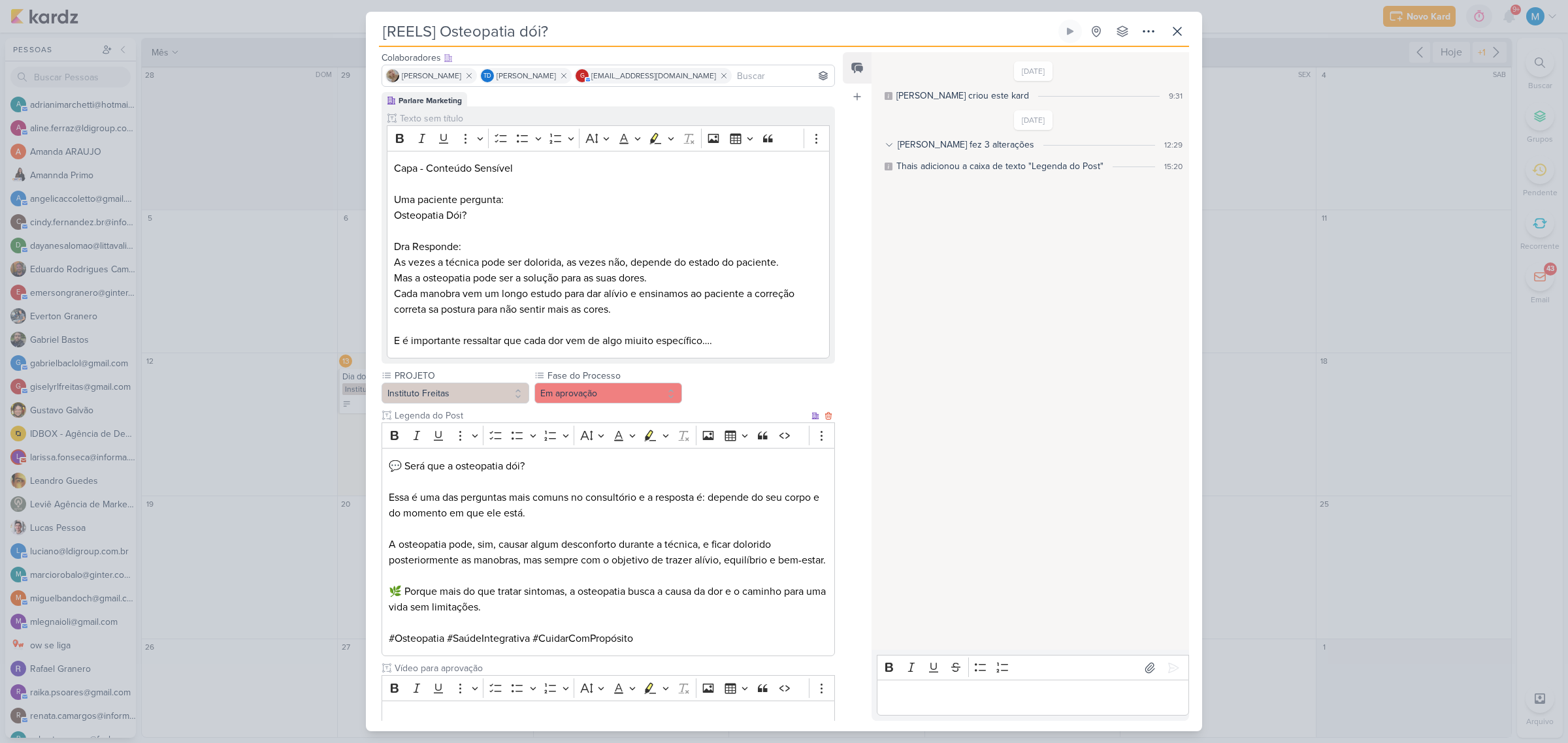
scroll to position [184, 0]
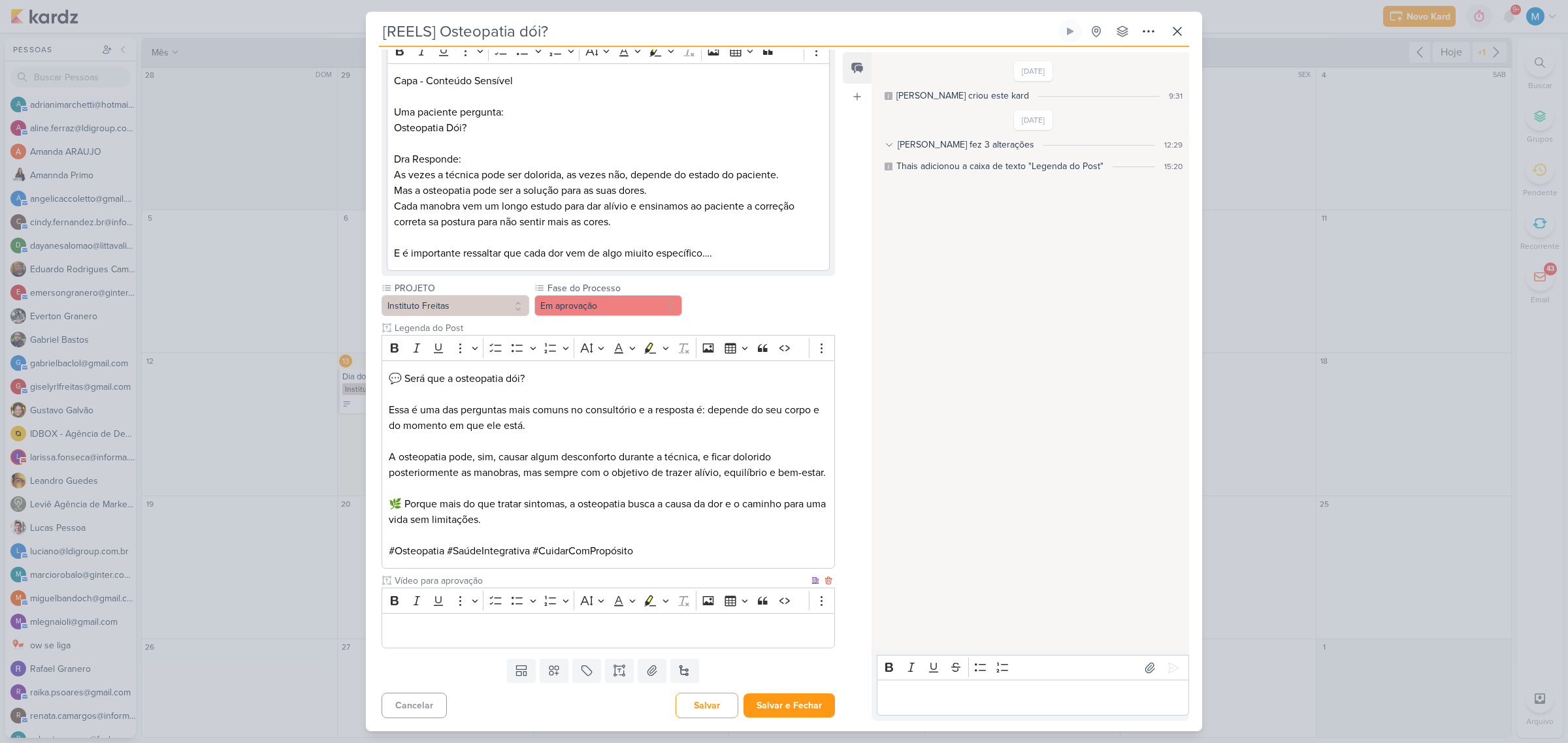
click at [479, 630] on p "Editor editing area: main" at bounding box center [608, 631] width 439 height 16
click at [455, 635] on p "Editor editing area: main" at bounding box center [608, 631] width 439 height 16
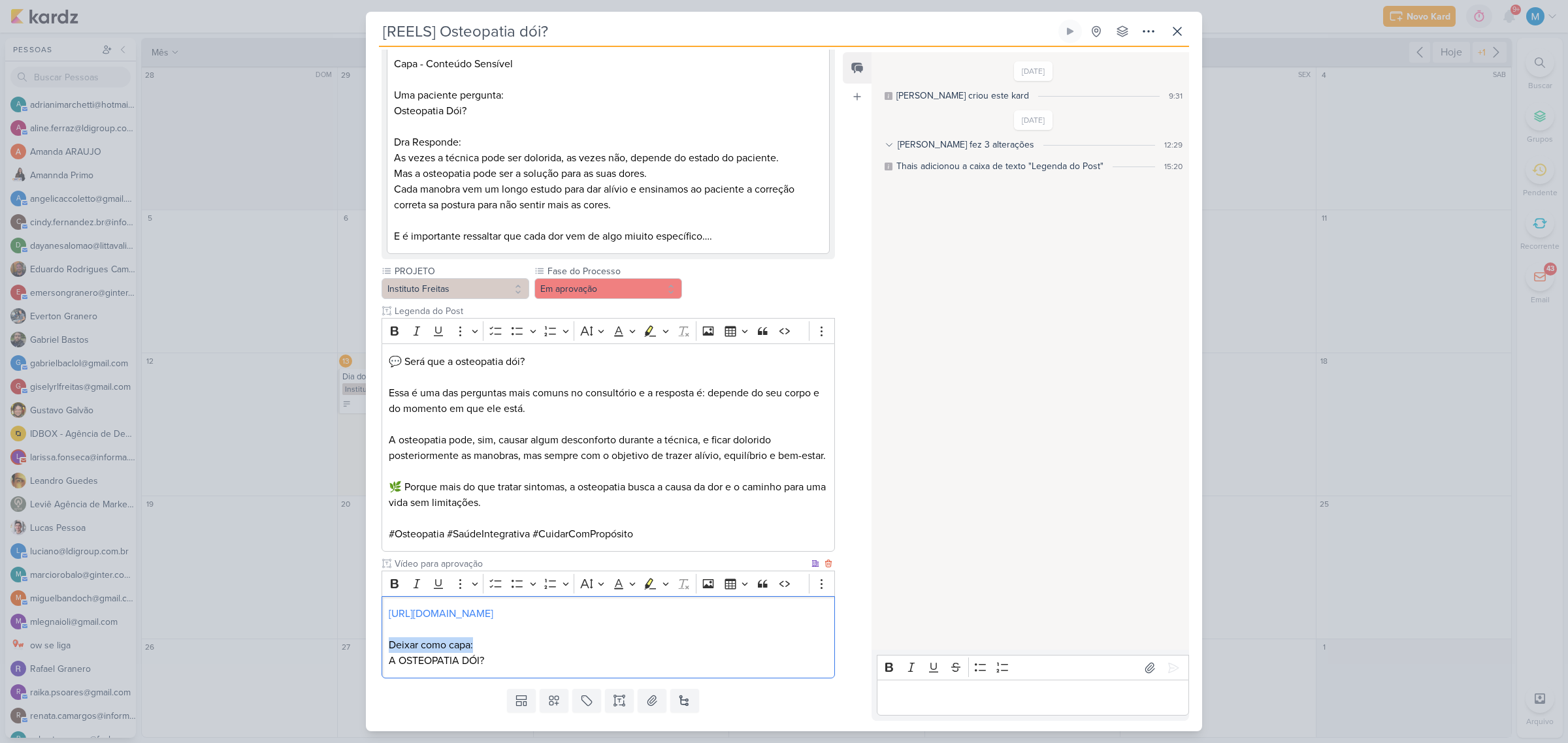
drag, startPoint x: 480, startPoint y: 658, endPoint x: 386, endPoint y: 663, distance: 94.1
click at [386, 663] on div "https://drive.google.com/drive/folders/18CGQr7Yk92J2hTUTzDgFpzJrZ4G__q5X Deixar…" at bounding box center [608, 637] width 454 height 83
click at [392, 588] on icon "Editor toolbar" at bounding box center [395, 583] width 8 height 9
drag, startPoint x: 570, startPoint y: 668, endPoint x: 590, endPoint y: 673, distance: 20.6
click at [570, 668] on p "A OSTEOPATIA DÓI?" at bounding box center [608, 661] width 439 height 16
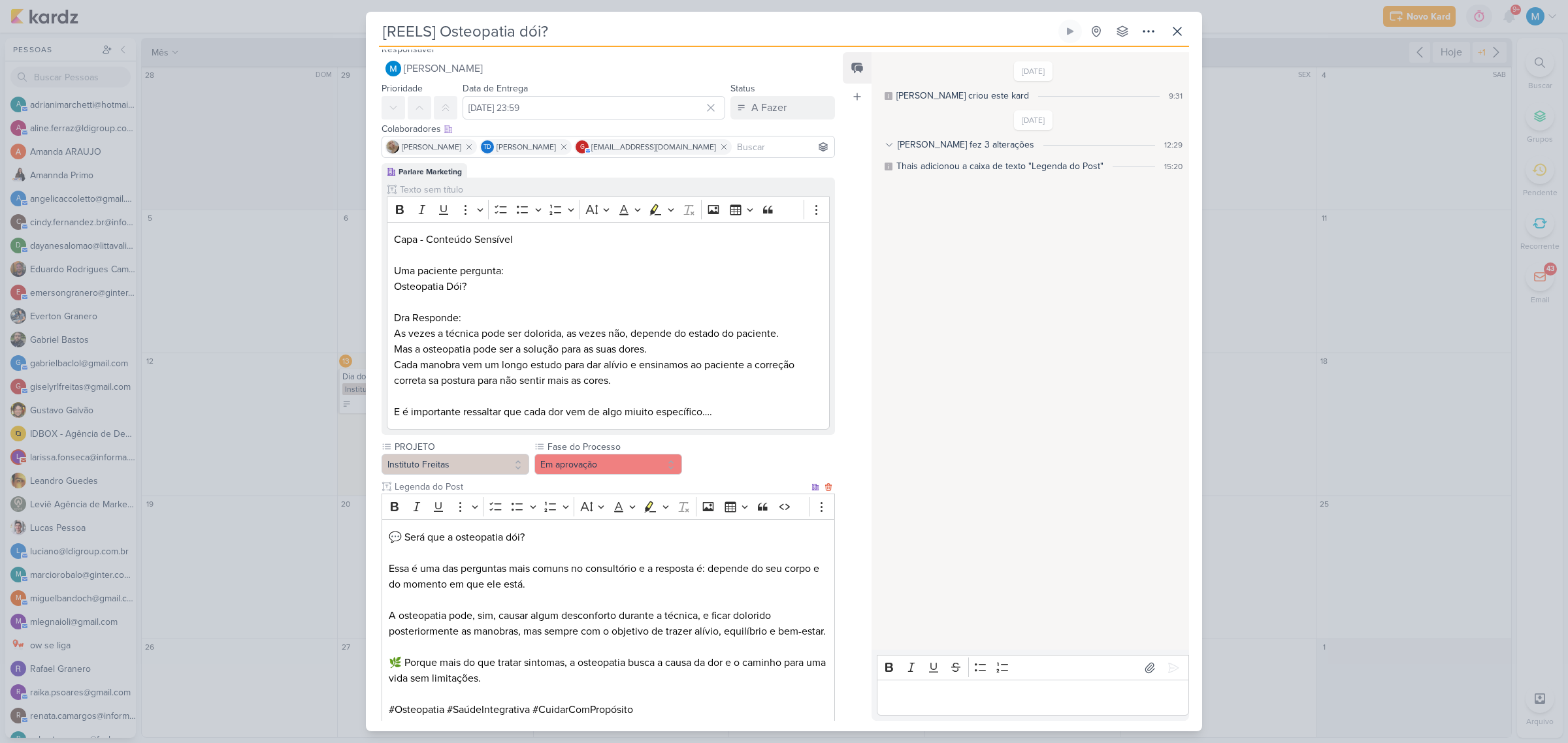
scroll to position [0, 0]
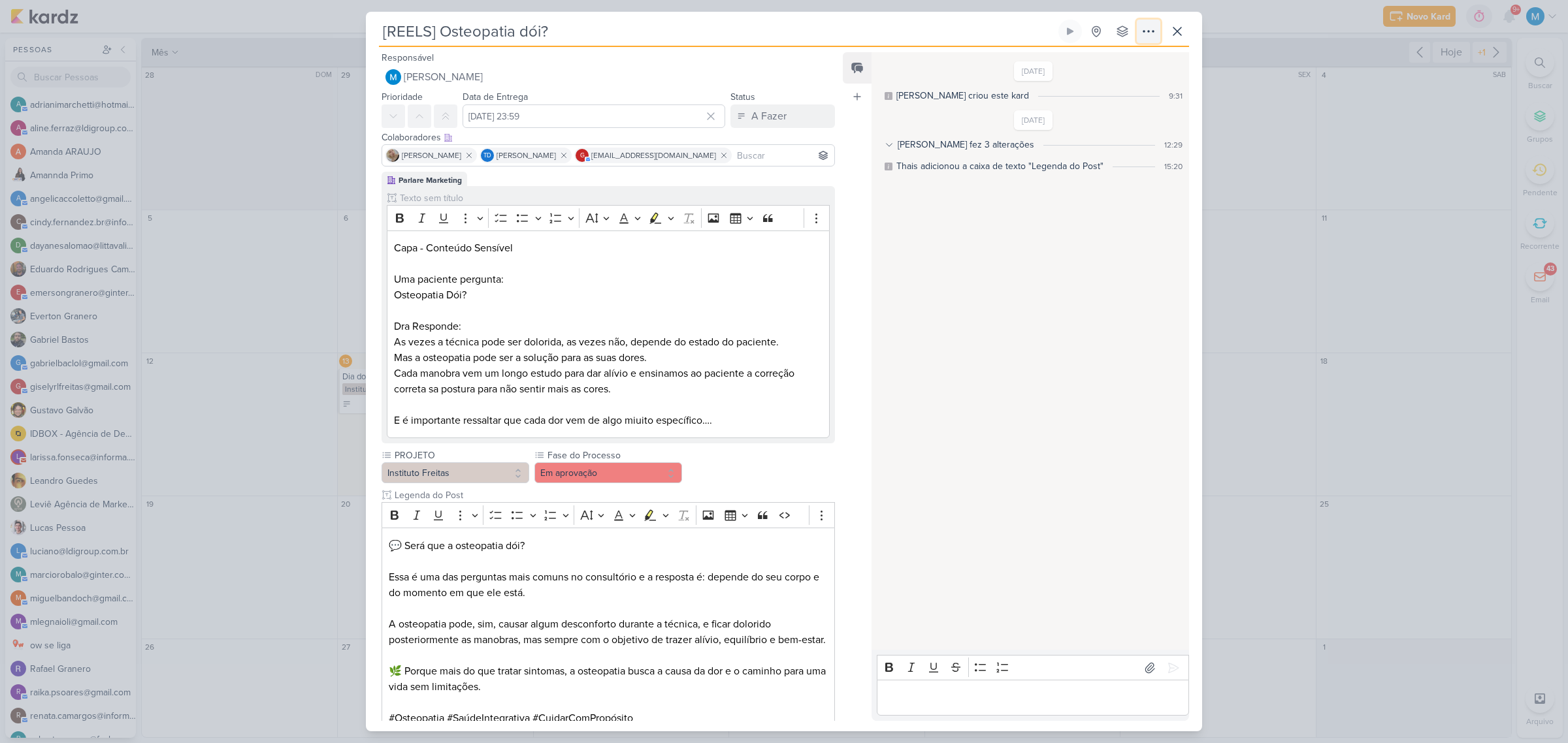
click at [1148, 32] on icon at bounding box center [1148, 31] width 10 height 2
click at [1129, 56] on button "Copiar Link" at bounding box center [1102, 61] width 166 height 22
click at [766, 114] on div "A Fazer" at bounding box center [769, 116] width 35 height 16
click at [755, 188] on div "Em Andamento" at bounding box center [772, 189] width 61 height 14
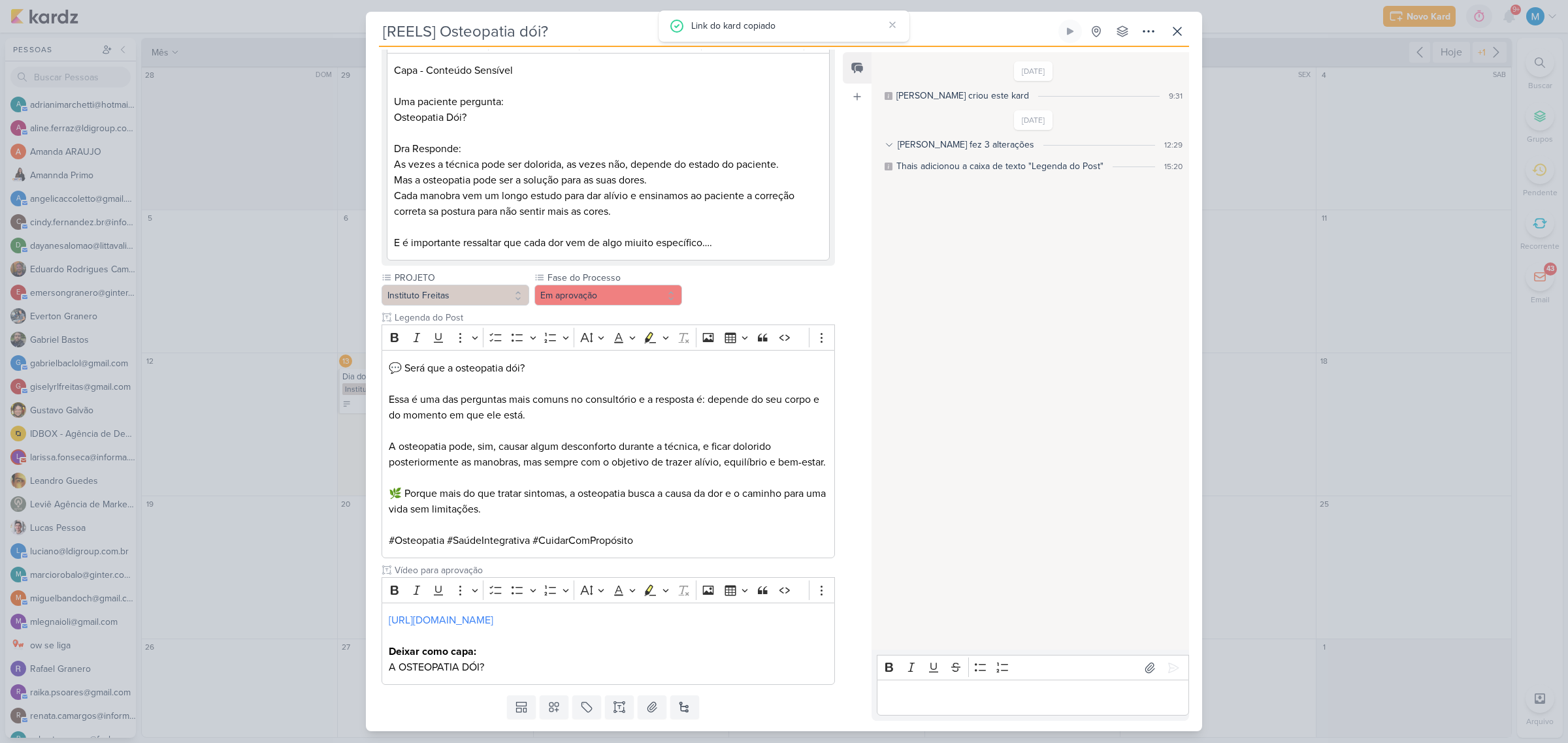
scroll to position [230, 0]
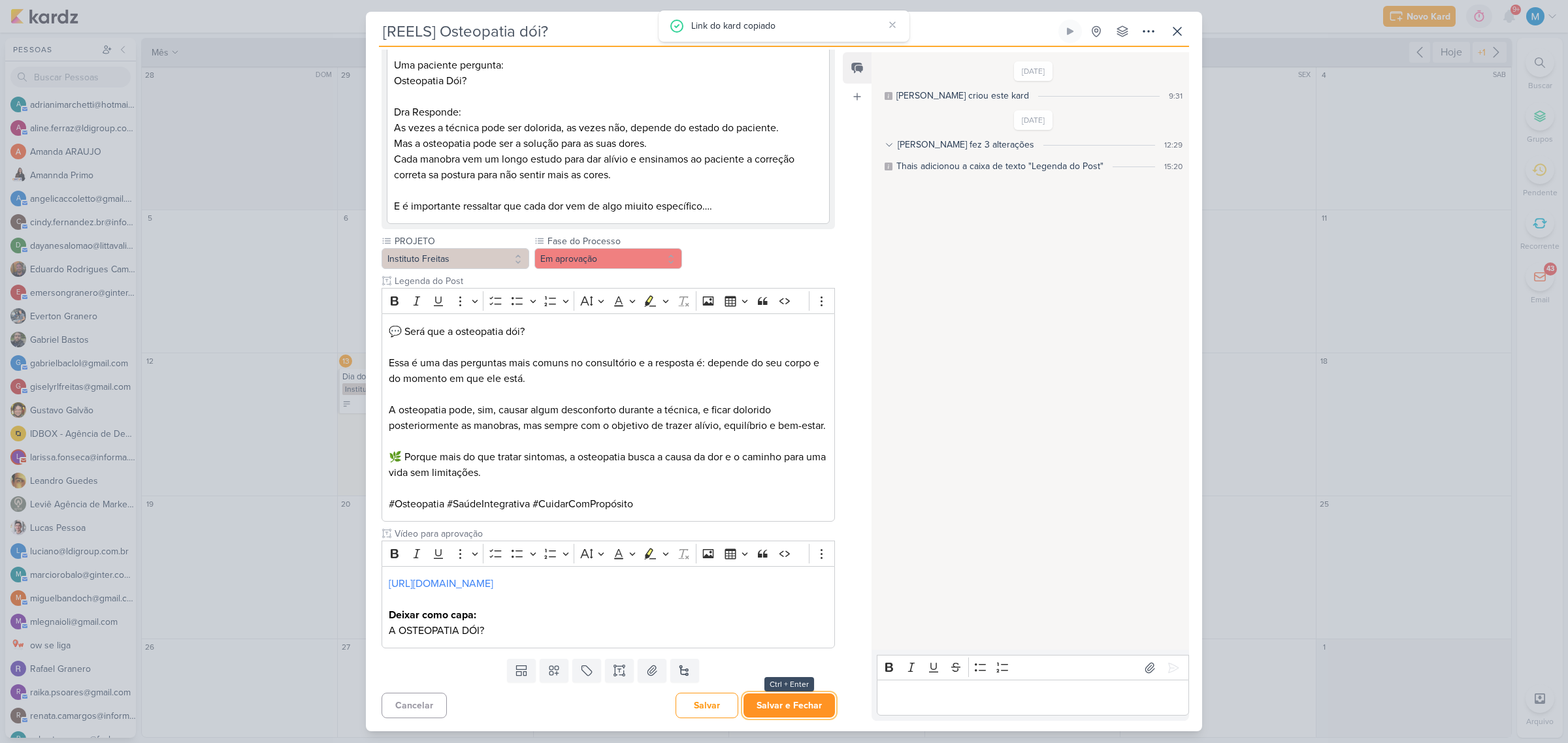
click at [795, 703] on button "Salvar e Fechar" at bounding box center [789, 705] width 92 height 24
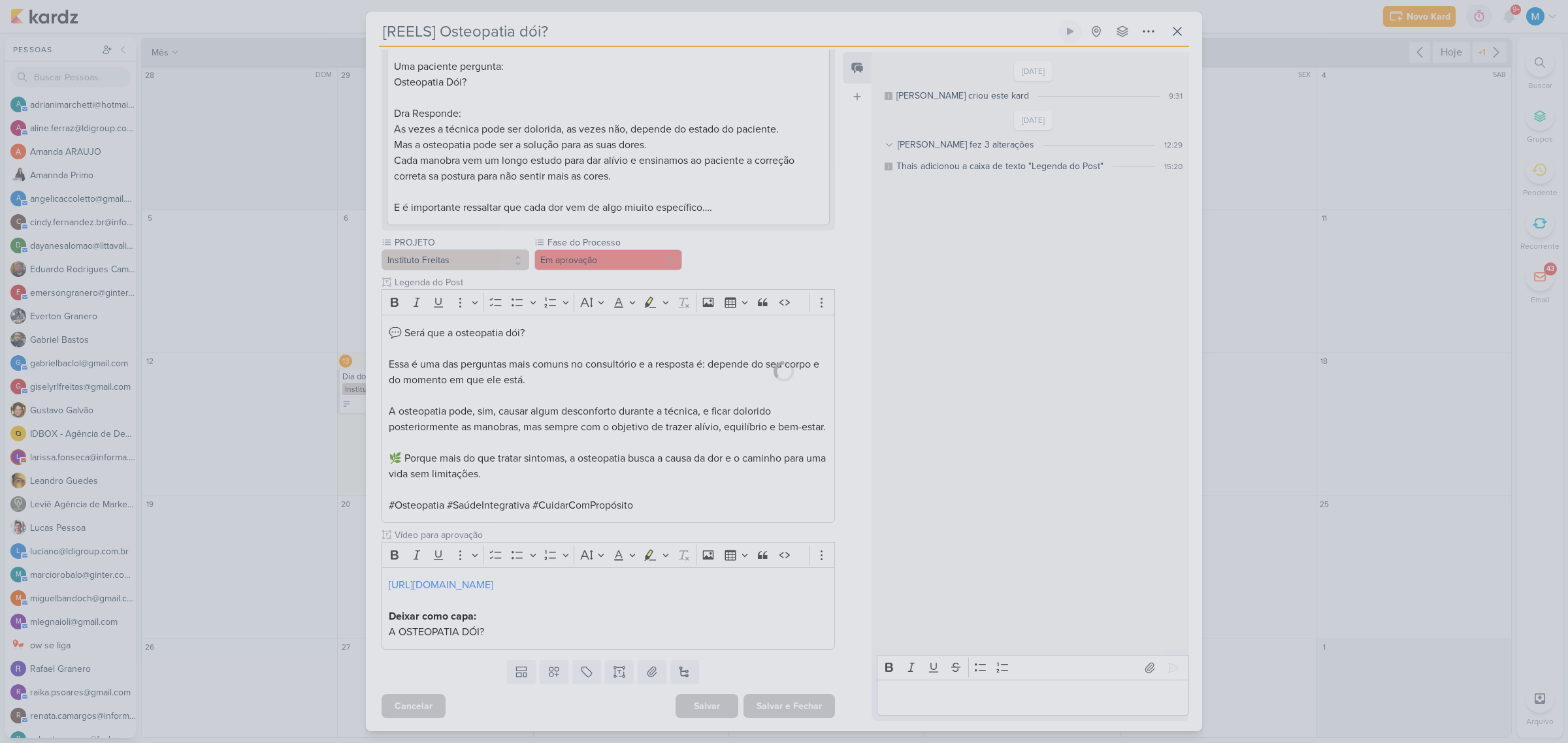
scroll to position [229, 0]
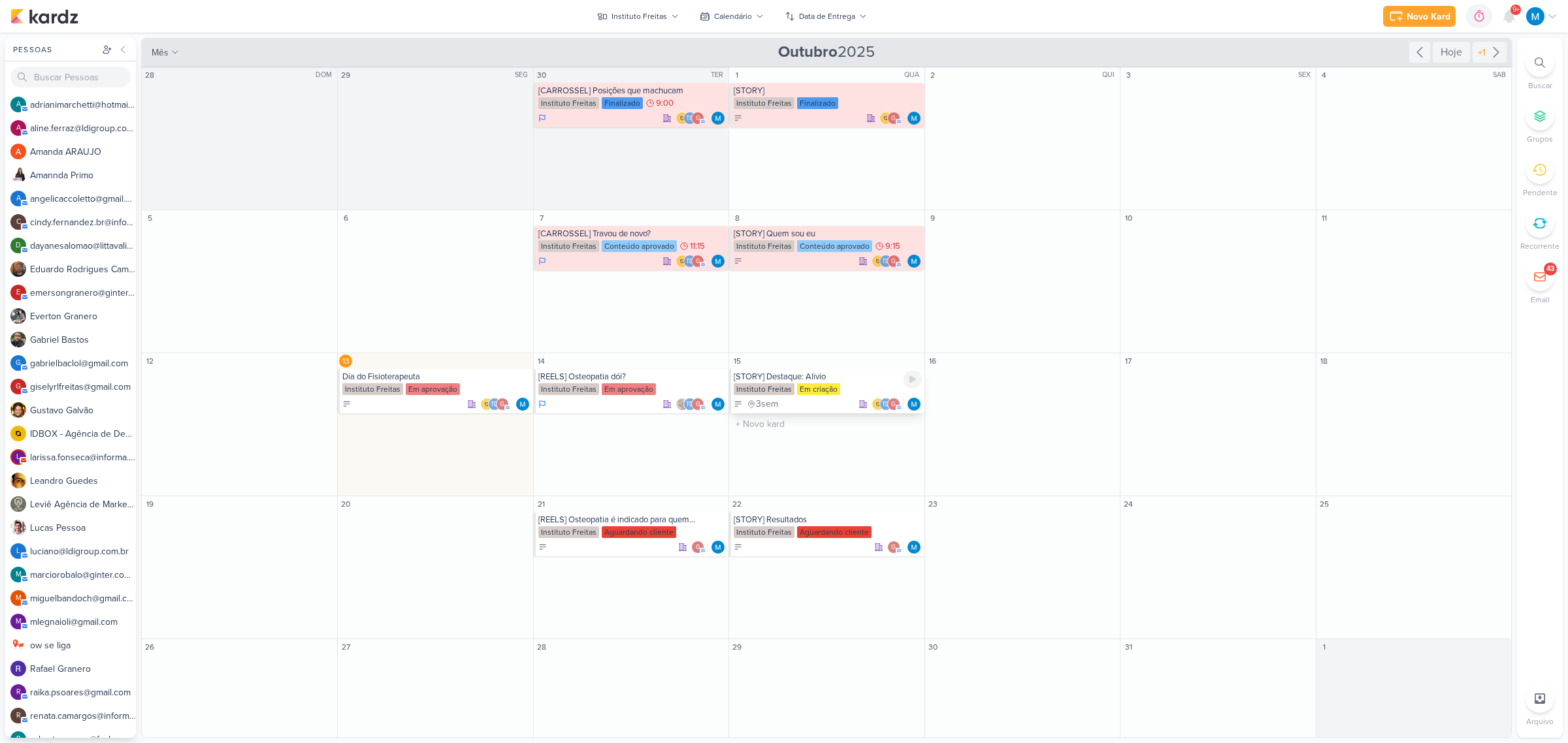
click at [818, 379] on div "[STORY] Destaque: Alivio" at bounding box center [828, 376] width 188 height 10
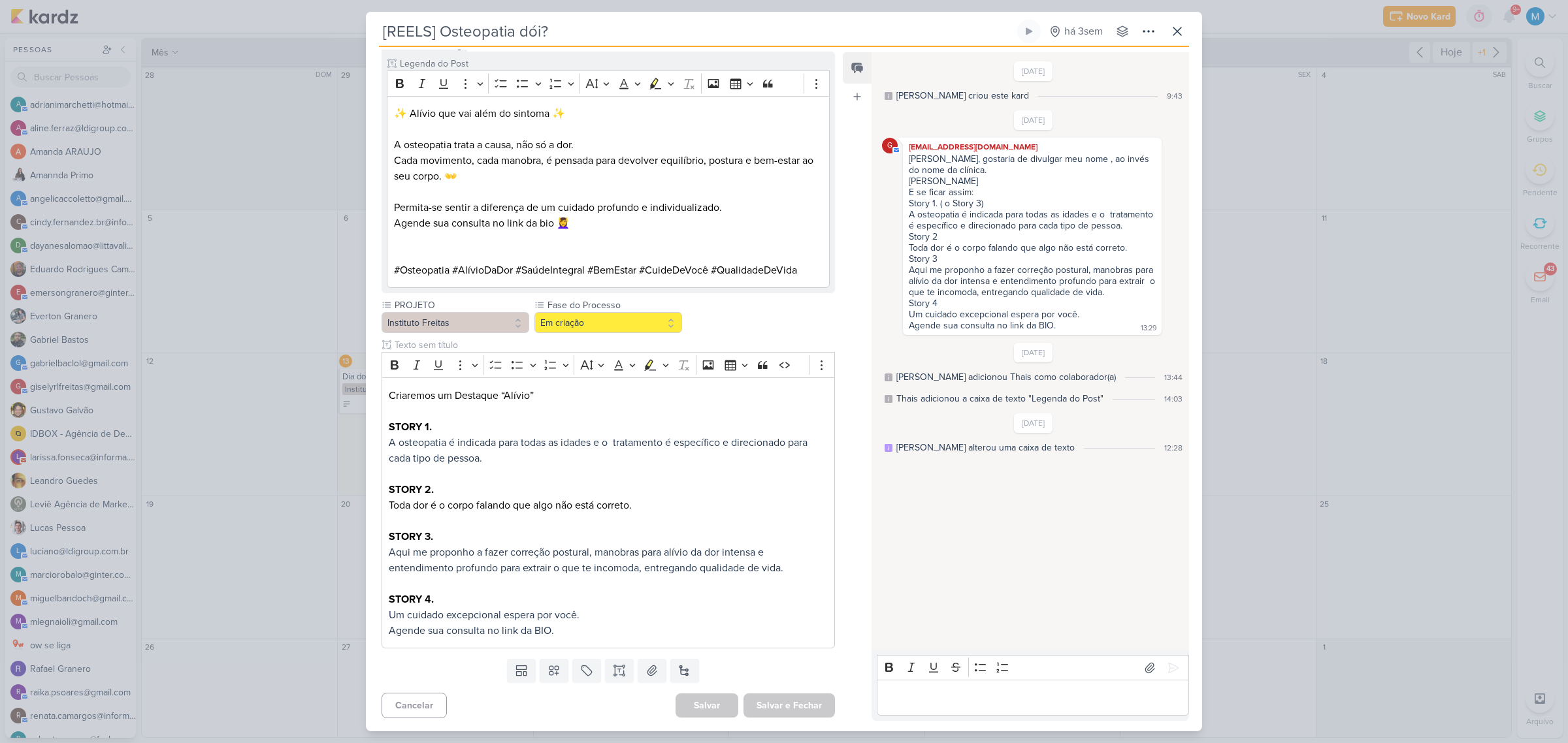
type input "[STORY] Destaque: Alivio"
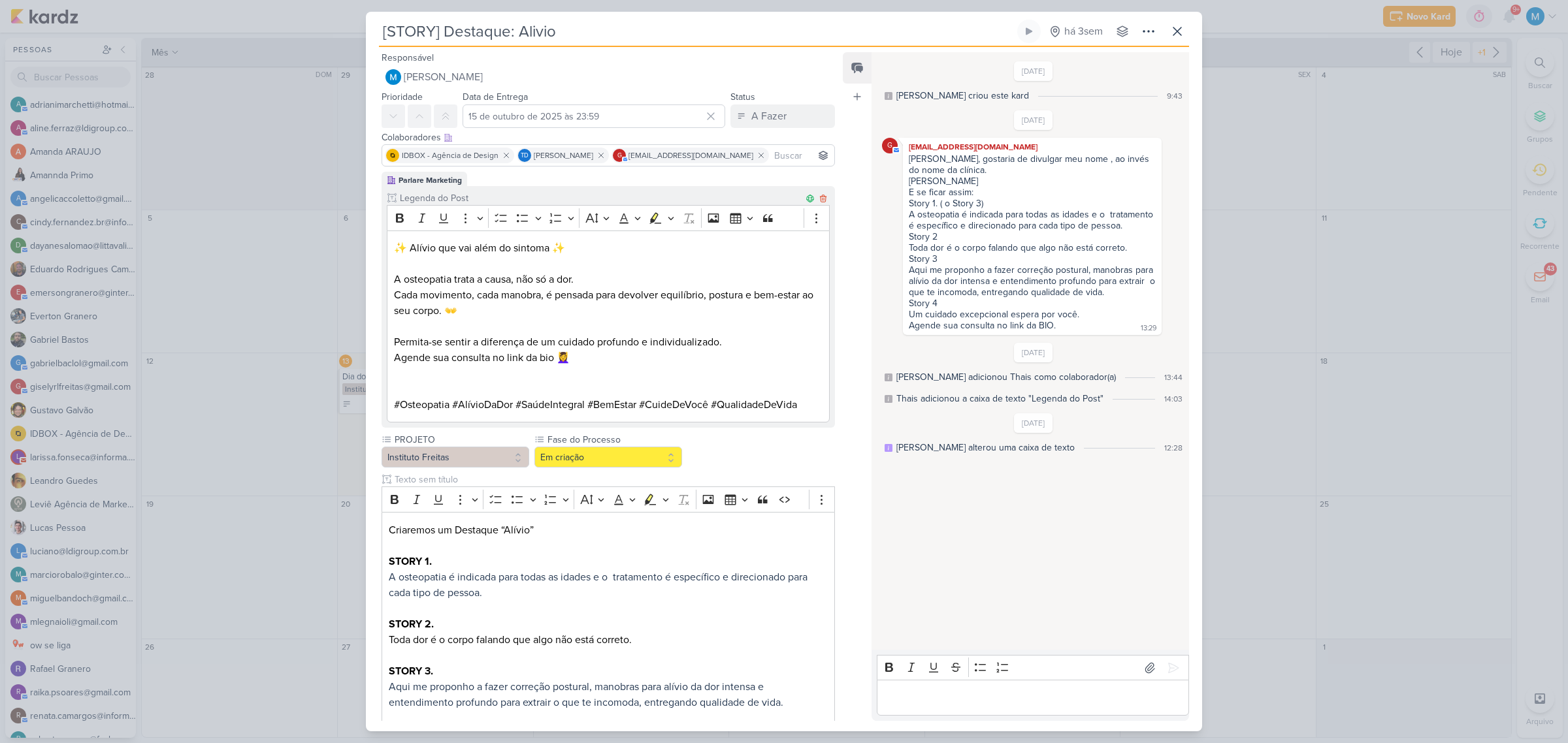
scroll to position [135, 0]
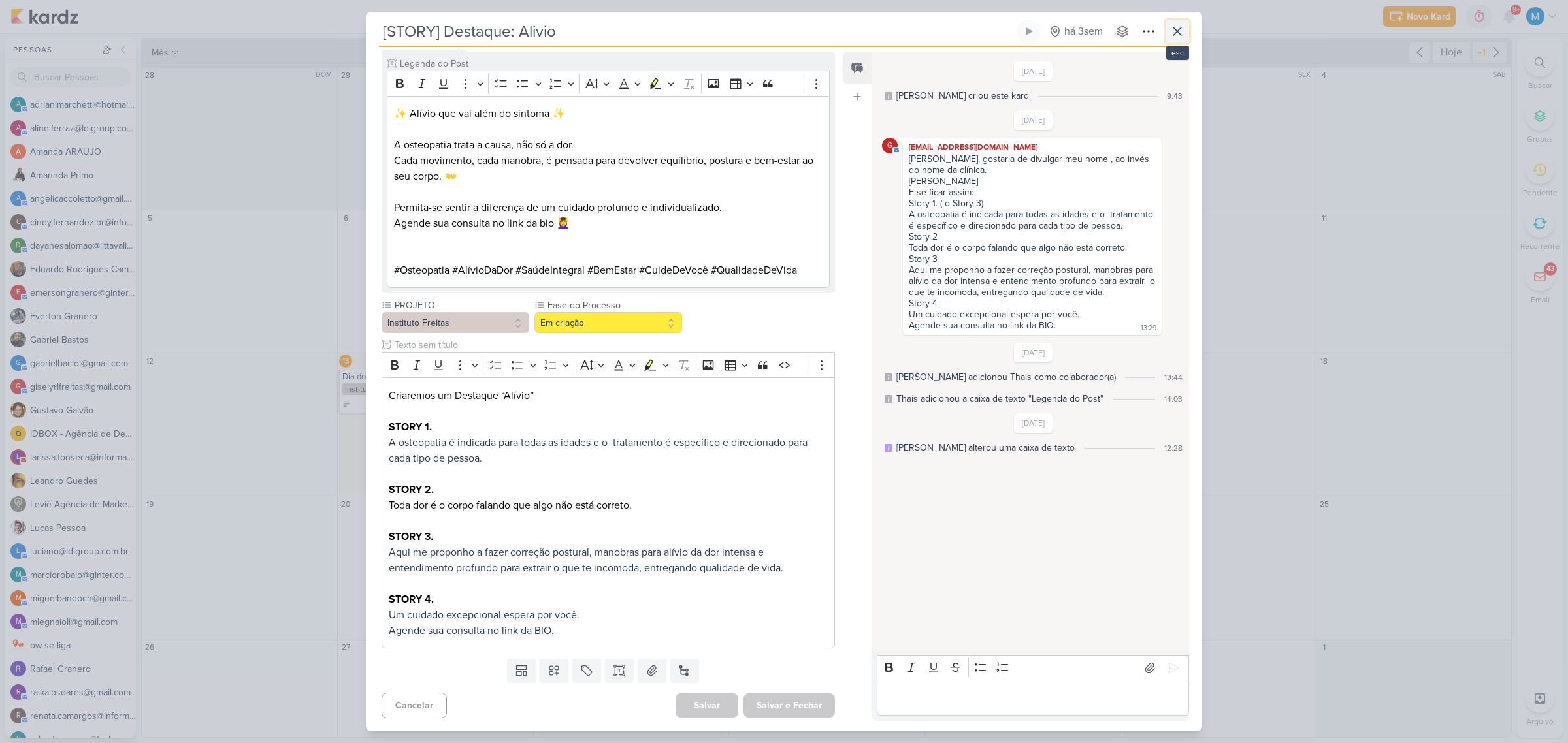
click at [1179, 37] on icon at bounding box center [1177, 31] width 16 height 16
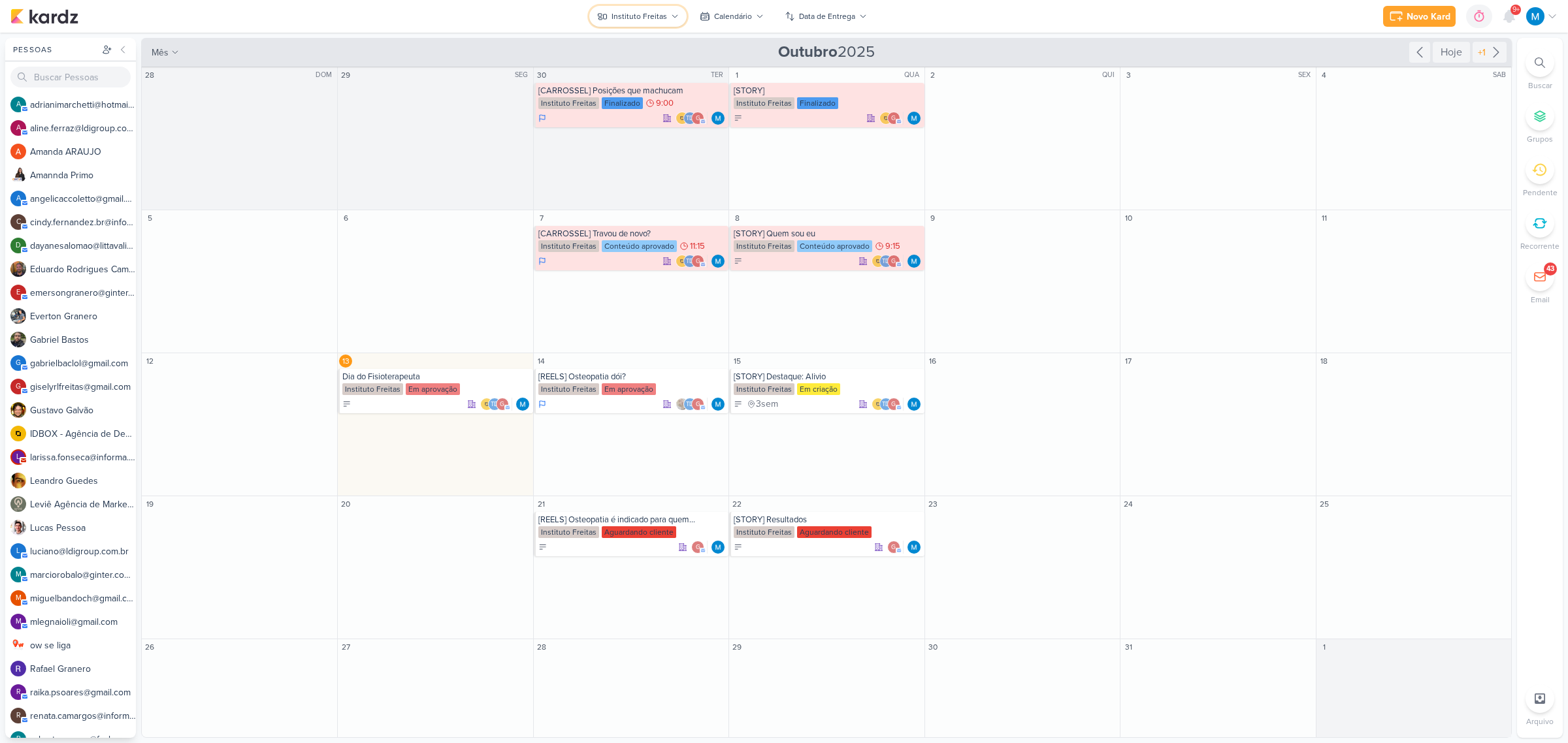
click at [658, 20] on div "Instituto Freitas" at bounding box center [639, 16] width 55 height 12
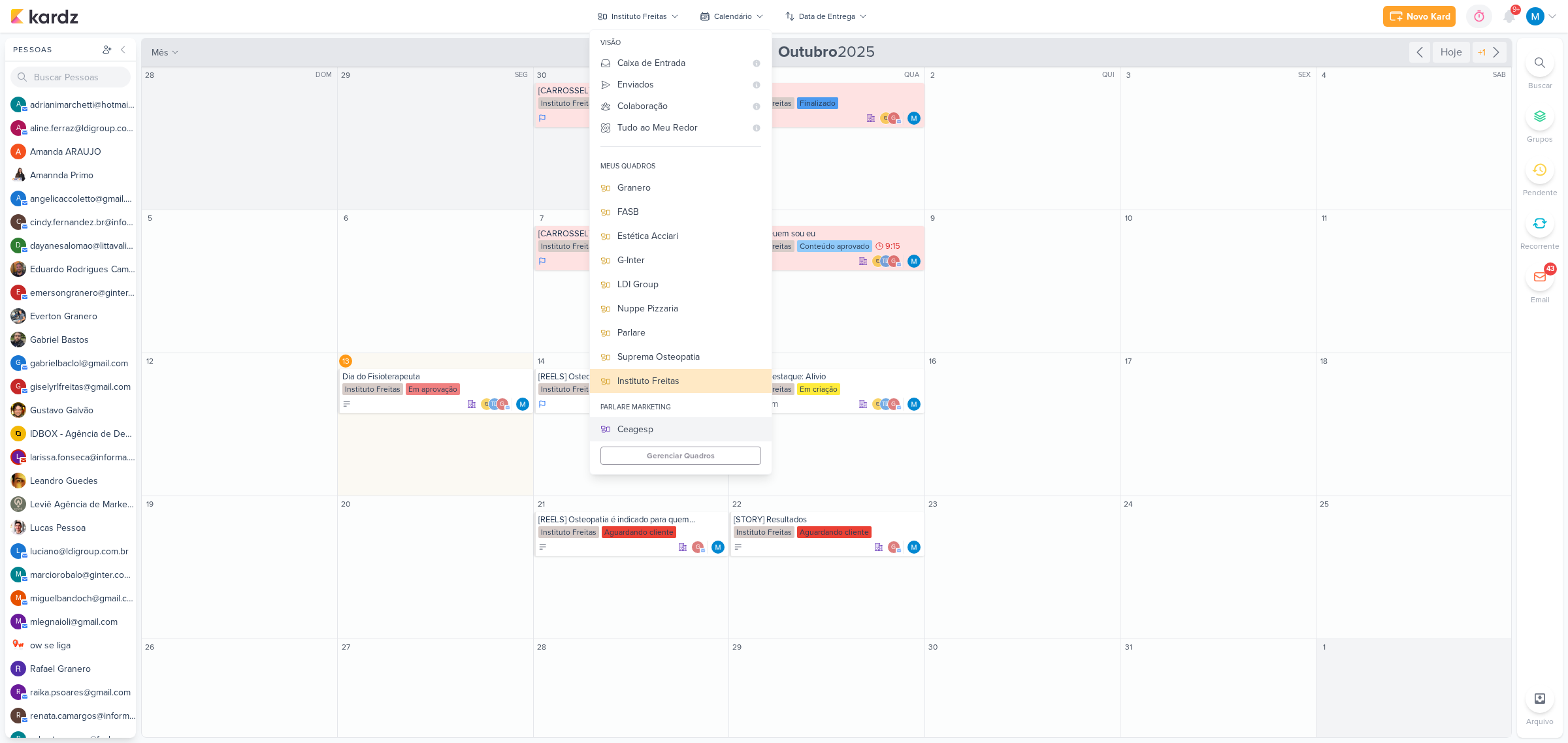
click at [660, 424] on div "Ceagesp" at bounding box center [689, 428] width 144 height 14
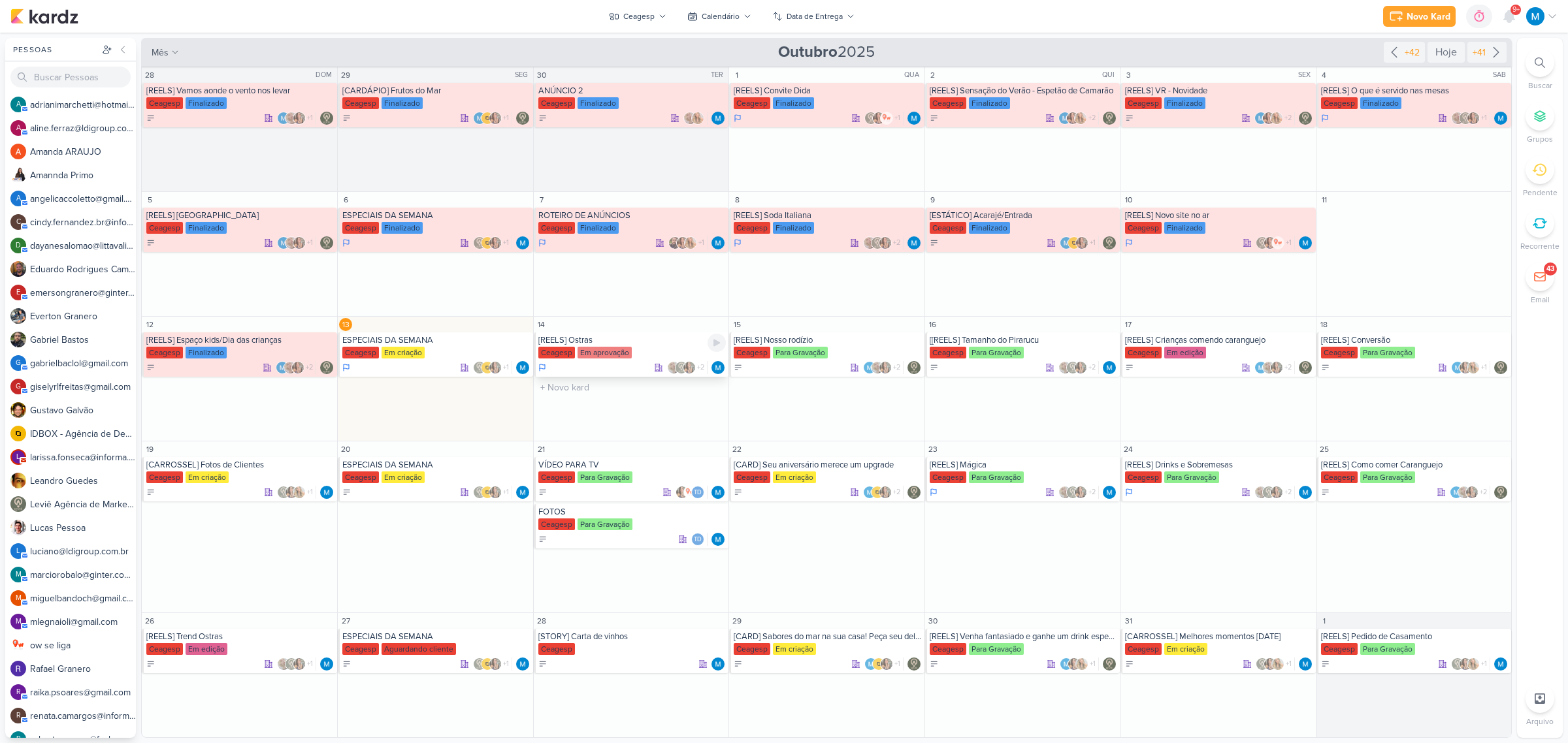
click at [615, 345] on div "[REELS] Ostras" at bounding box center [632, 339] width 188 height 10
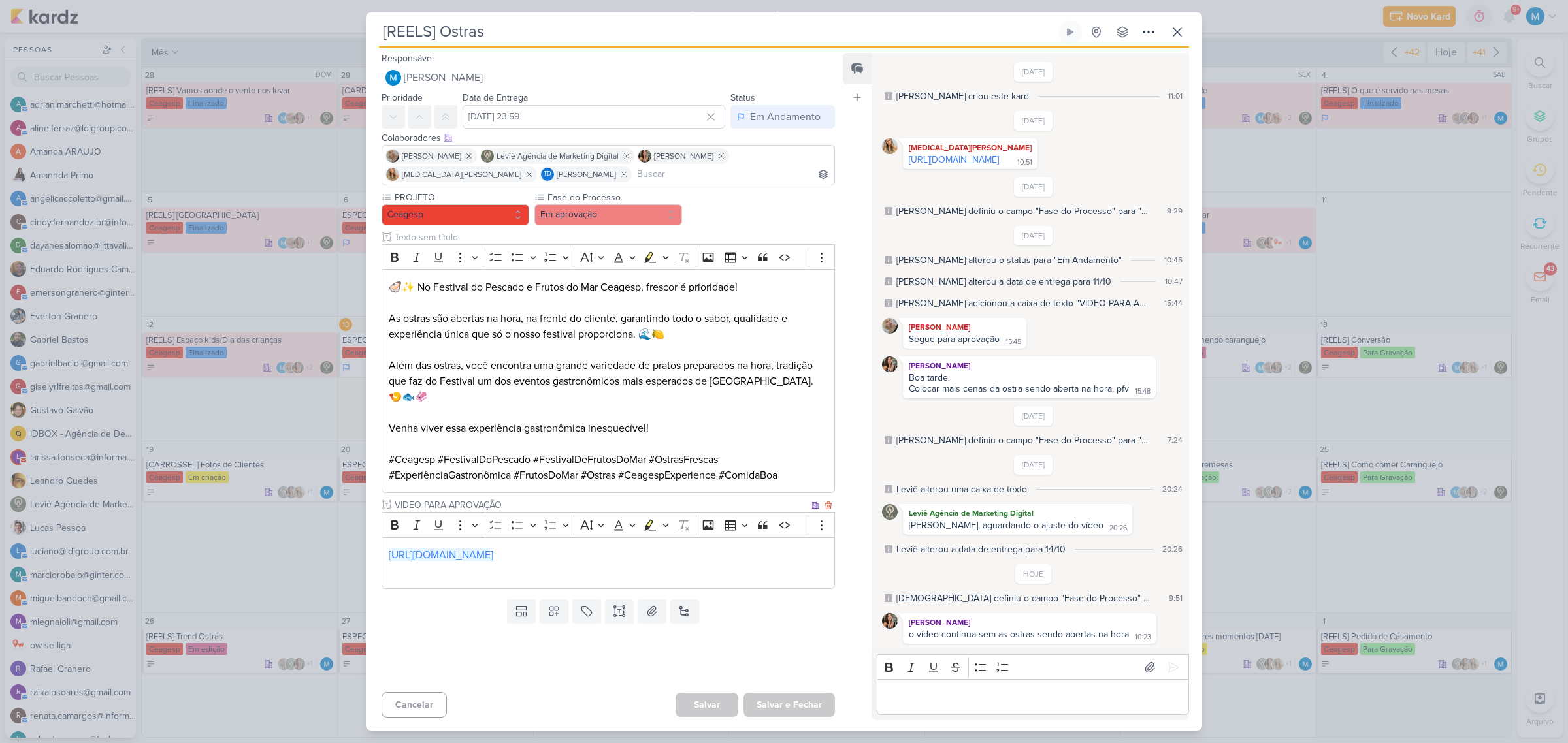
scroll to position [4, 0]
drag, startPoint x: 745, startPoint y: 538, endPoint x: 344, endPoint y: 520, distance: 401.4
click at [344, 520] on div "[REELS] Ostras Criado por mim" at bounding box center [784, 372] width 1568 height 743
copy link "https://drive.google.com/drive/folders/17xFeBAG9CKNfvTp9rQIQGf7IqHp4lklB"
click at [1179, 30] on icon at bounding box center [1177, 32] width 16 height 16
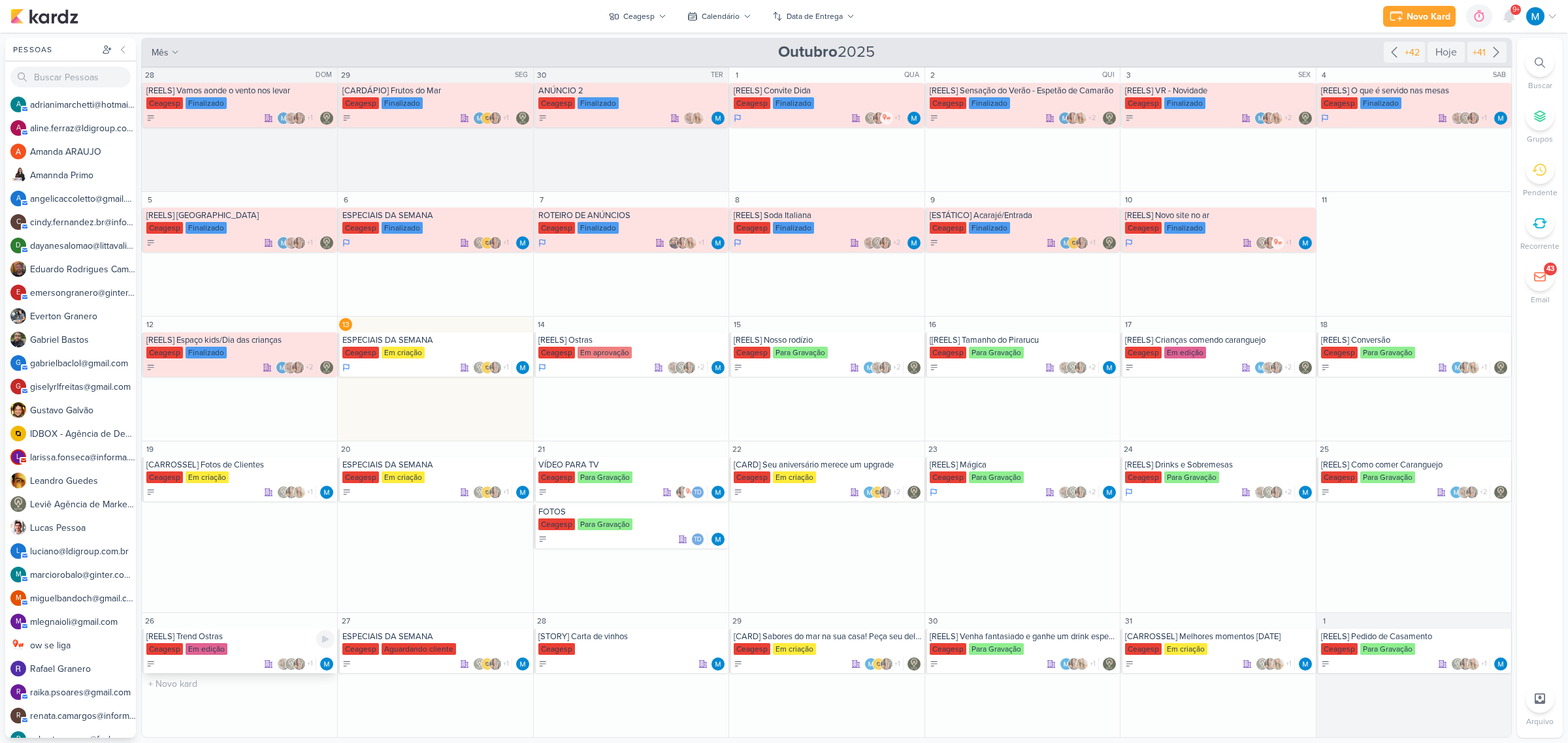
click at [216, 640] on div "[REELS] Trend Ostras" at bounding box center [240, 636] width 188 height 10
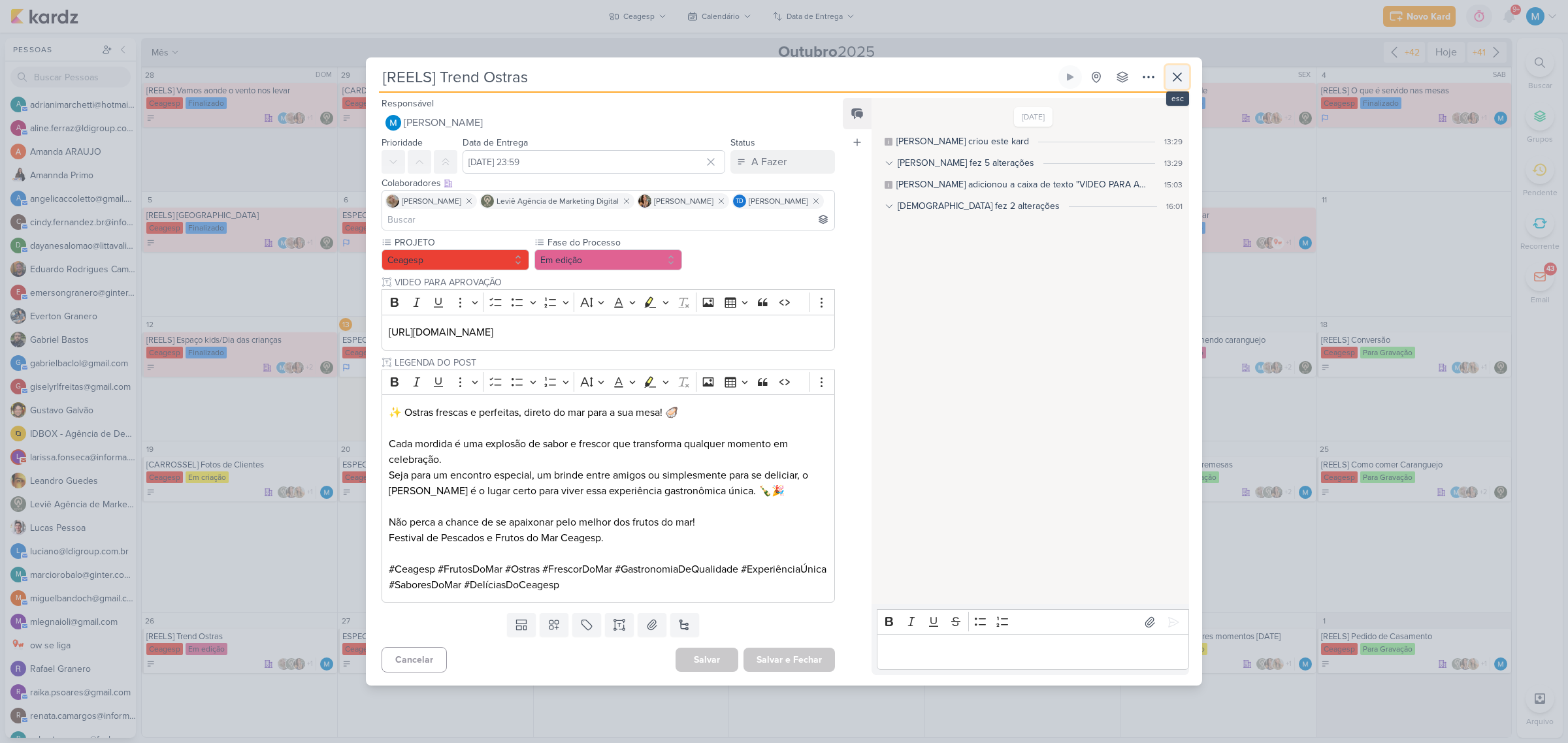
click at [1180, 73] on icon at bounding box center [1177, 77] width 8 height 8
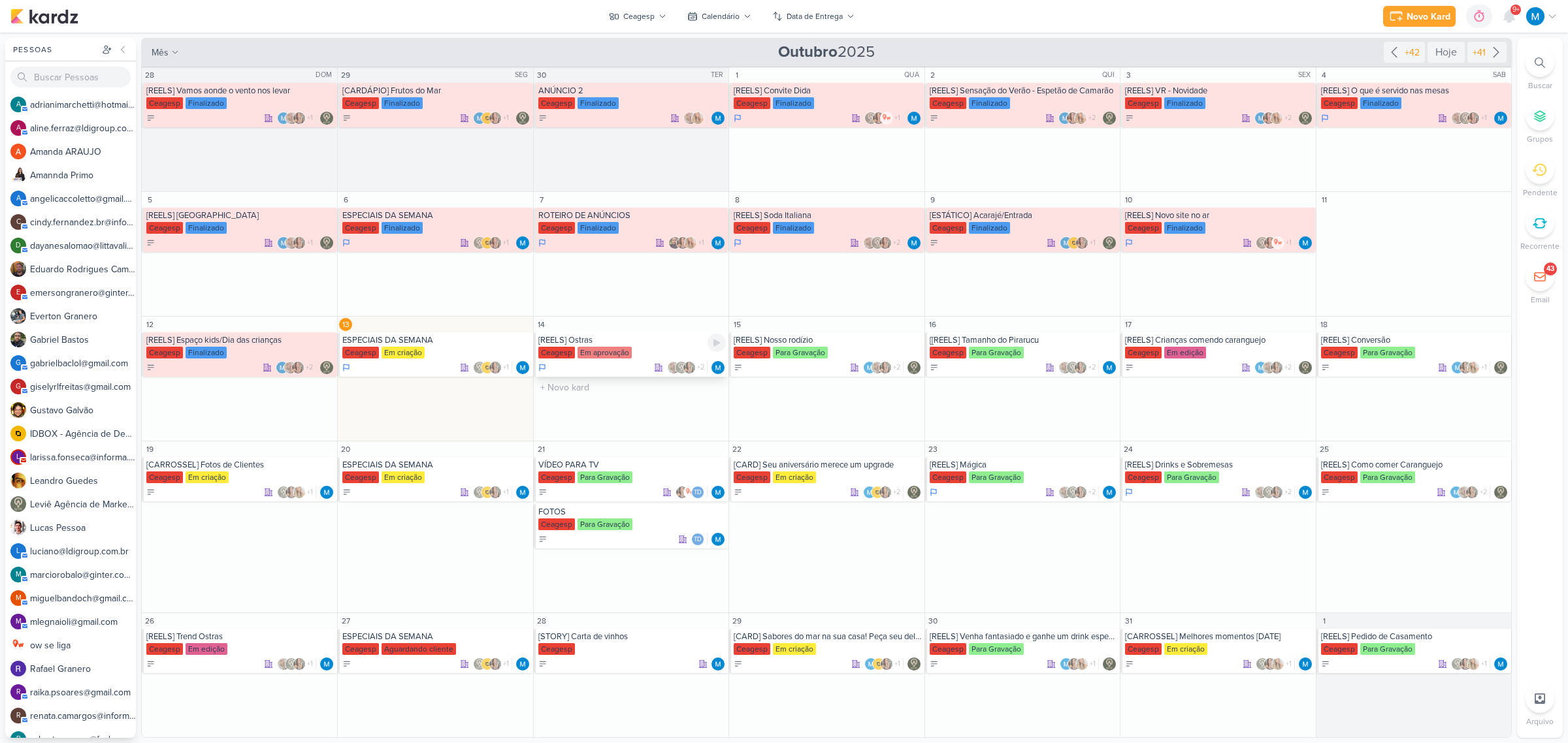
click at [580, 335] on div "[REELS] Ostras" at bounding box center [632, 339] width 188 height 10
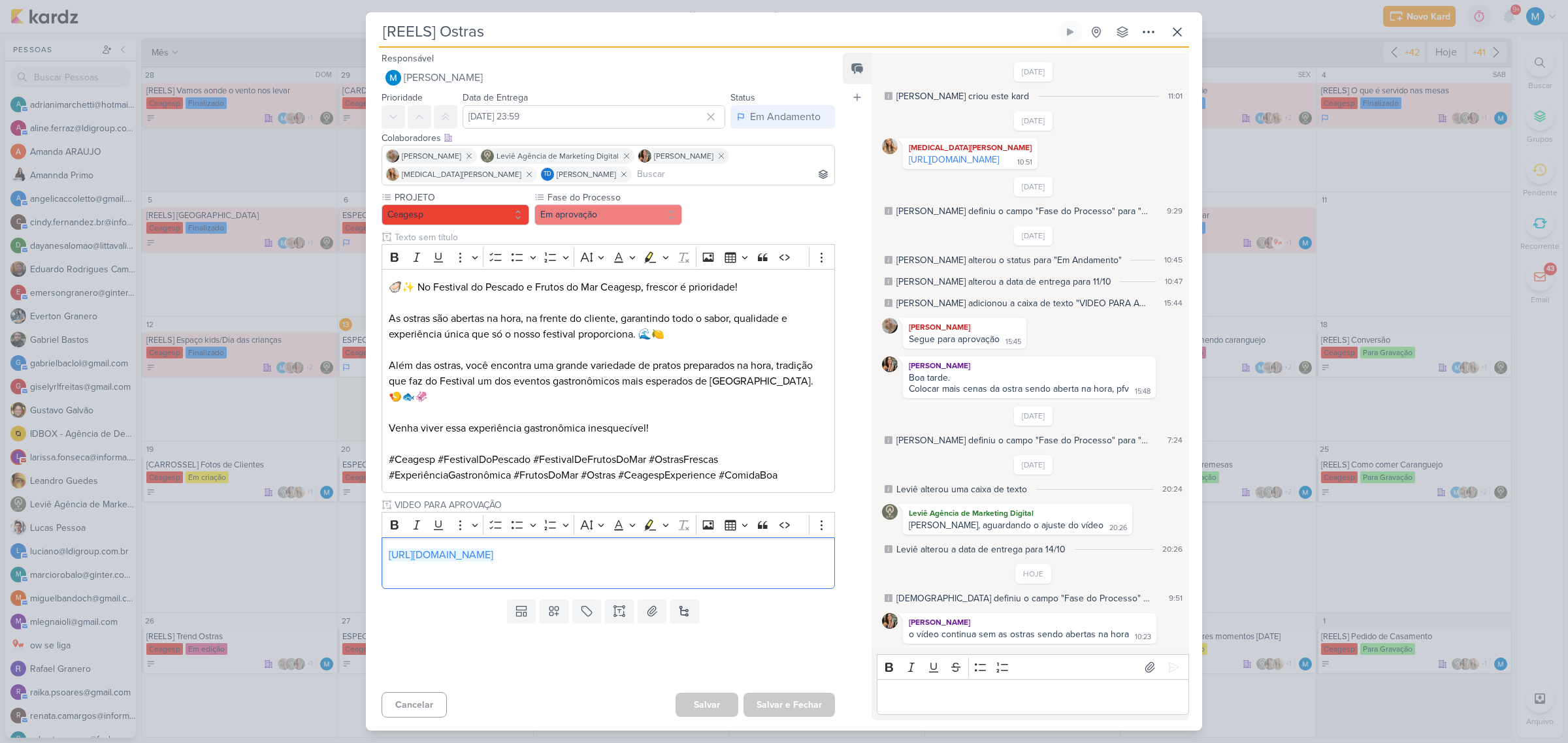
drag, startPoint x: 778, startPoint y: 534, endPoint x: 332, endPoint y: 520, distance: 446.2
click at [332, 520] on div "[REELS] Ostras Criado por mim" at bounding box center [784, 372] width 1568 height 743
copy link "https://drive.google.com/drive/folders/17xFeBAG9CKNfvTp9rQIQGf7IqHp4lklB"
click at [778, 547] on p "https://drive.google.com/drive/folders/17xFeBAG9CKNfvTp9rQIQGf7IqHp4lklB" at bounding box center [608, 555] width 439 height 16
drag, startPoint x: 780, startPoint y: 538, endPoint x: 275, endPoint y: 514, distance: 505.6
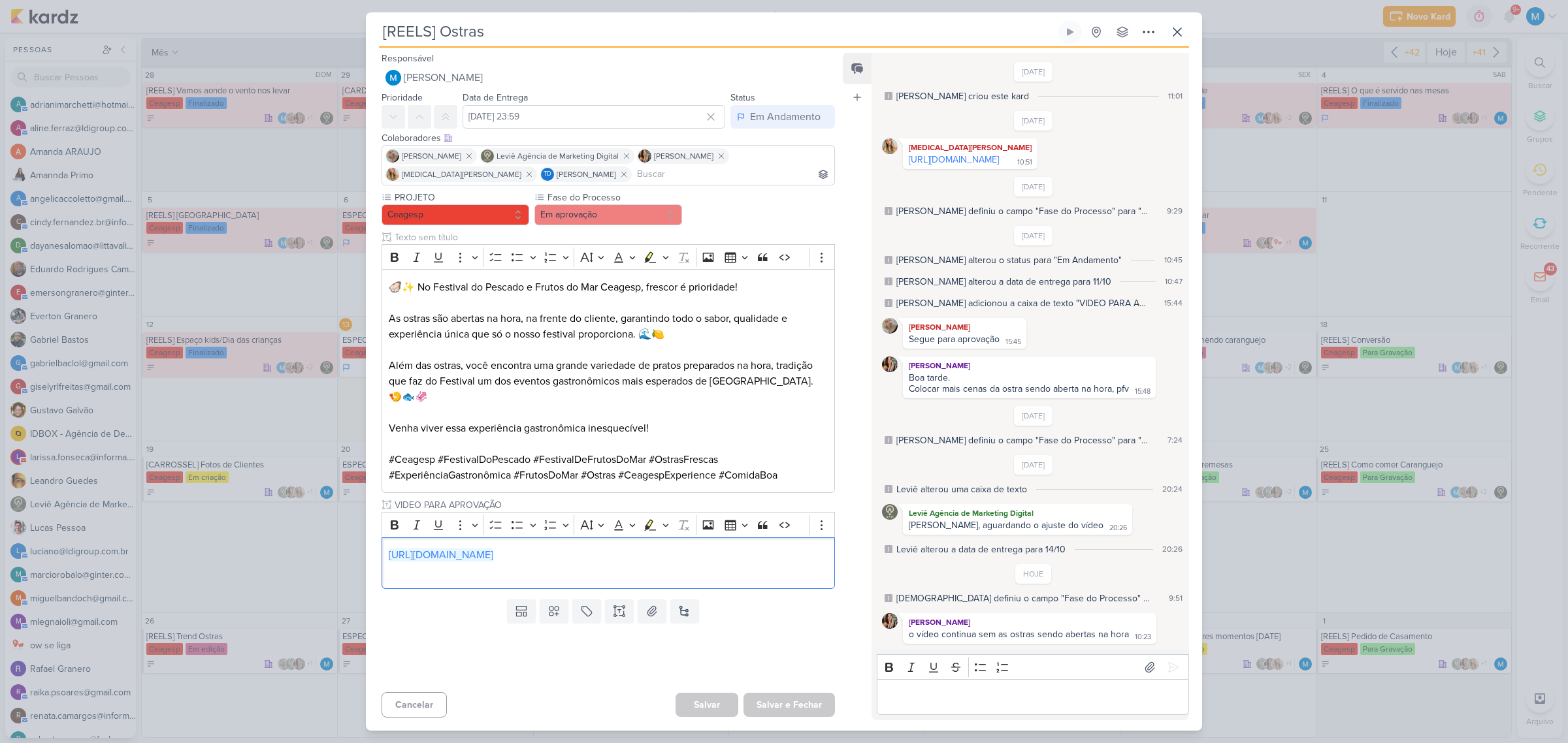
click at [307, 524] on div "[REELS] Ostras Criado por mim" at bounding box center [784, 372] width 1568 height 743
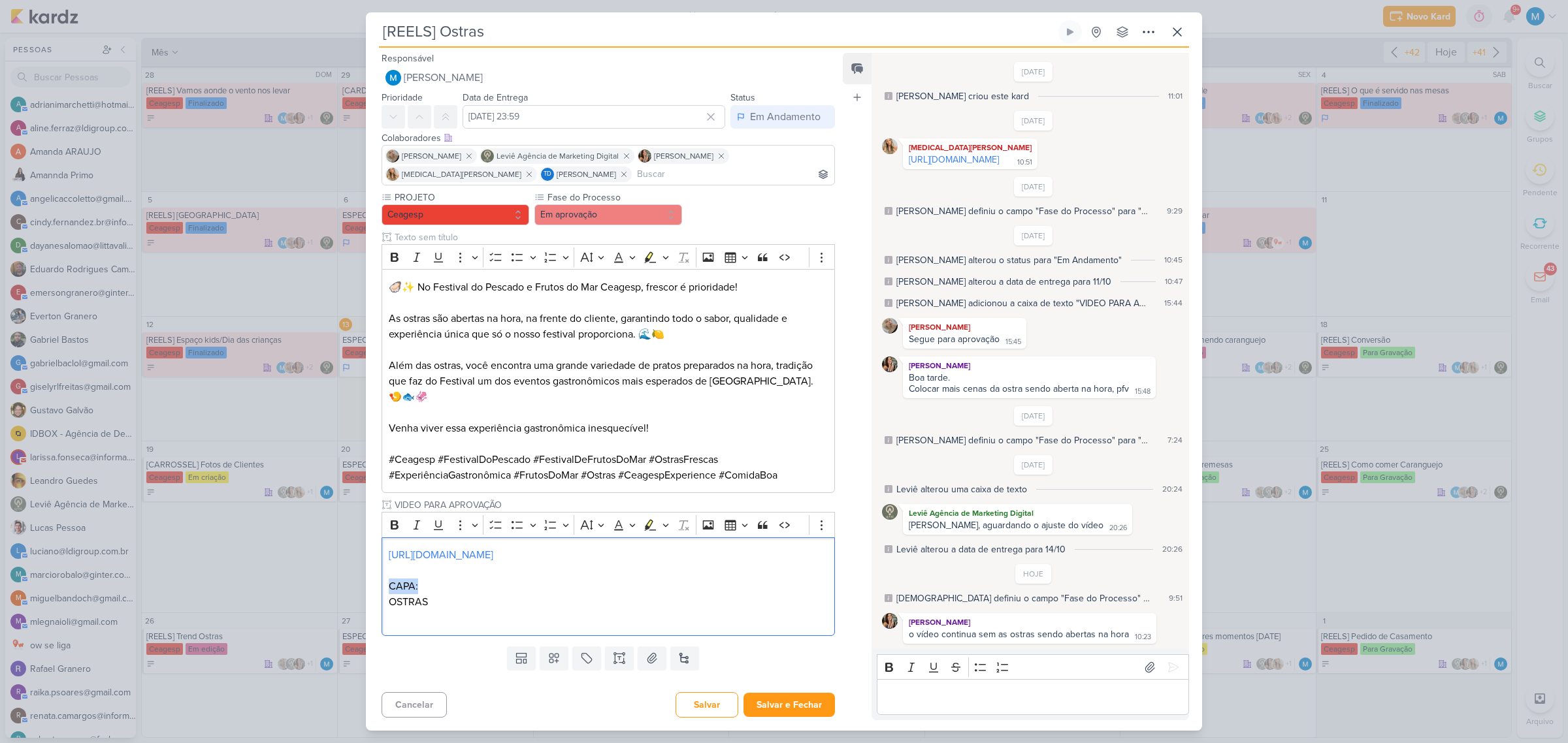
drag, startPoint x: 418, startPoint y: 573, endPoint x: 366, endPoint y: 568, distance: 52.2
click at [366, 568] on div "PROJETO Ceagesp Fase do Processo" at bounding box center [603, 416] width 474 height 450
click at [389, 518] on icon "Editor toolbar" at bounding box center [394, 525] width 13 height 13
click at [1142, 31] on icon at bounding box center [1149, 32] width 16 height 16
click at [1124, 59] on button "Copiar Link" at bounding box center [1102, 61] width 166 height 22
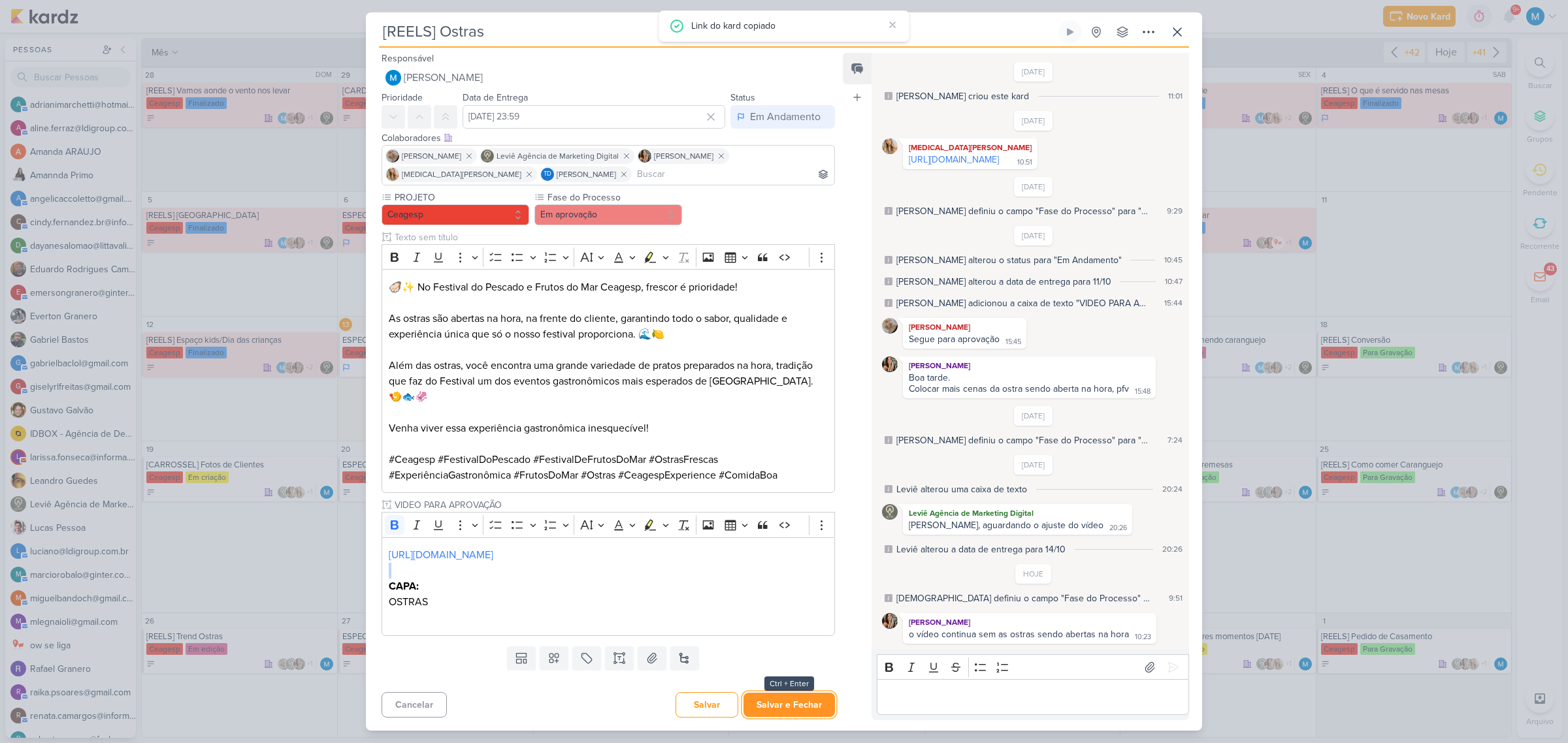
click at [789, 706] on button "Salvar e Fechar" at bounding box center [789, 704] width 92 height 24
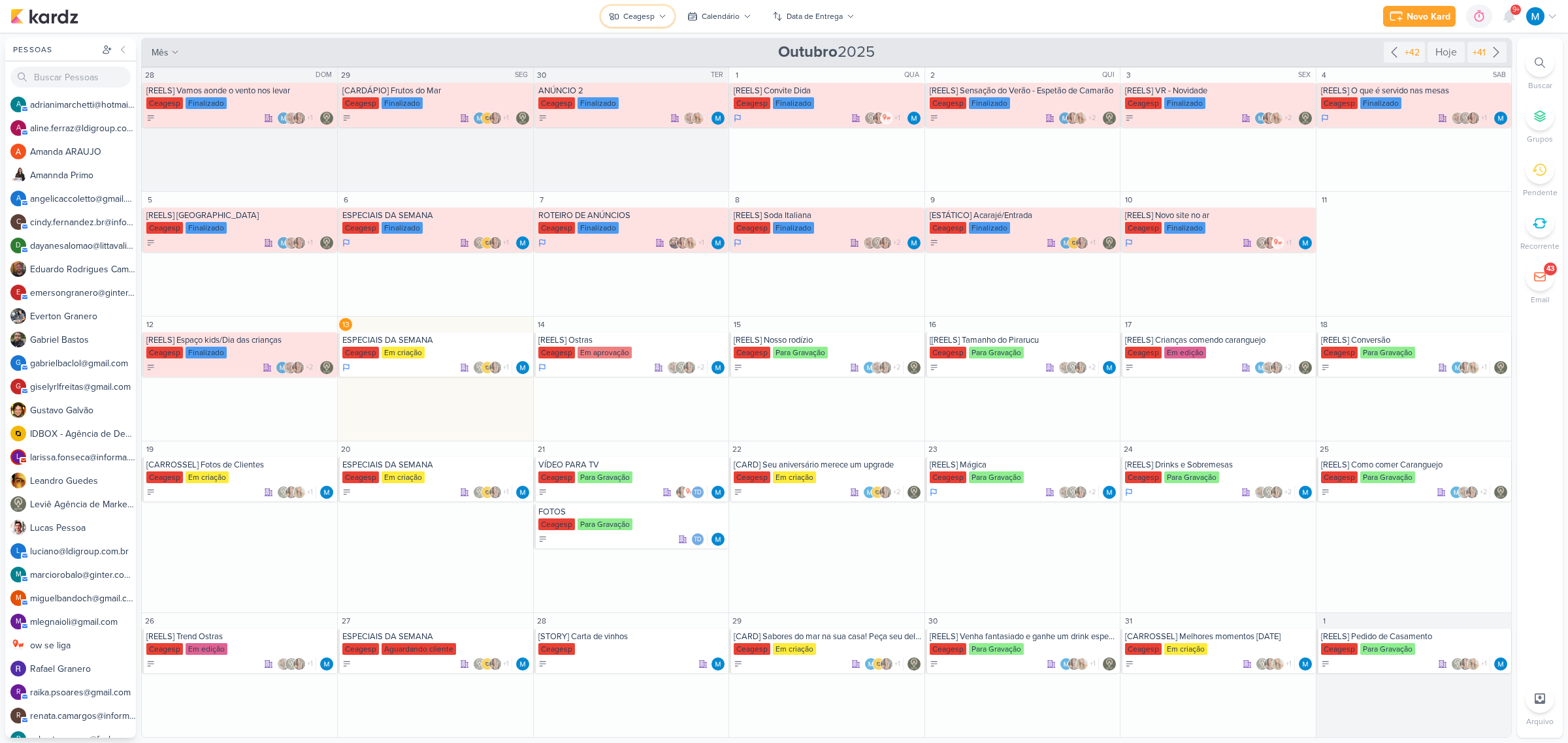
click at [655, 12] on button "Ceagesp" at bounding box center [637, 16] width 73 height 21
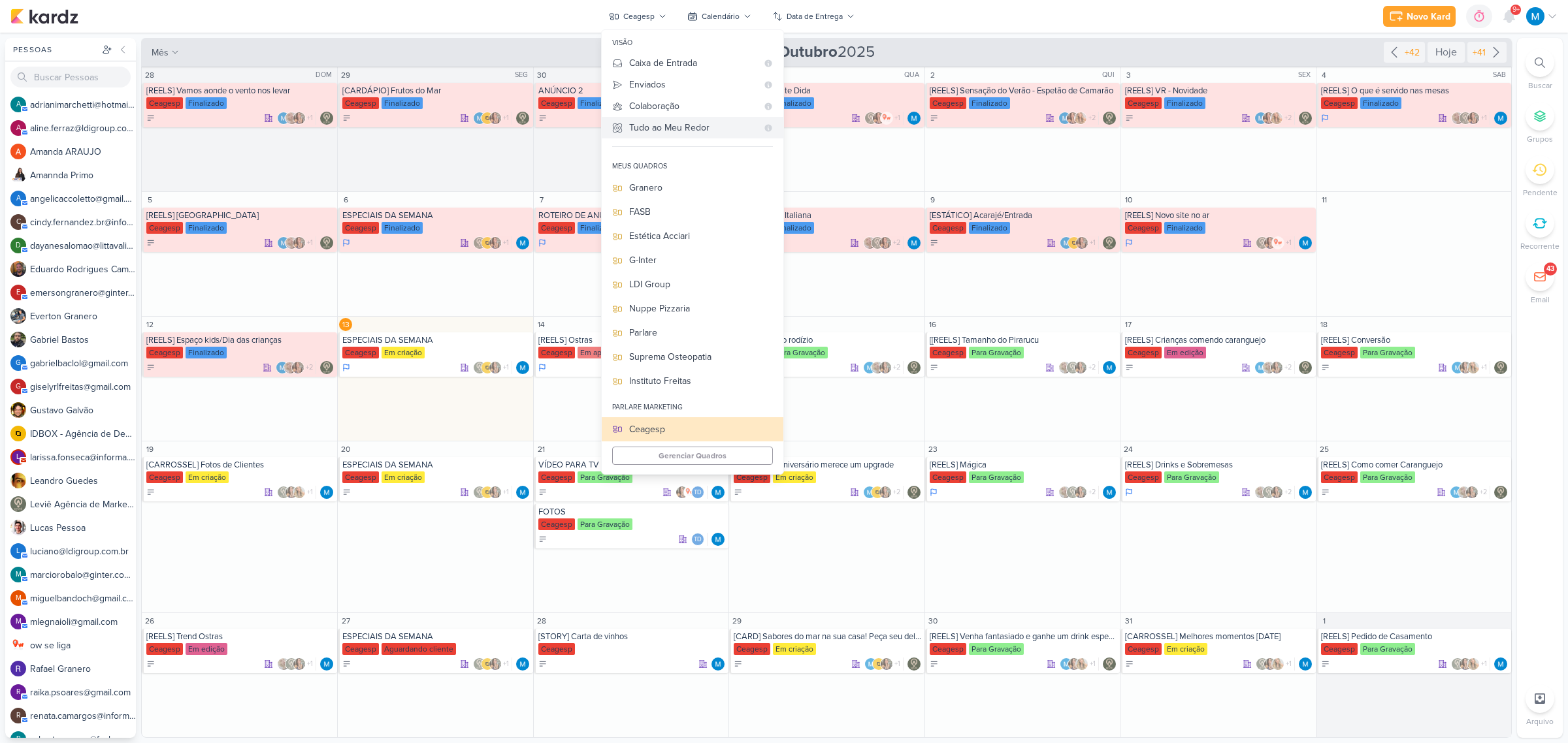
click at [679, 125] on div "Tudo ao Meu Redor" at bounding box center [693, 128] width 128 height 14
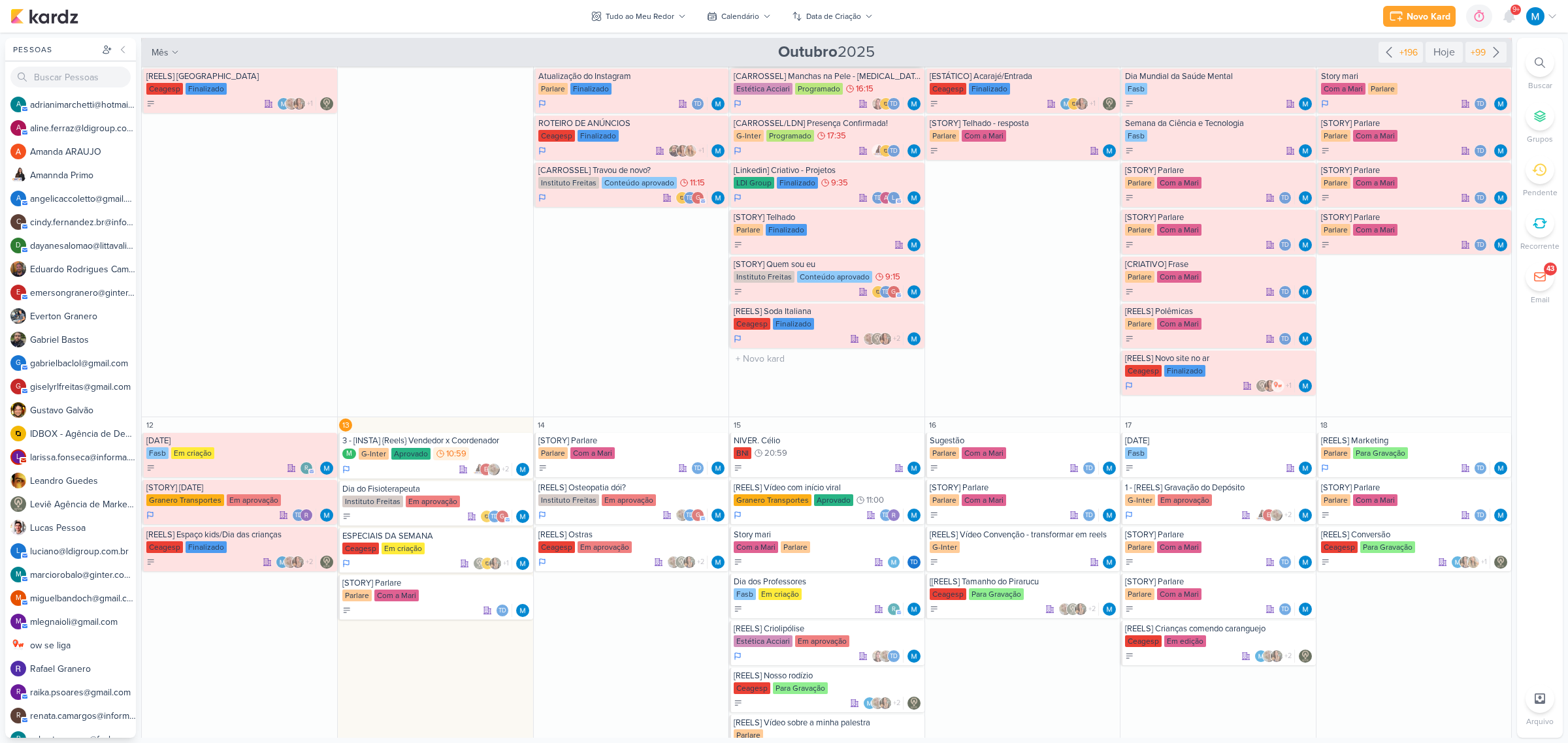
scroll to position [408, 0]
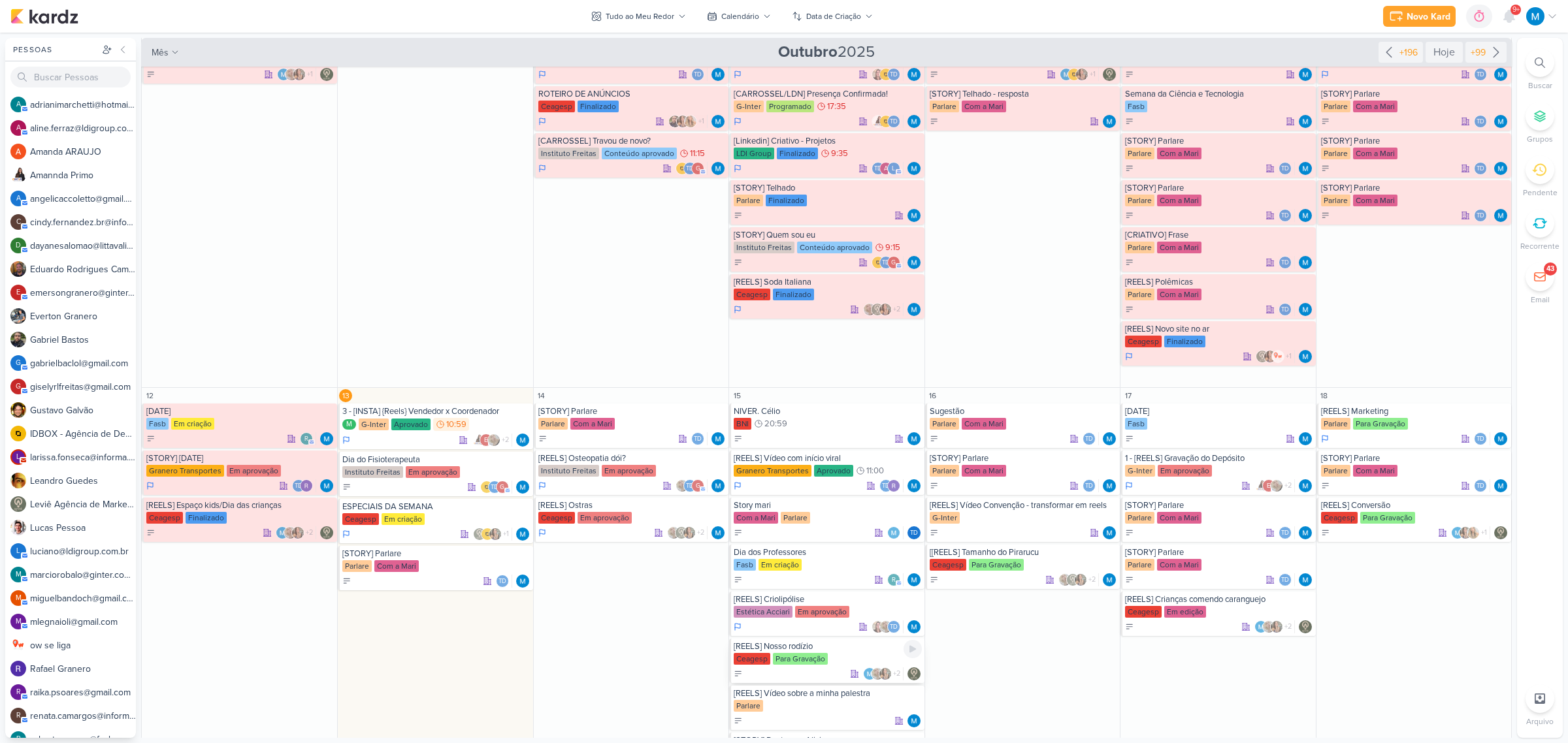
click at [789, 645] on div "[REELS] Nosso rodízio" at bounding box center [828, 646] width 188 height 10
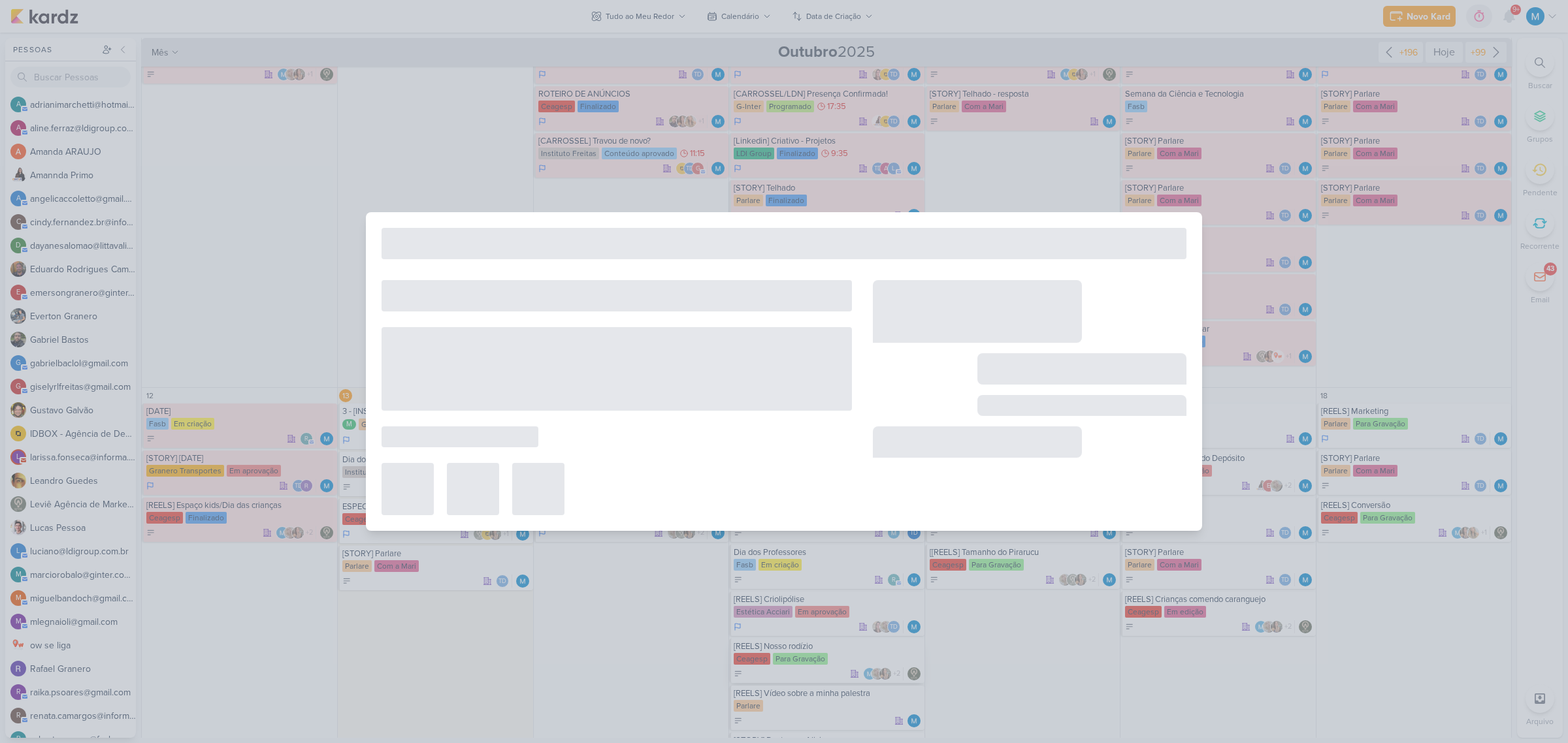
type input "[REELS] Nosso rodízio"
type input "15 de outubro de 2025 às 23:59"
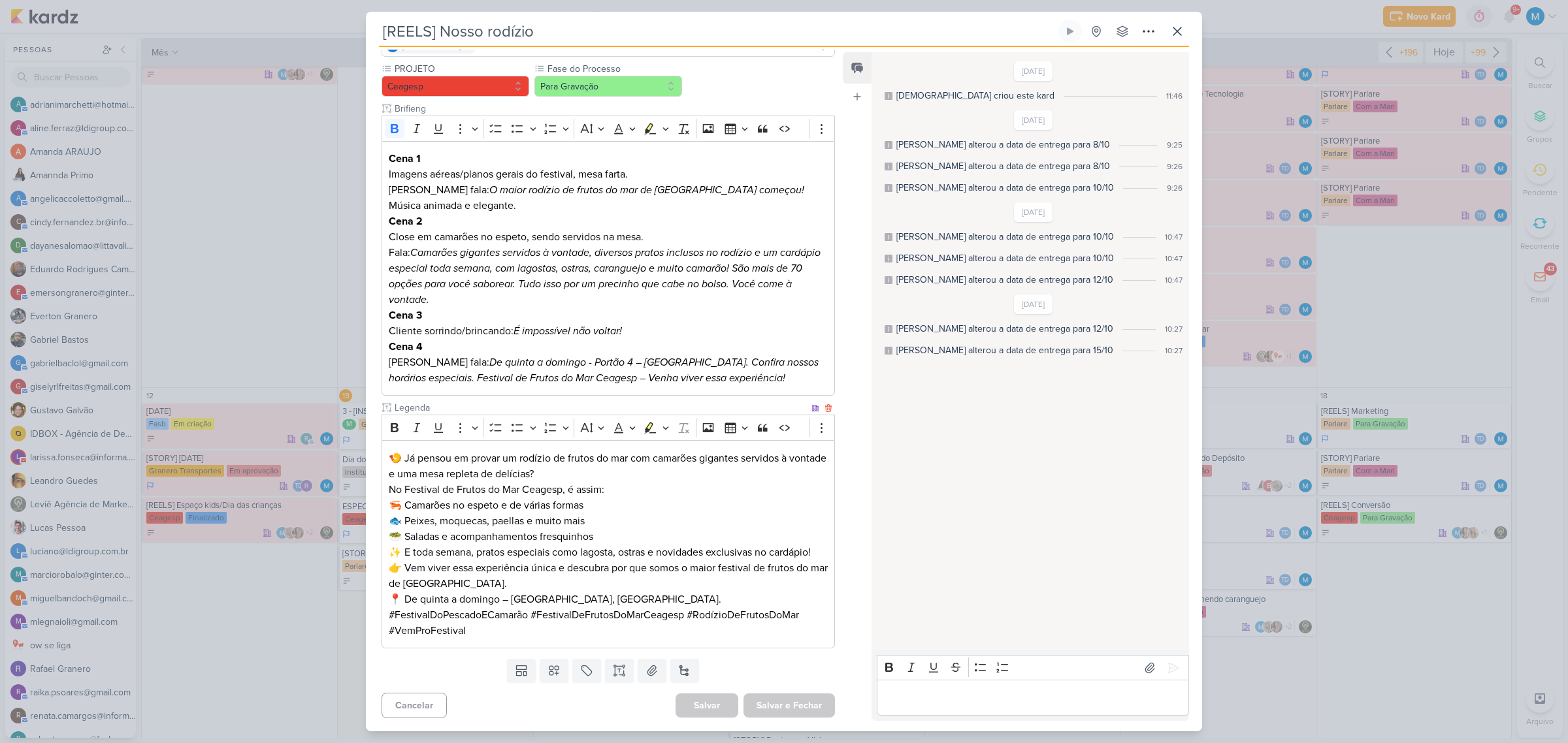
scroll to position [0, 0]
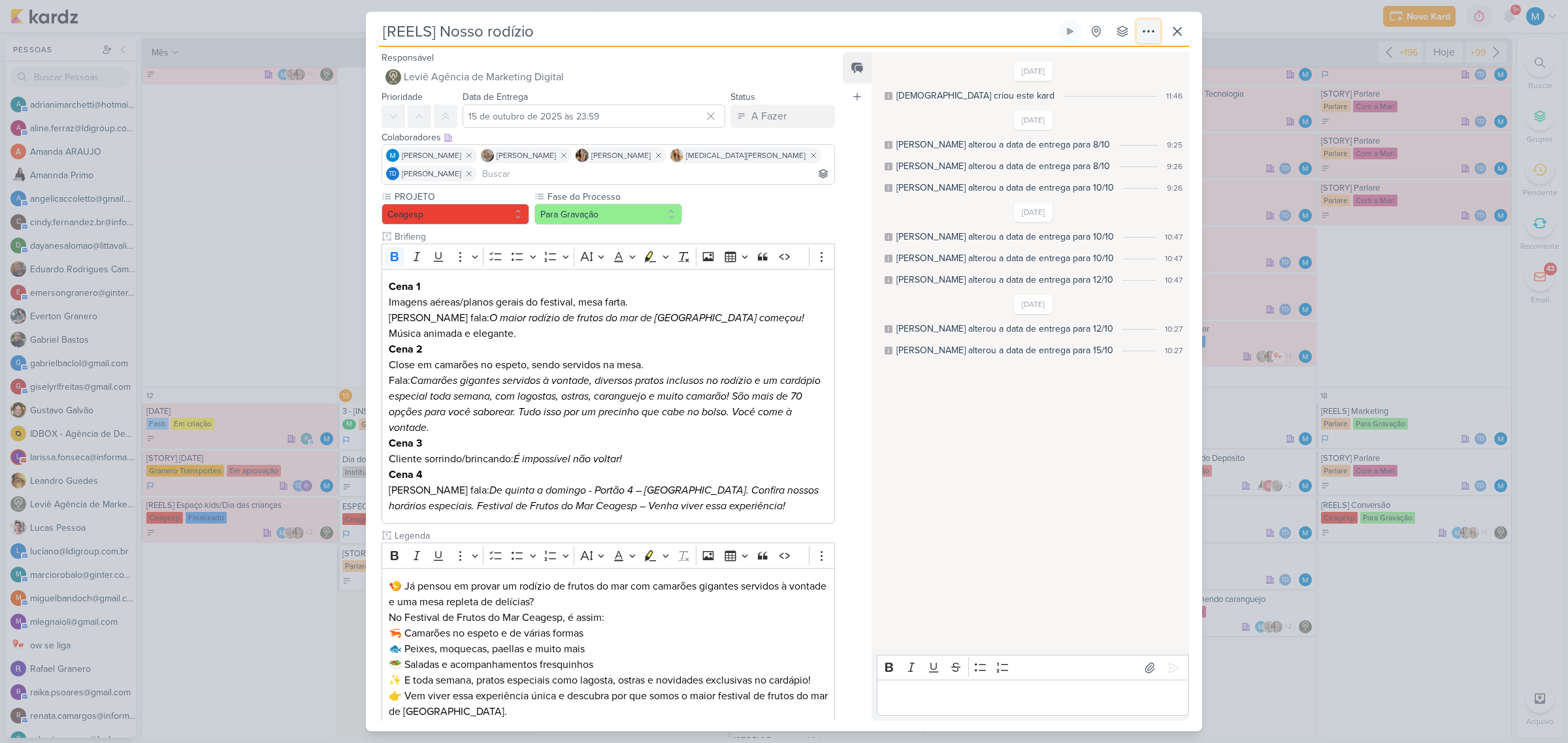
click at [1154, 36] on icon at bounding box center [1149, 31] width 16 height 16
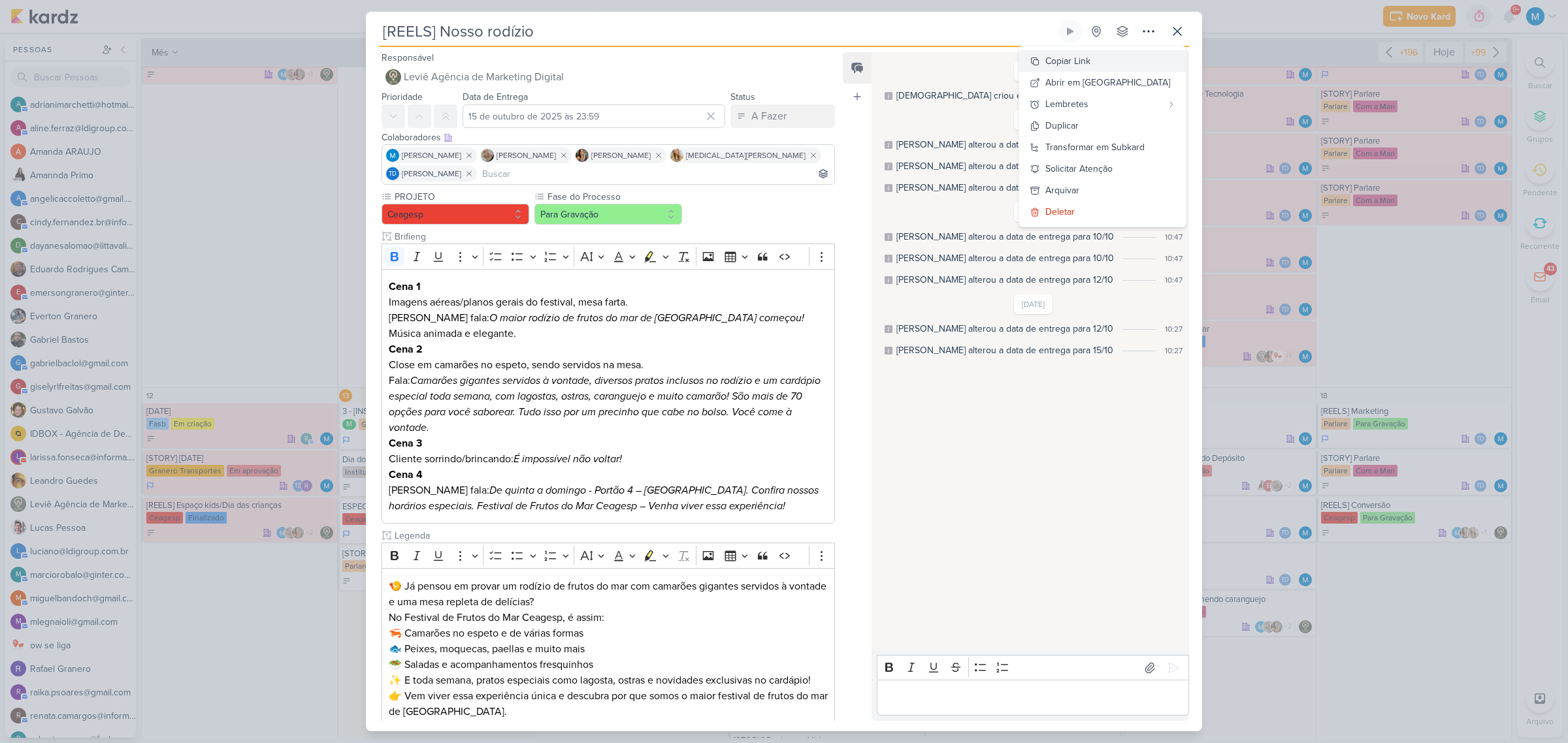
click at [1128, 58] on button "Copiar Link" at bounding box center [1102, 61] width 166 height 22
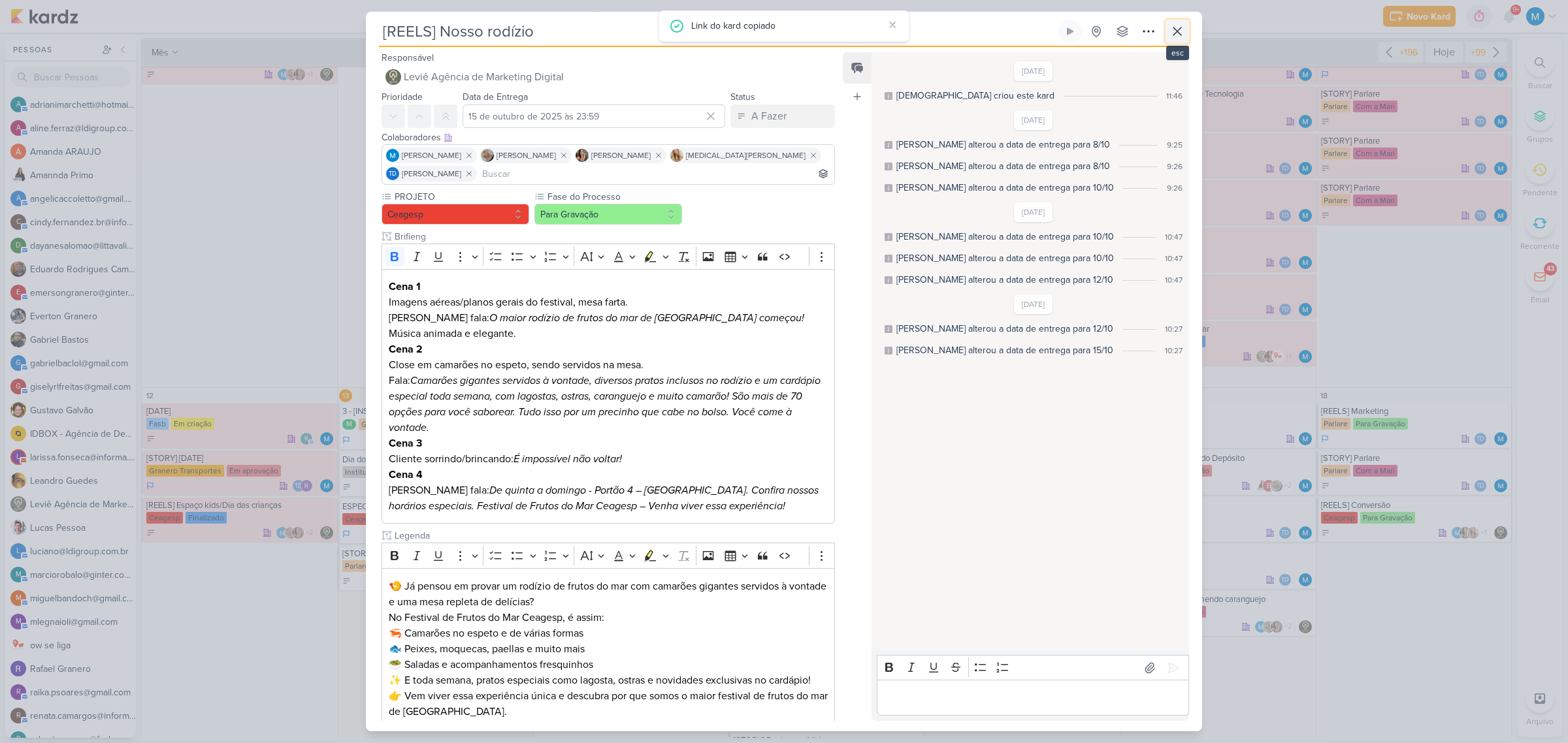
click at [1171, 27] on icon at bounding box center [1177, 31] width 16 height 16
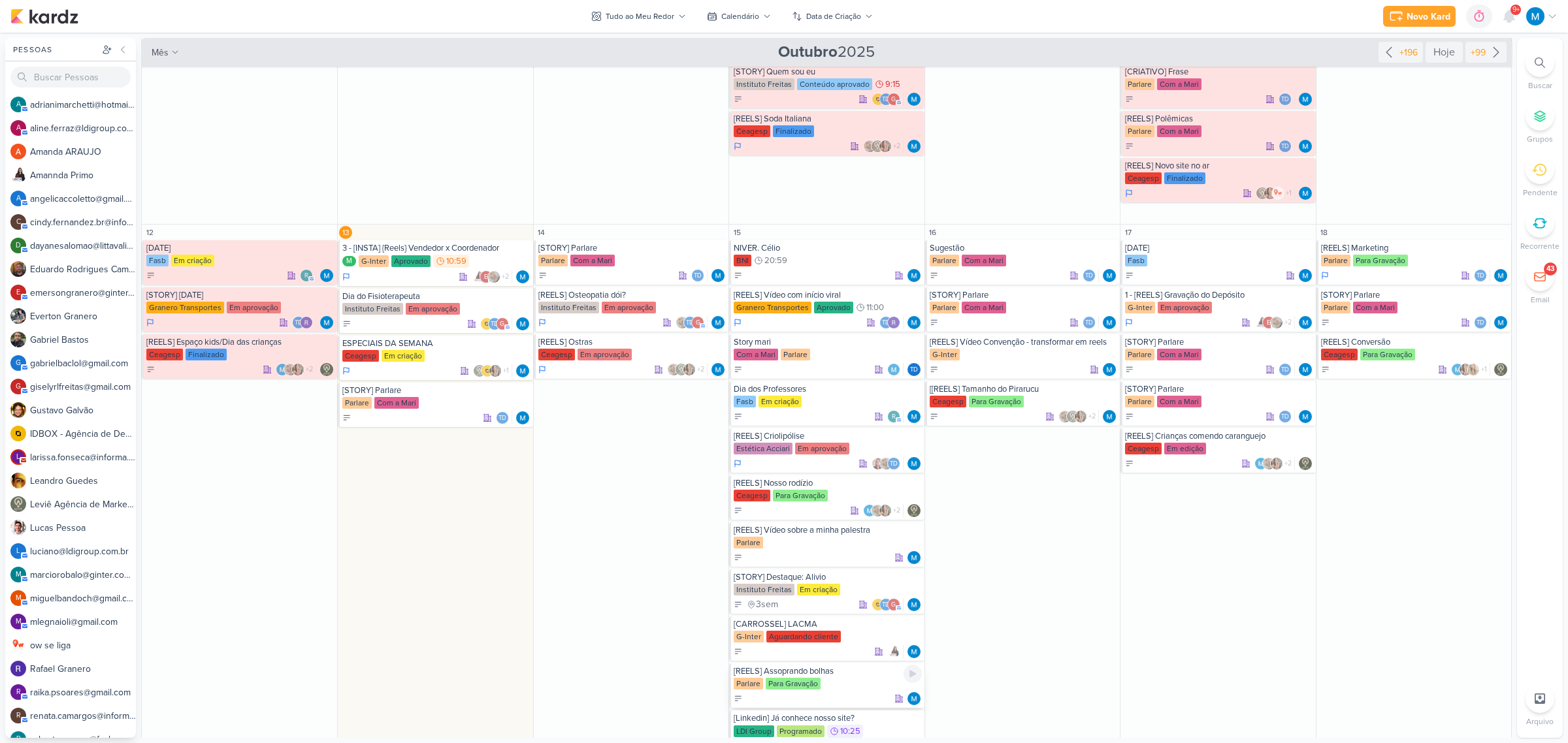
scroll to position [653, 0]
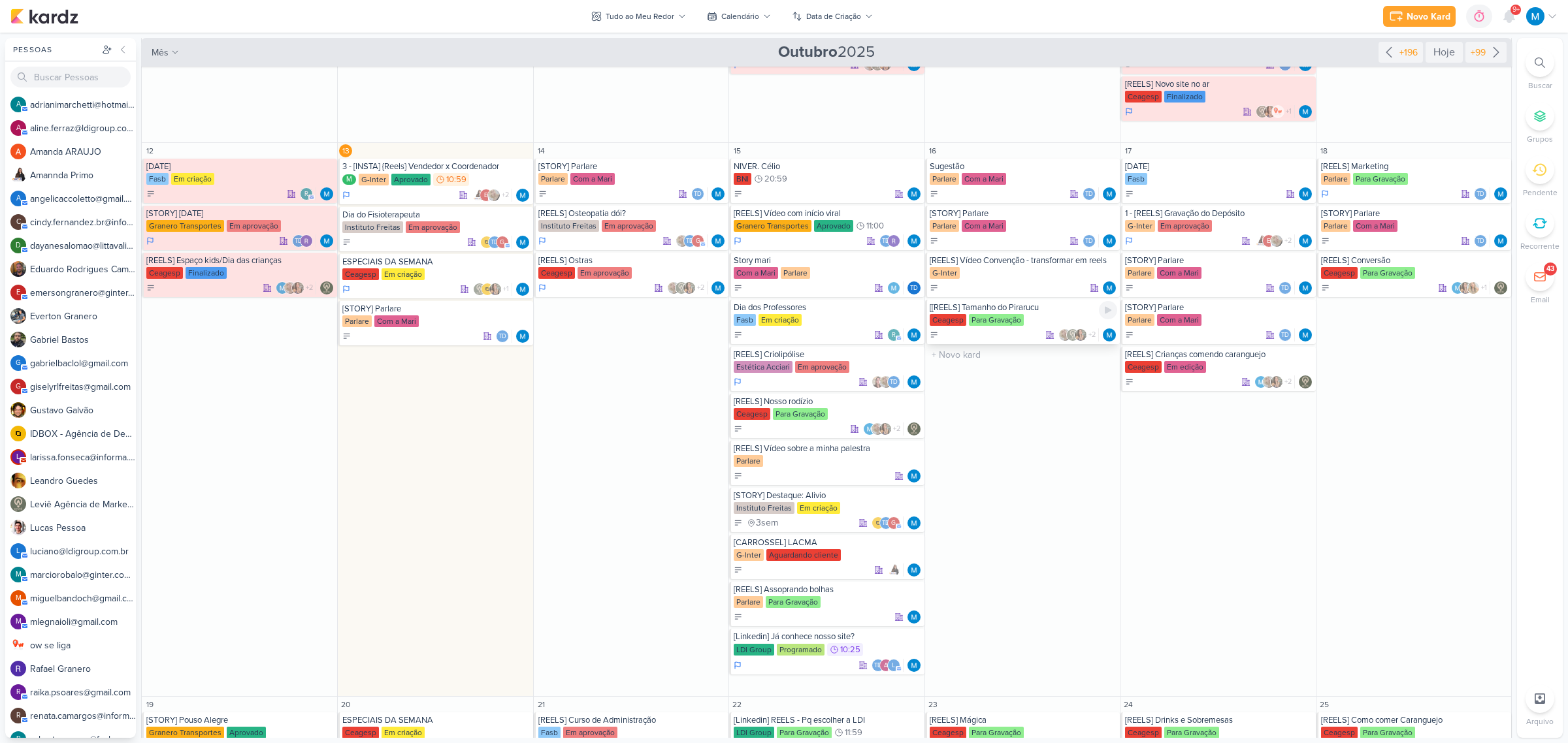
click at [1031, 311] on div "[[REELS] Tamanho do Pirarucu" at bounding box center [1024, 307] width 188 height 10
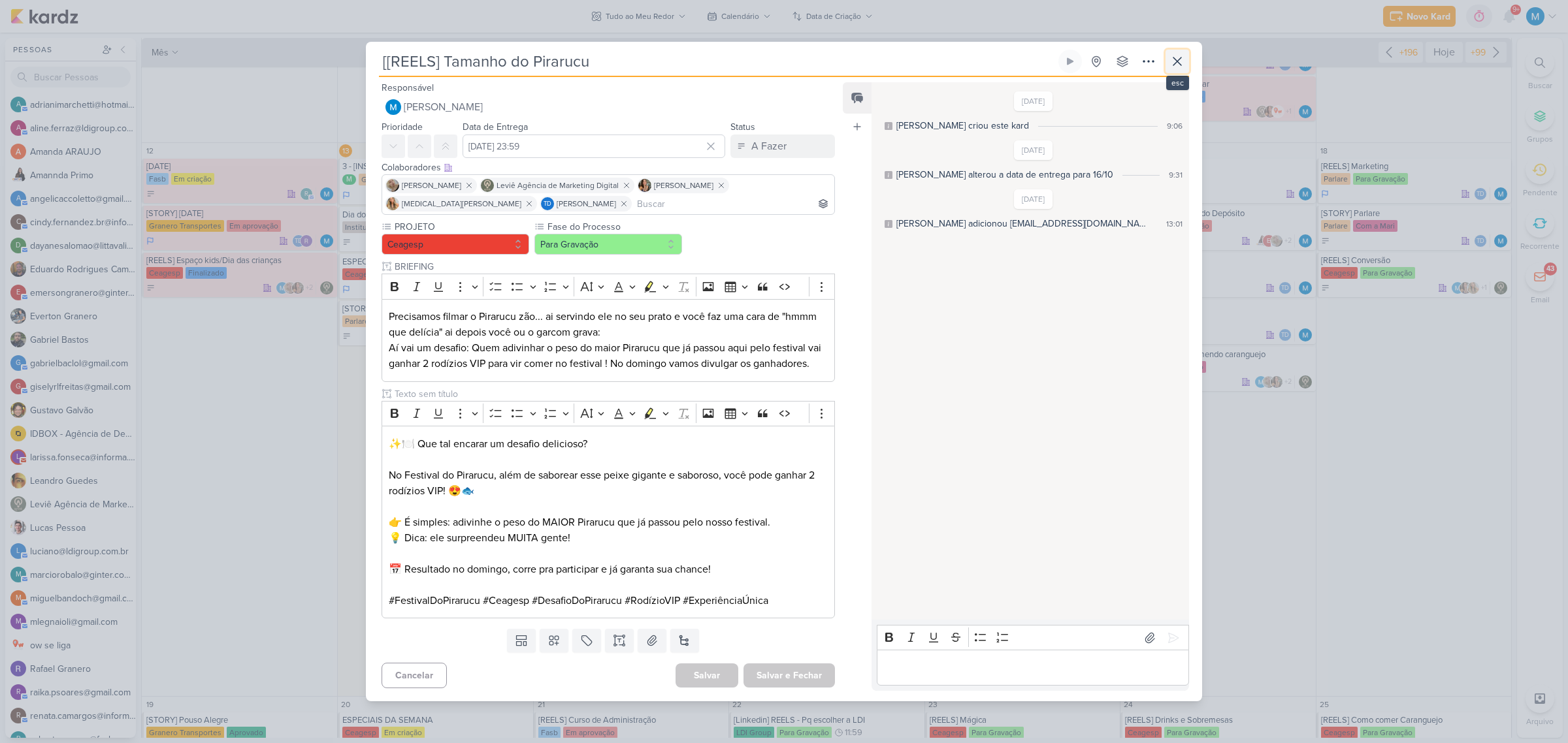
click at [1180, 50] on button at bounding box center [1177, 61] width 23 height 23
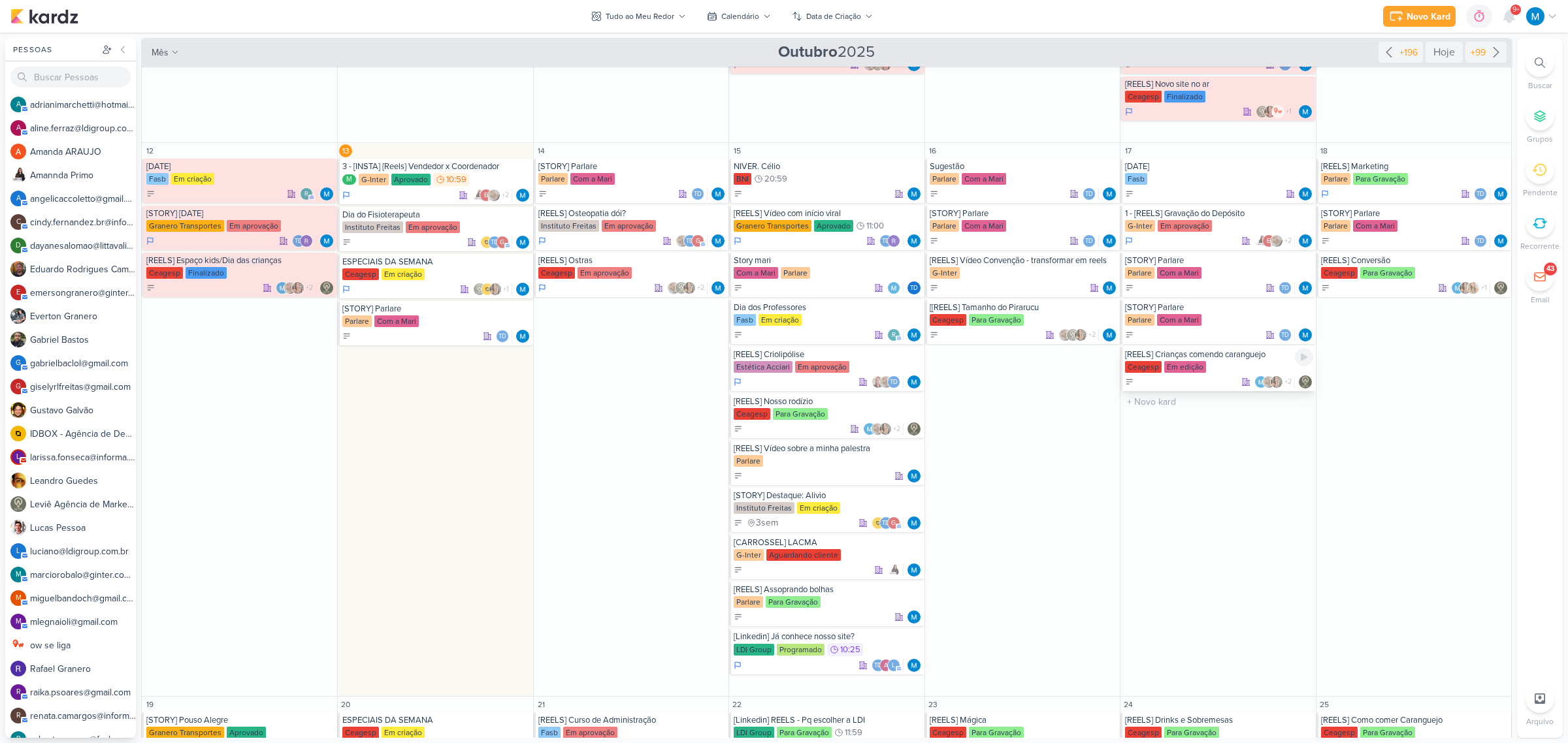
click at [1218, 359] on div "[REELS] Crianças comendo caranguejo Ceagesp Em edição +2" at bounding box center [1217, 368] width 194 height 44
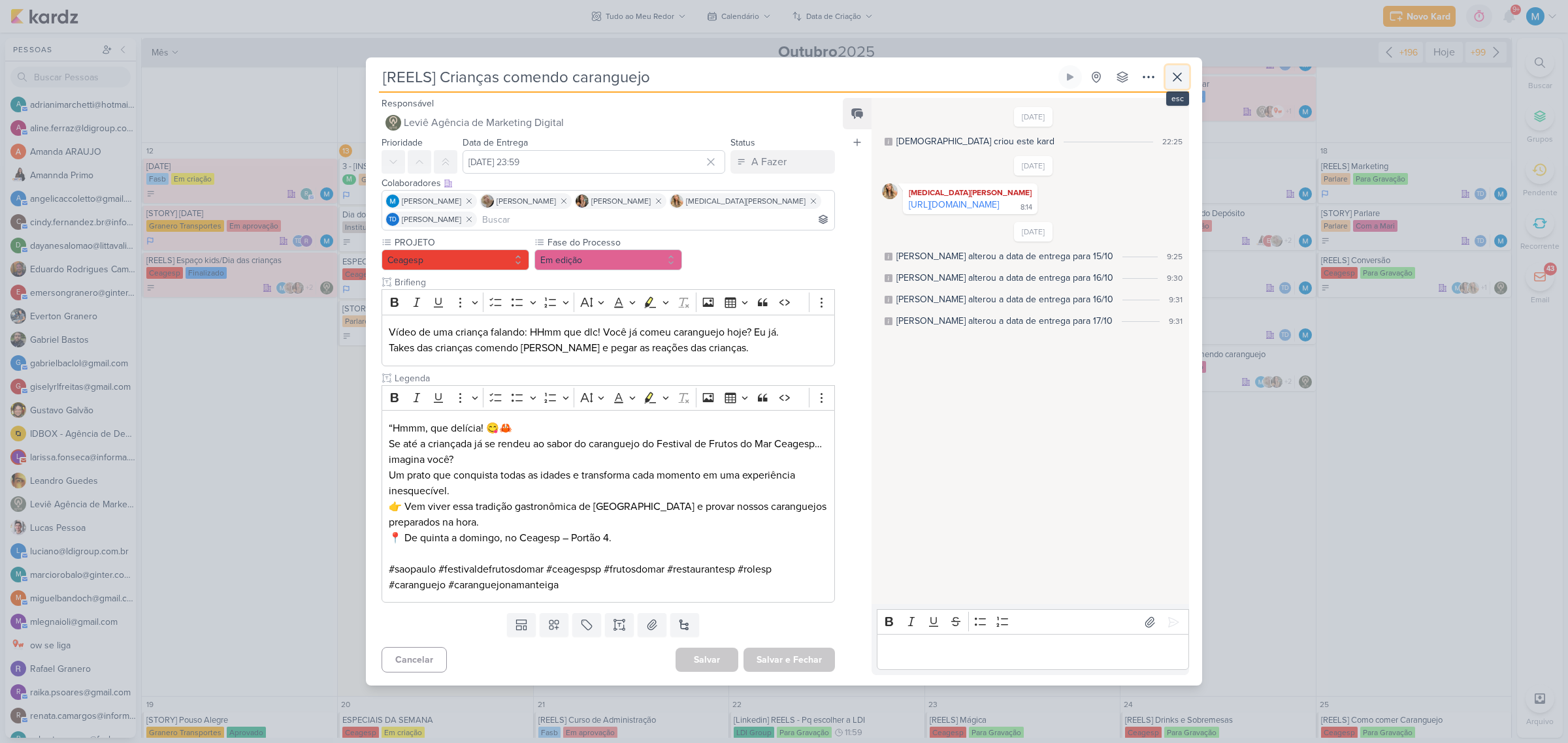
click at [1179, 75] on icon at bounding box center [1177, 77] width 8 height 8
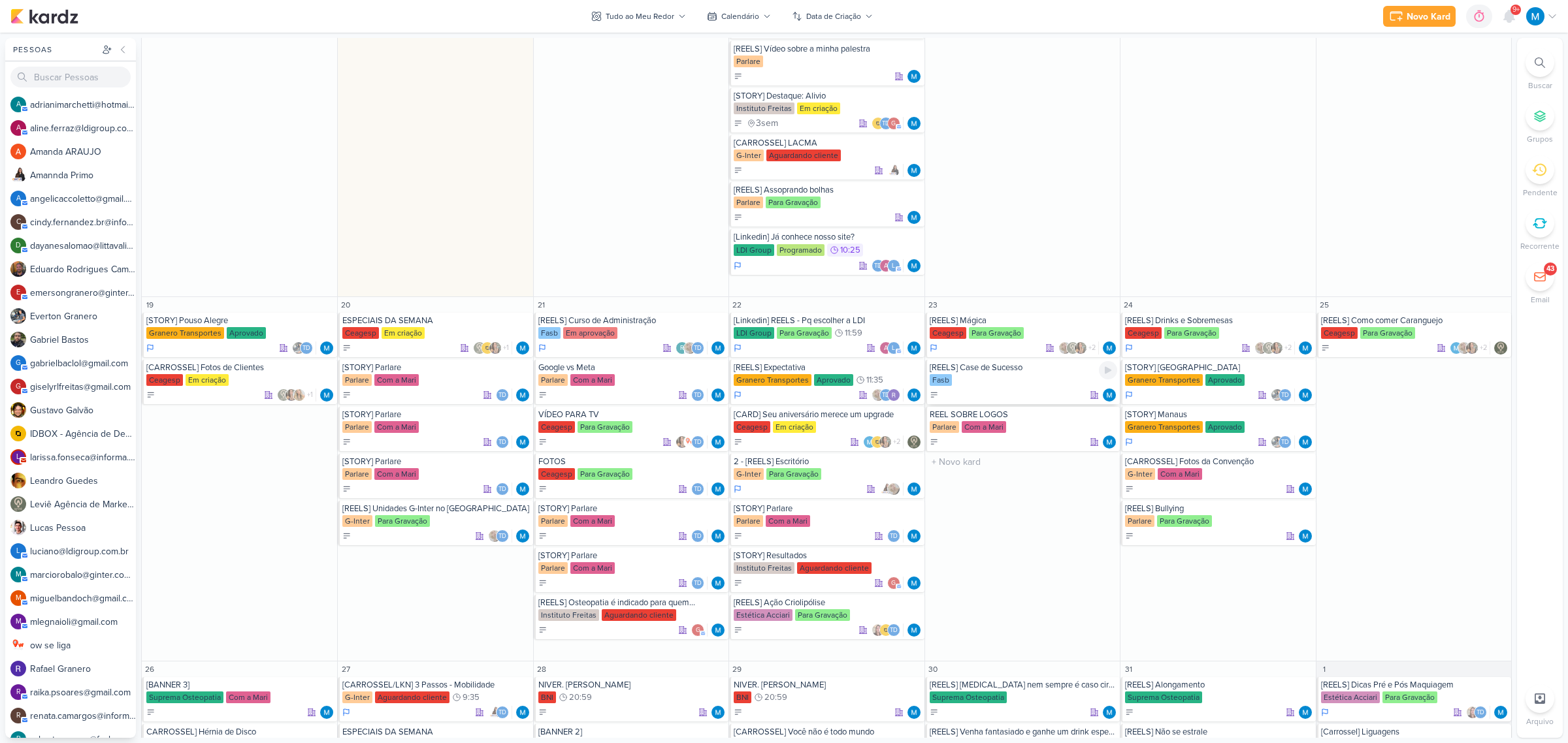
scroll to position [1061, 0]
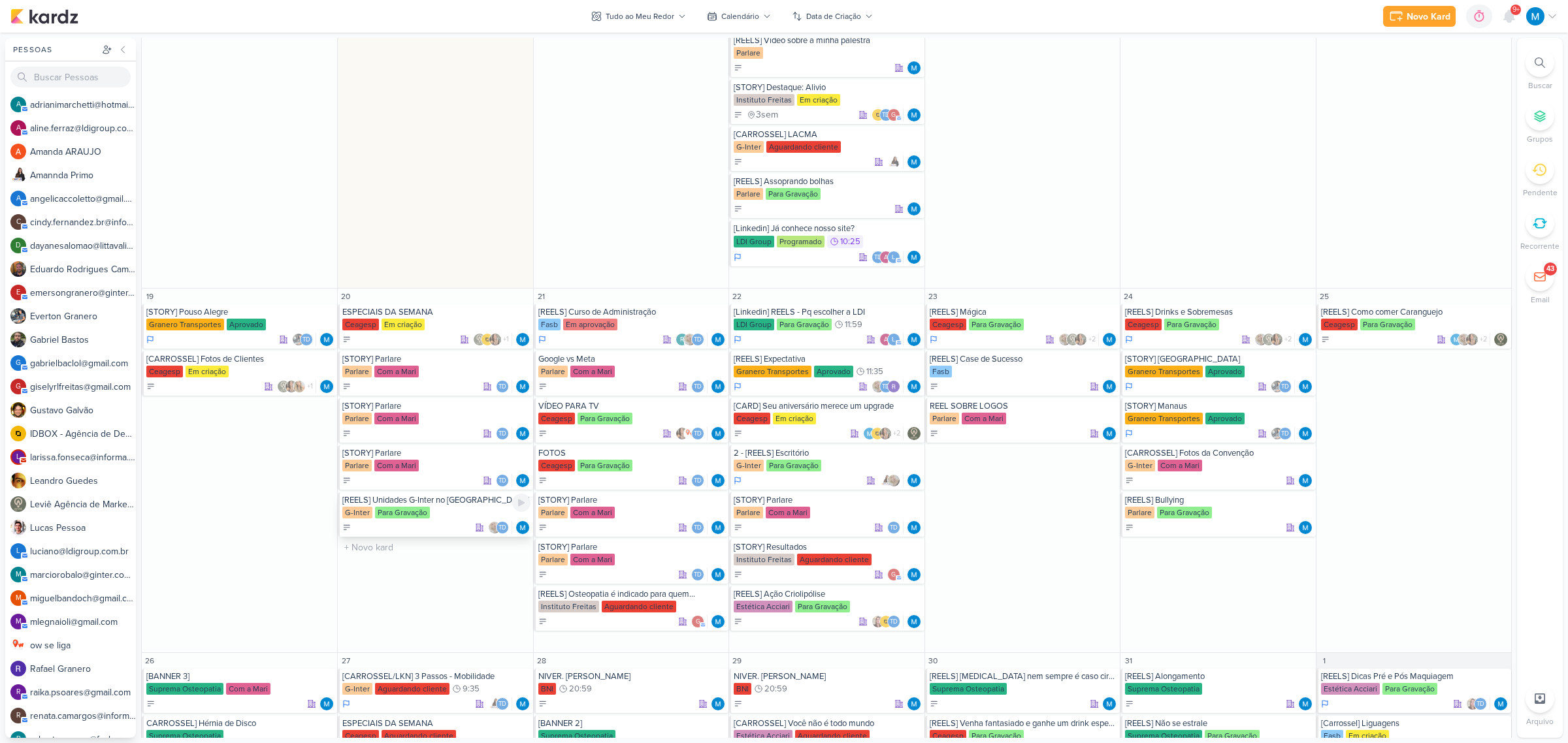
click at [455, 503] on div "[REELS] Unidades G-Inter no Brasil" at bounding box center [436, 500] width 188 height 10
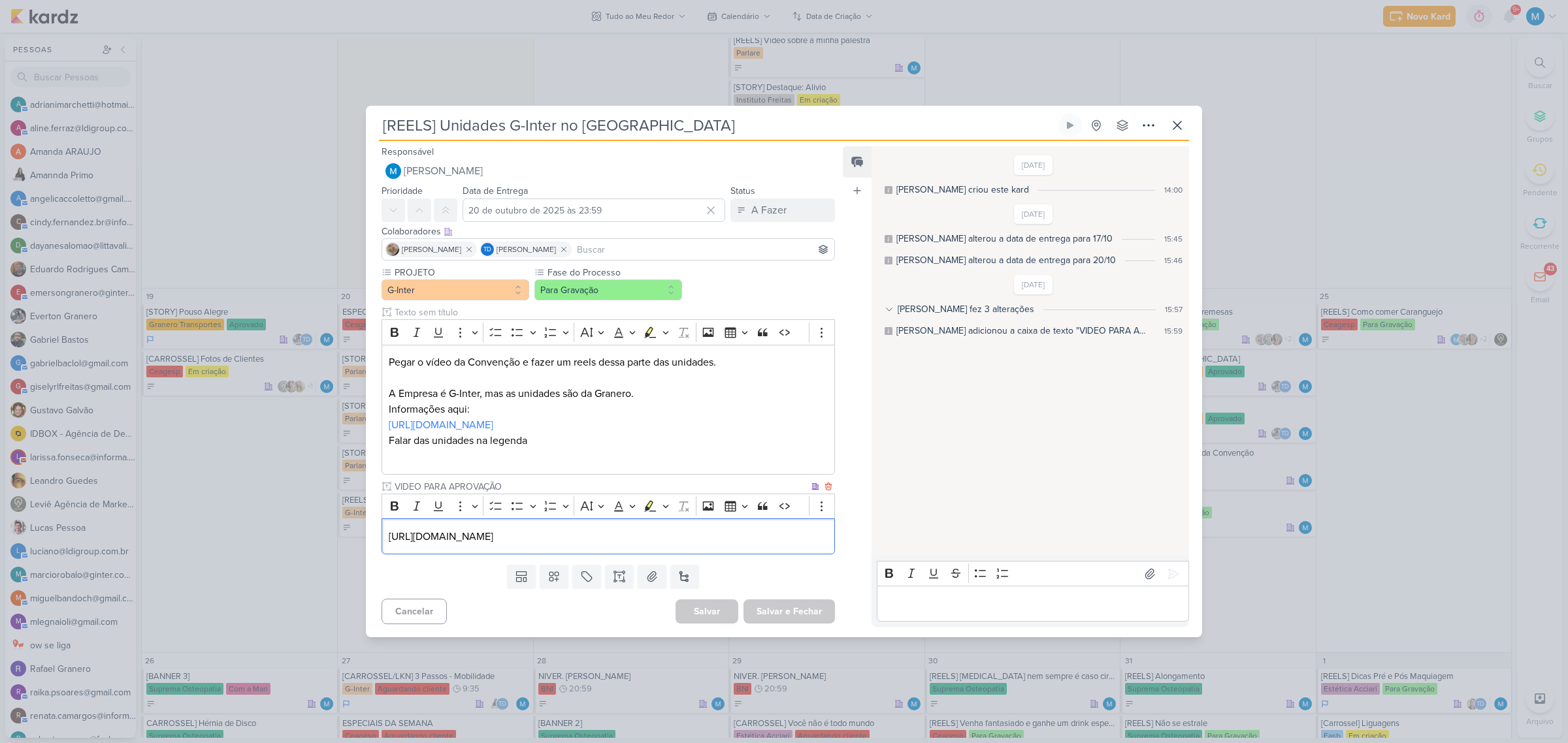
click at [772, 531] on p "https://drive.google.com/drive/folders/1LXXZ4N2gVRJN0-Ii979dSqIc62JxjMkj" at bounding box center [608, 537] width 439 height 16
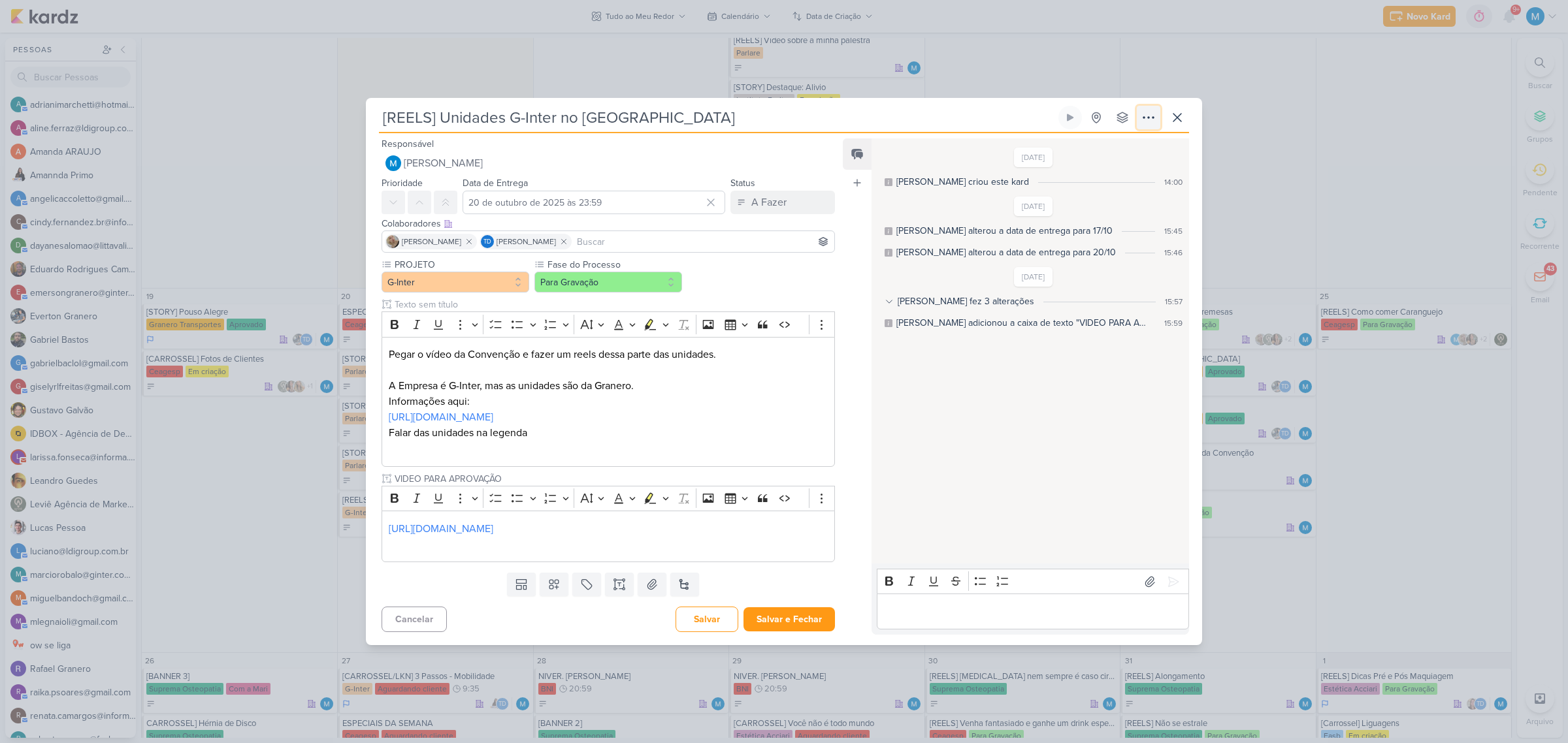
click at [1155, 118] on icon at bounding box center [1149, 118] width 16 height 16
click at [1123, 142] on button "Copiar Link" at bounding box center [1102, 147] width 166 height 22
click at [622, 289] on button "Para Gravação" at bounding box center [609, 282] width 148 height 21
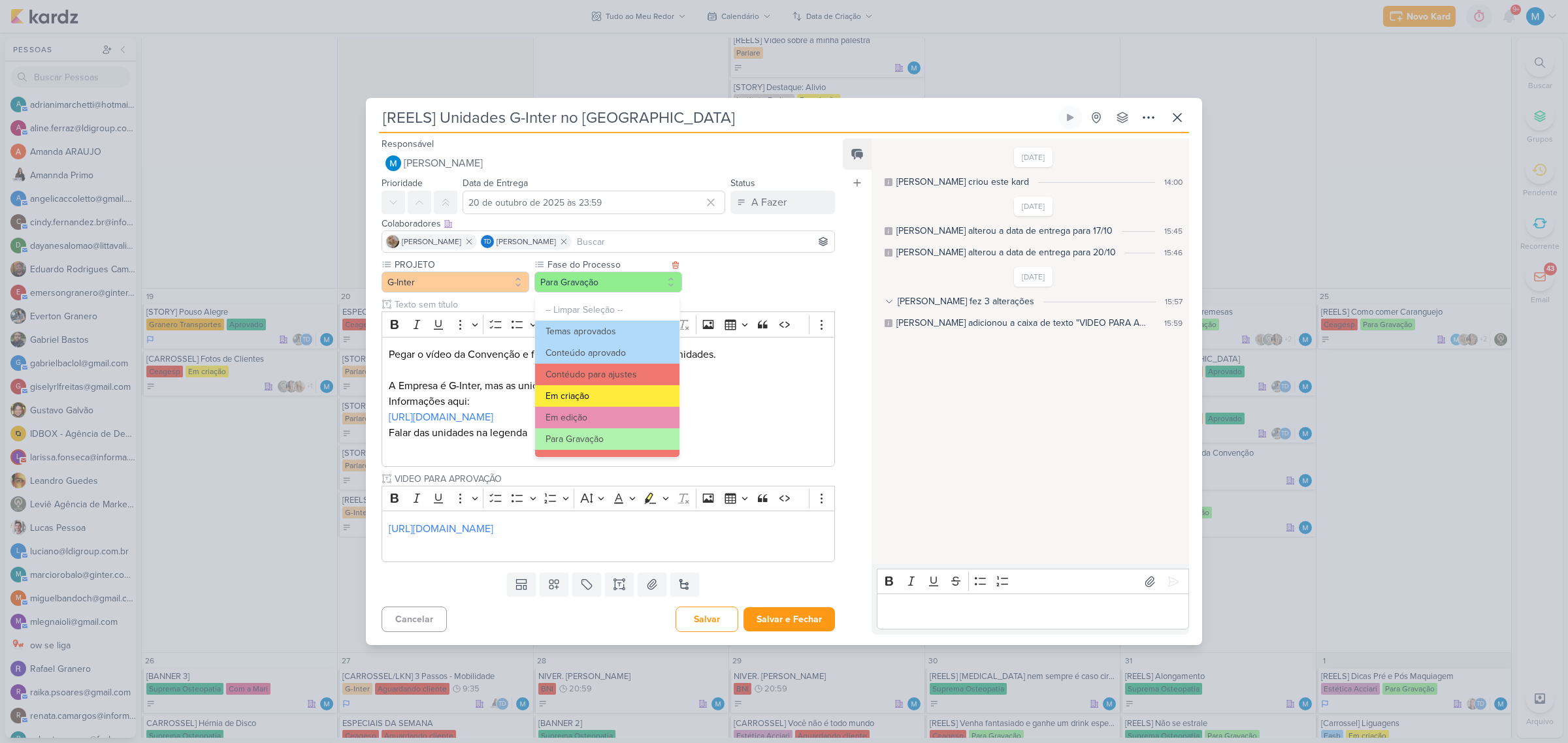
click at [608, 393] on button "Em criação" at bounding box center [607, 396] width 145 height 22
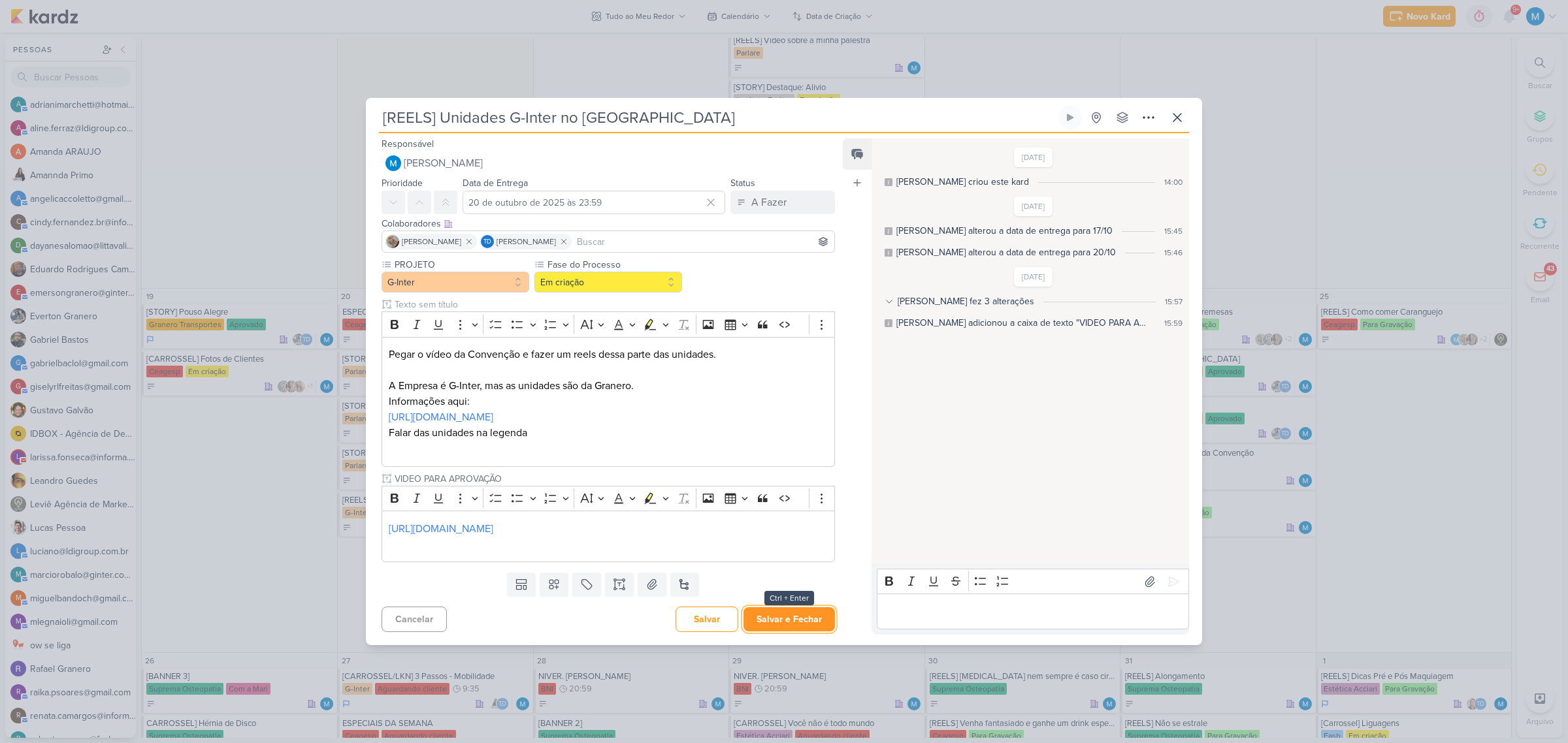
click at [808, 621] on button "Salvar e Fechar" at bounding box center [789, 619] width 92 height 24
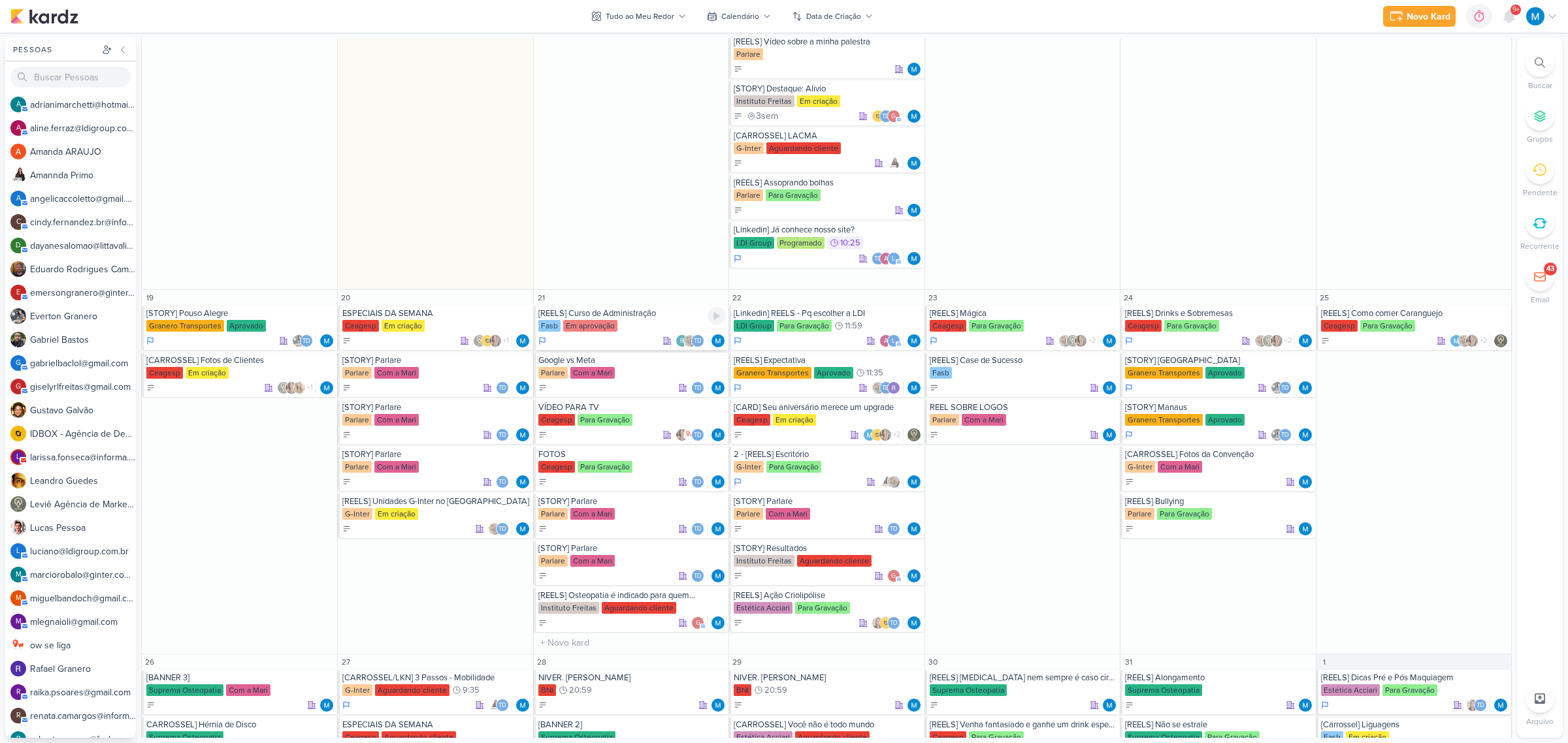
click at [640, 317] on div "[REELS] Curso de Administração" at bounding box center [632, 313] width 188 height 10
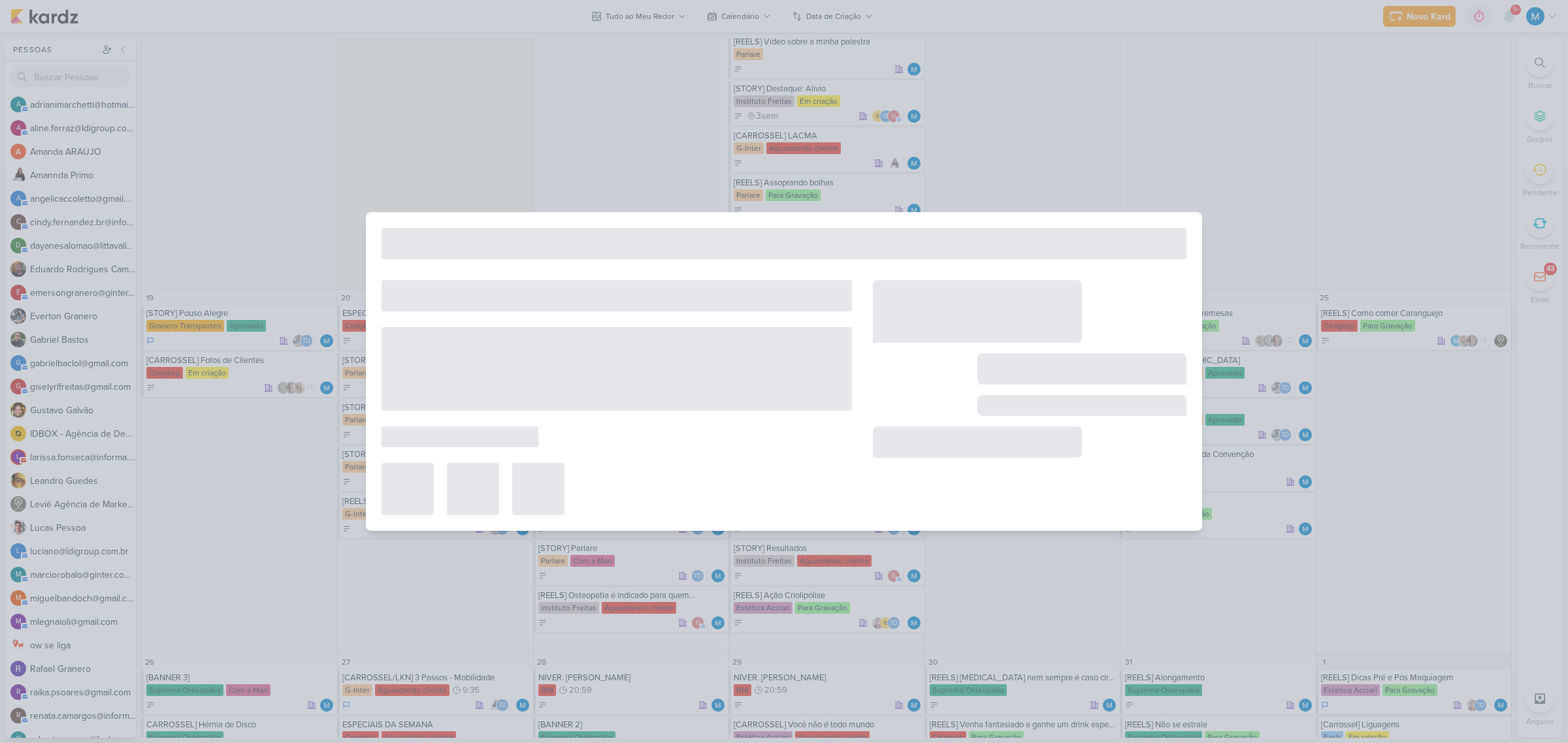
type input "[REELS] Curso de Administração"
type input "21 de outubro de 2025 às 23:59"
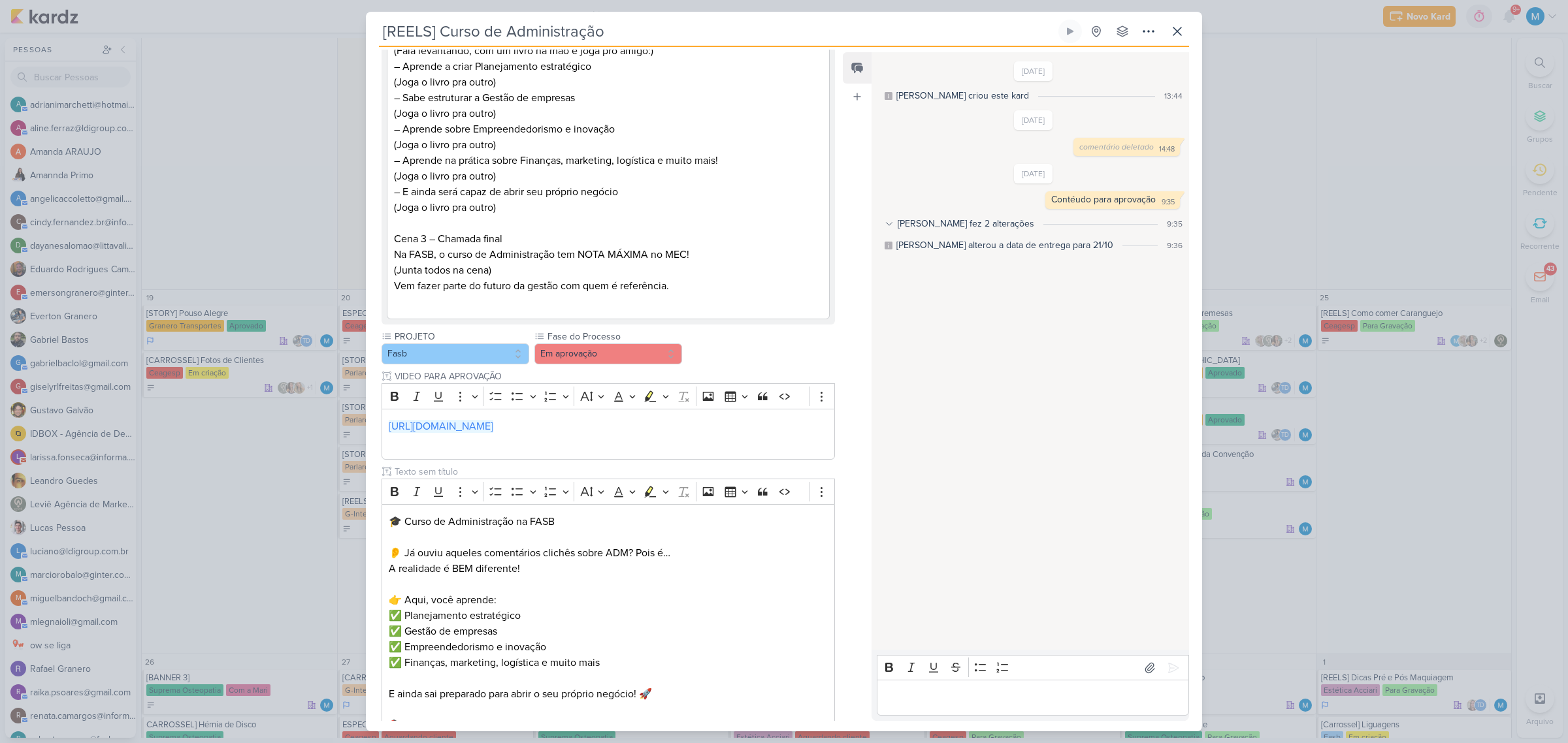
scroll to position [608, 0]
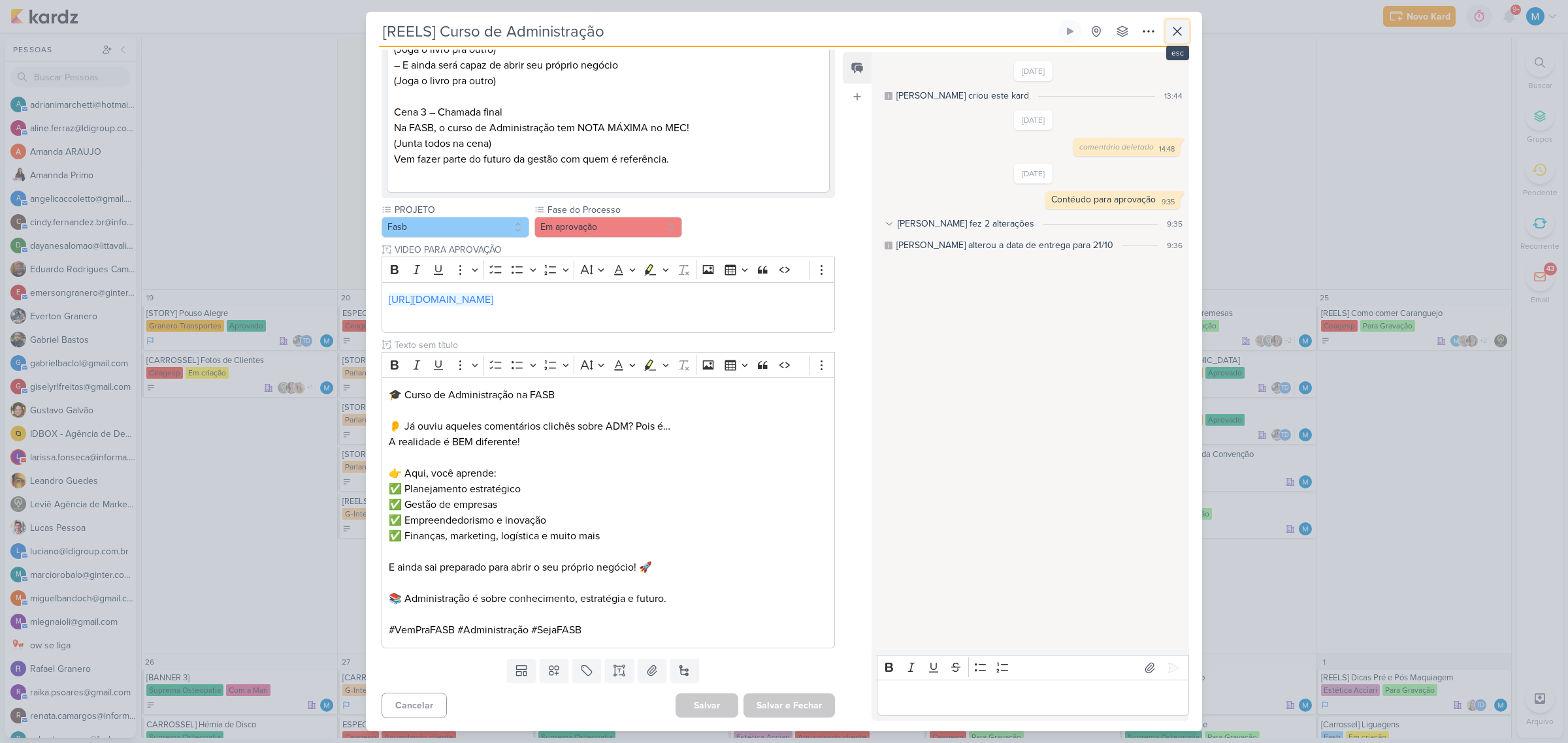
click at [1174, 25] on icon at bounding box center [1177, 31] width 16 height 16
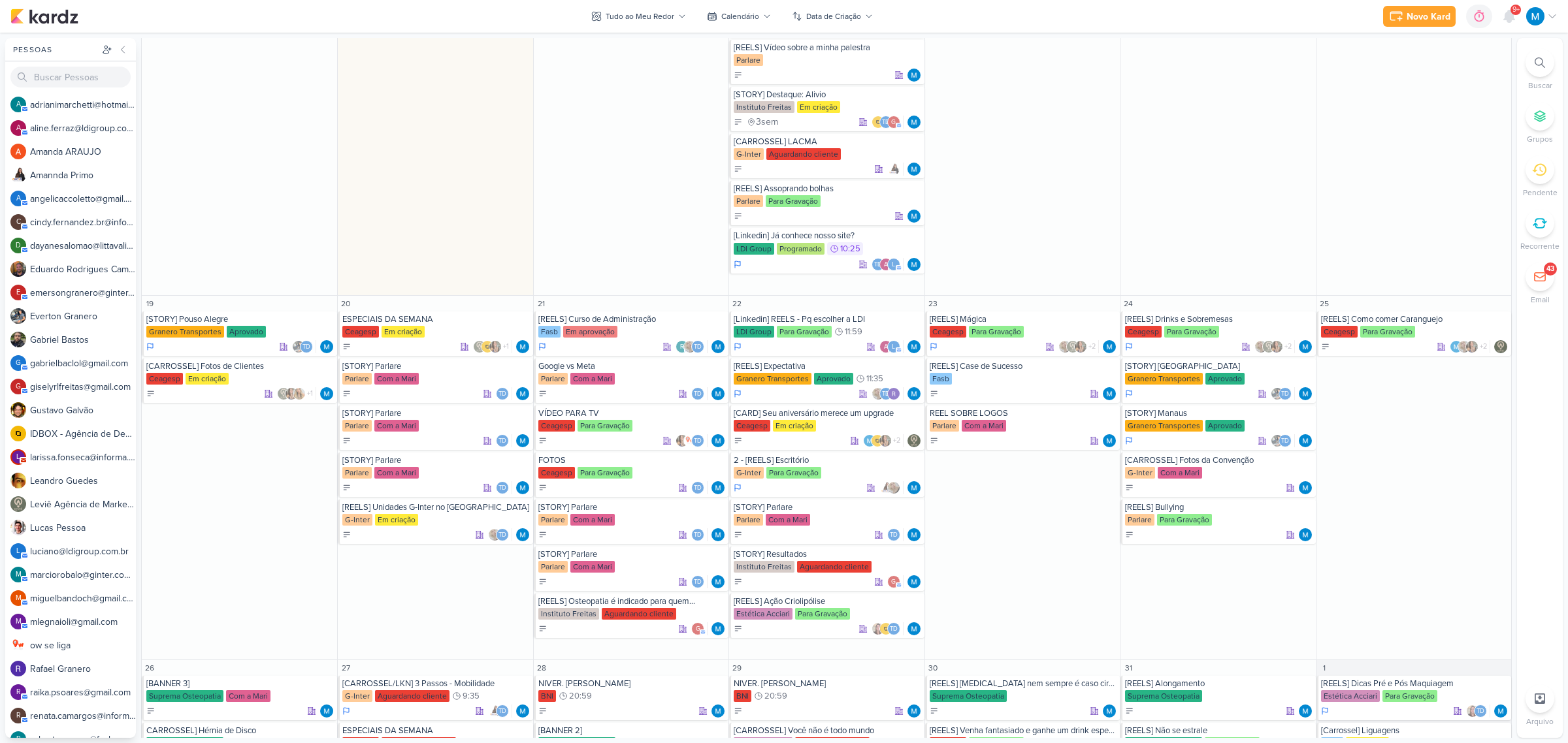
scroll to position [1224, 0]
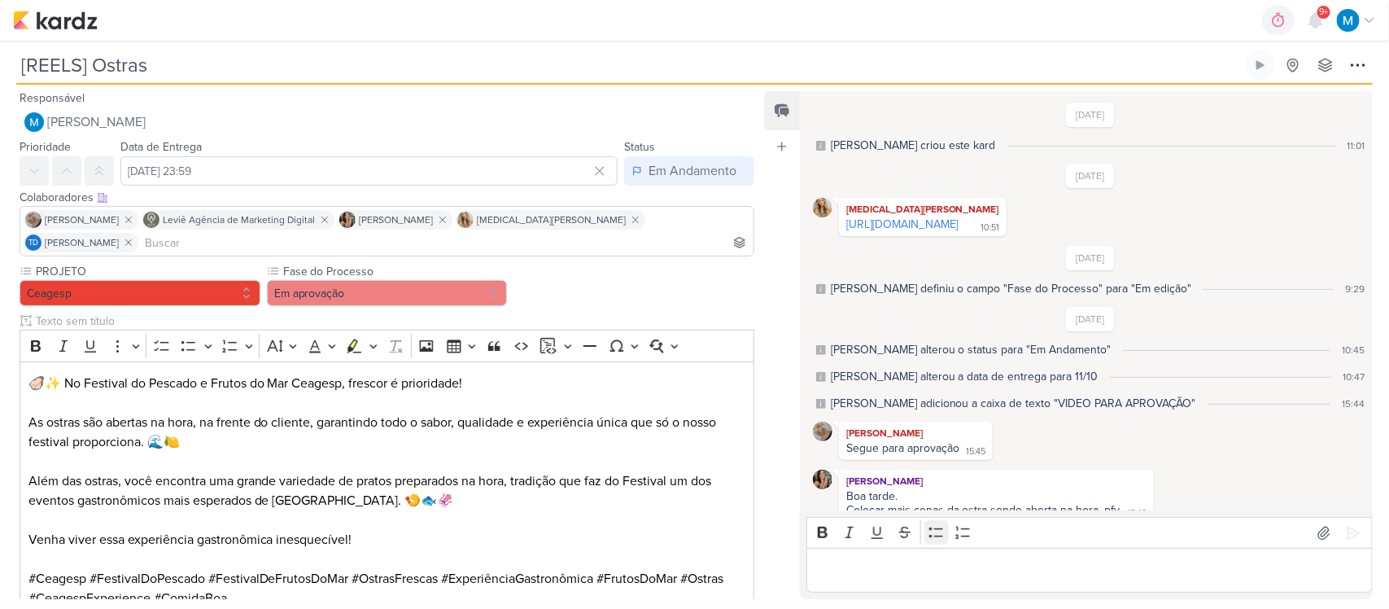
scroll to position [347, 0]
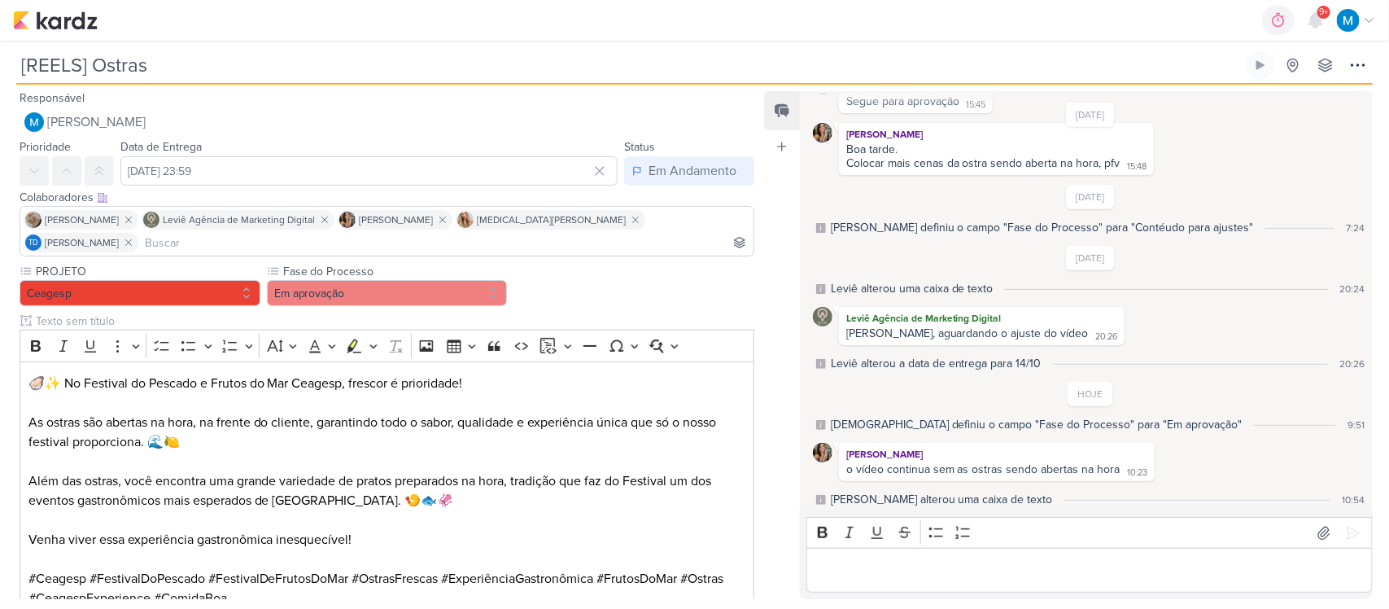
click at [925, 570] on p "Editor editing area: main" at bounding box center [1088, 571] width 549 height 20
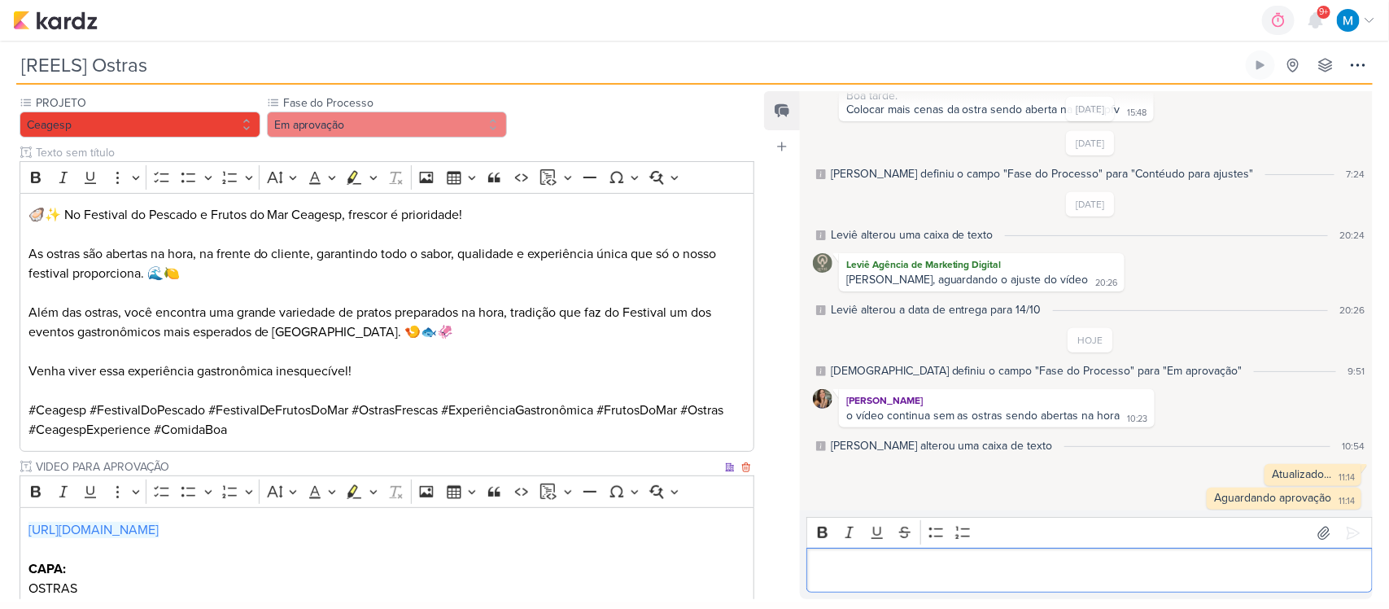
scroll to position [265, 0]
